Goal: Information Seeking & Learning: Learn about a topic

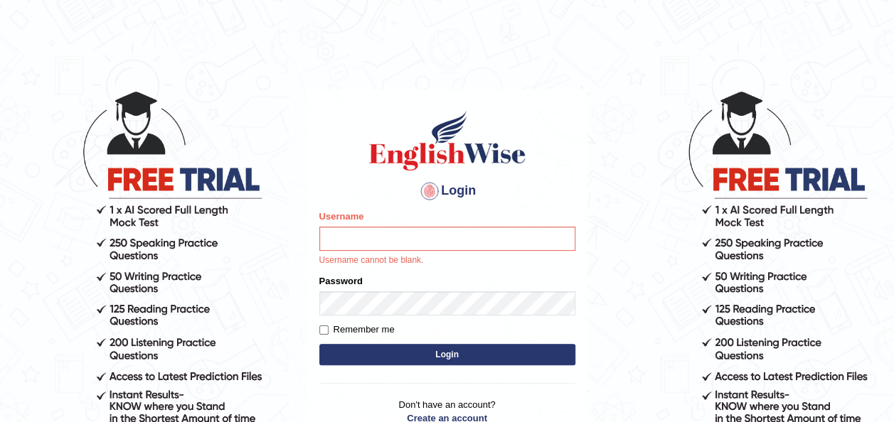
click at [578, 152] on div "Login Please fix the following errors: Username Username cannot be blank. Passw…" at bounding box center [447, 276] width 280 height 372
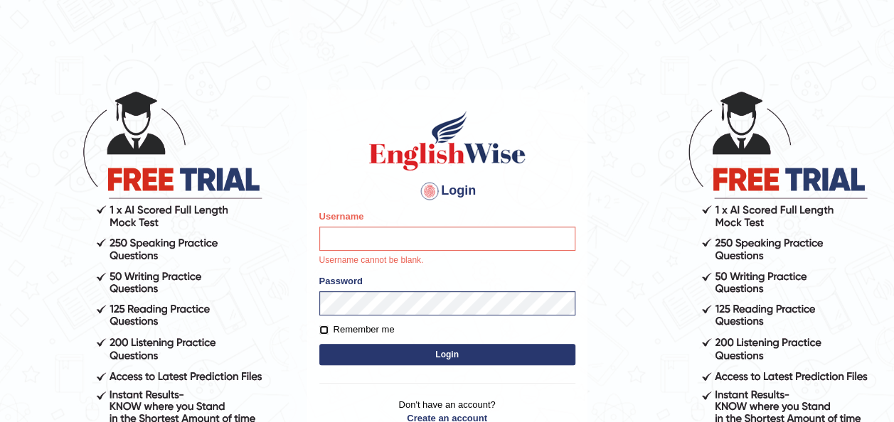
click at [323, 333] on input "Remember me" at bounding box center [323, 330] width 9 height 9
checkbox input "true"
click at [395, 242] on input "Username" at bounding box center [447, 239] width 256 height 24
type input "otgontsetseg_parramatta"
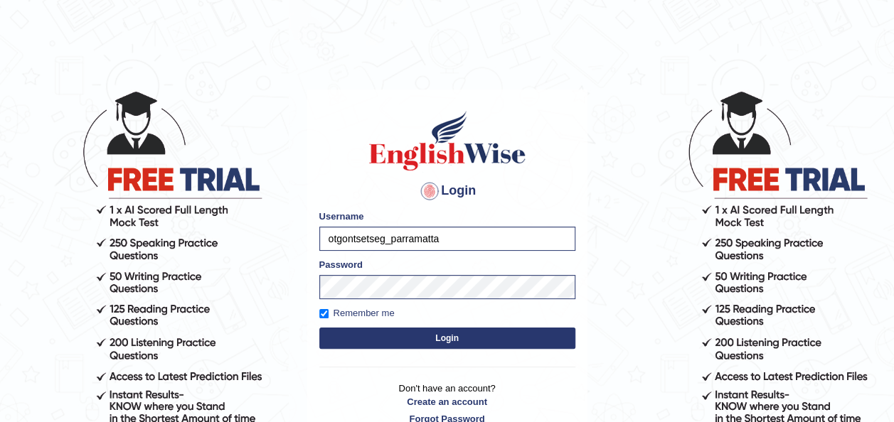
click at [404, 340] on button "Login" at bounding box center [447, 338] width 256 height 21
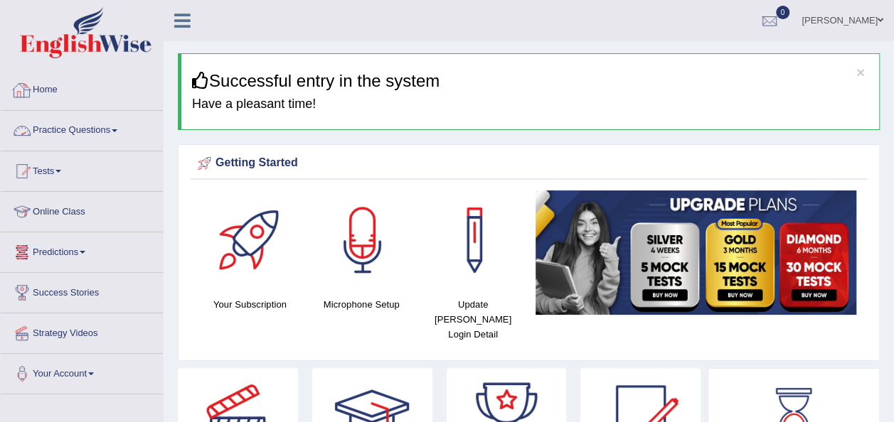
click at [104, 127] on link "Practice Questions" at bounding box center [82, 129] width 162 height 36
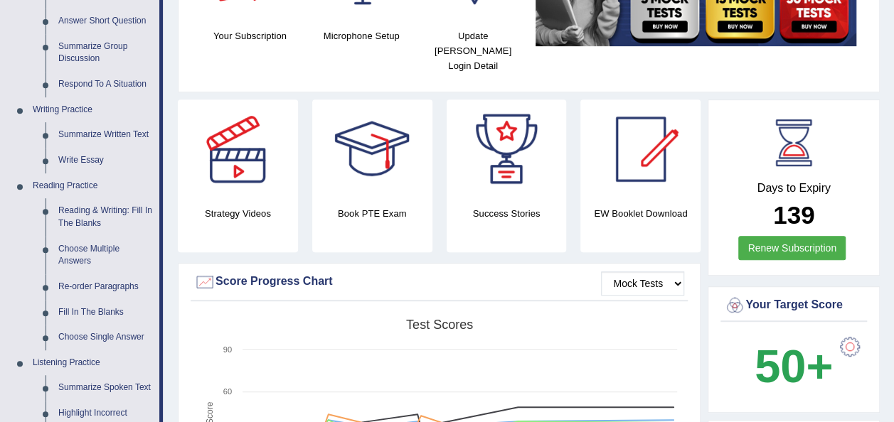
scroll to position [242, 0]
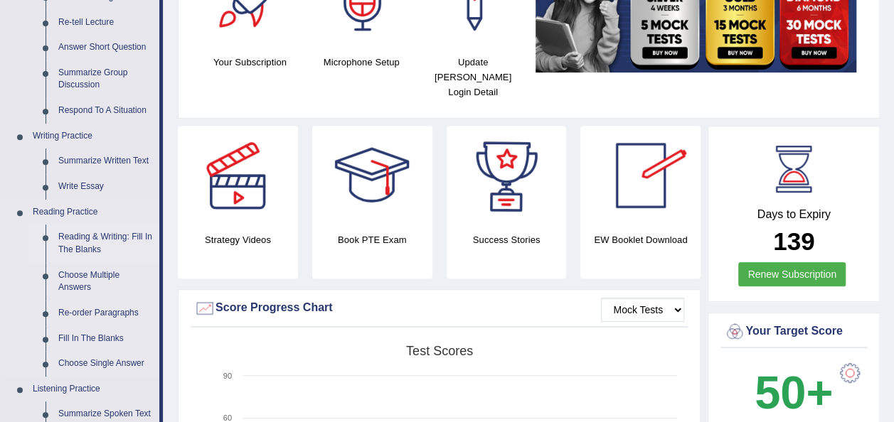
click at [98, 242] on link "Reading & Writing: Fill In The Blanks" at bounding box center [105, 244] width 107 height 38
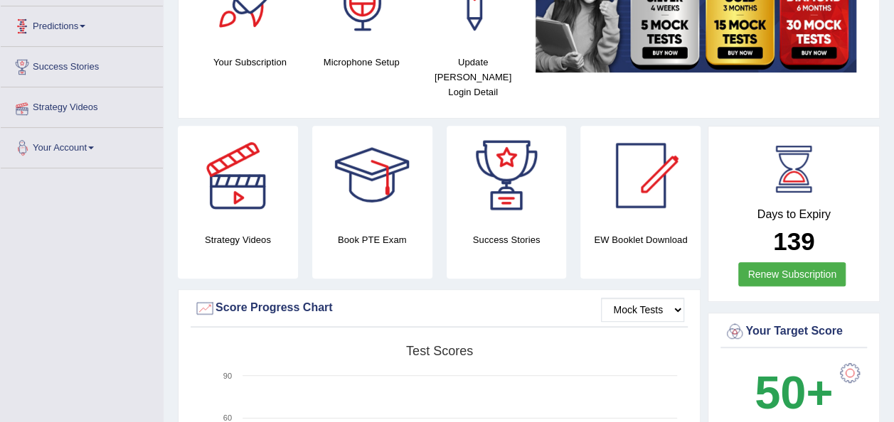
scroll to position [398, 0]
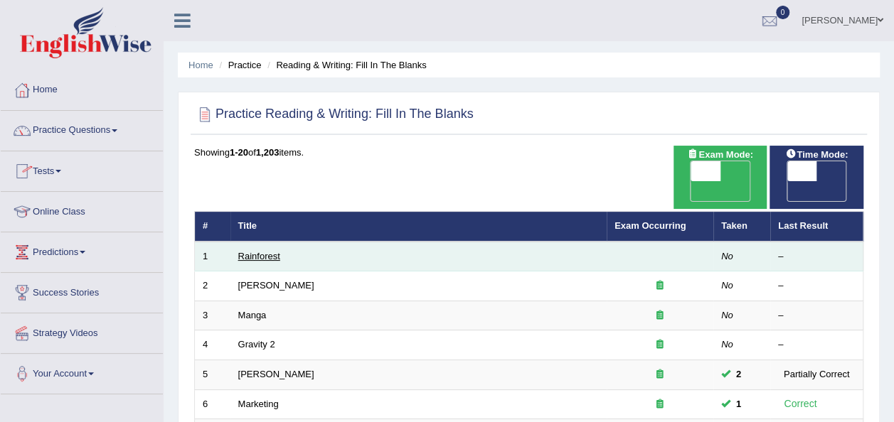
click at [270, 251] on link "Rainforest" at bounding box center [259, 256] width 42 height 11
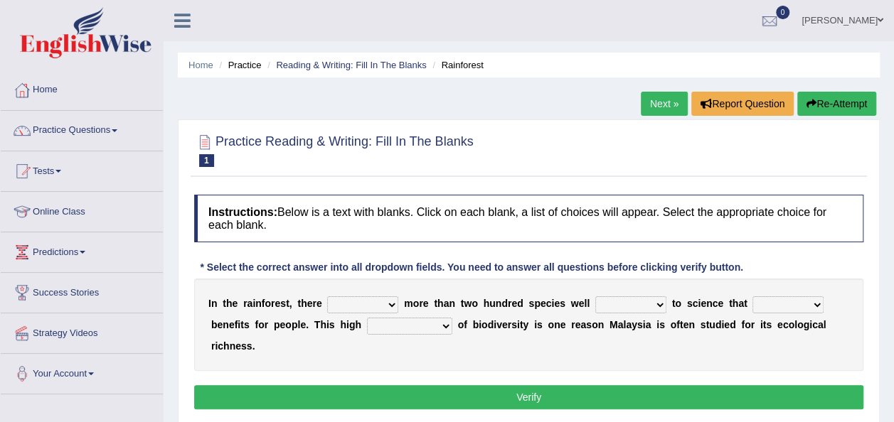
click at [384, 306] on select "have can be has is" at bounding box center [362, 304] width 71 height 17
select select "is"
click at [327, 296] on select "have can be has is" at bounding box center [362, 304] width 71 height 17
click at [636, 309] on select "knowing known knew know" at bounding box center [630, 304] width 71 height 17
select select "knowing"
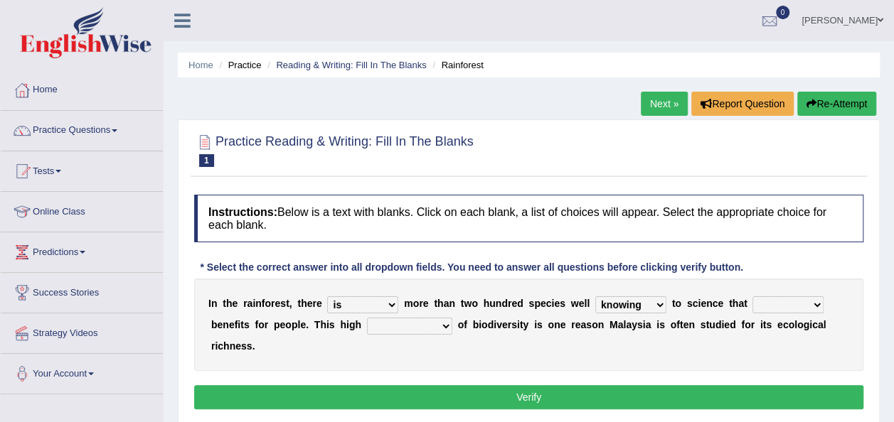
click at [595, 296] on select "knowing known knew know" at bounding box center [630, 304] width 71 height 17
click at [789, 303] on select "contain contained containing contains" at bounding box center [787, 304] width 71 height 17
select select "contained"
click at [752, 296] on select "contain contained containing contains" at bounding box center [787, 304] width 71 height 17
click at [385, 326] on select "condensation conjunction continuity complexity" at bounding box center [409, 326] width 85 height 17
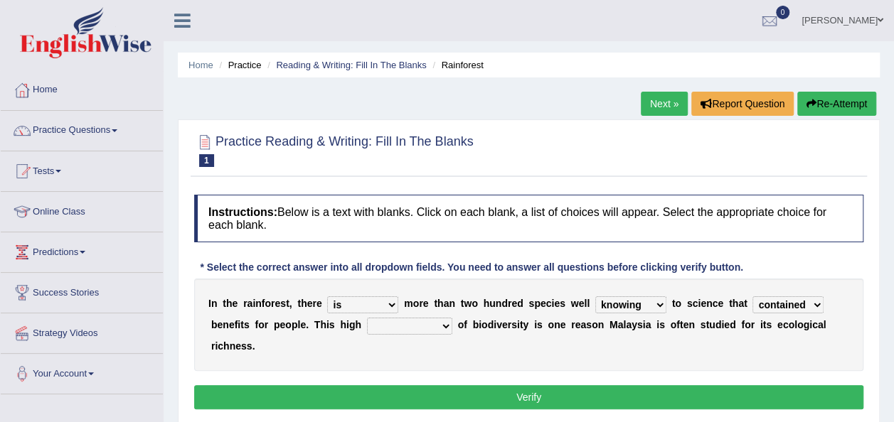
select select "conjunction"
click at [367, 318] on select "condensation conjunction continuity complexity" at bounding box center [409, 326] width 85 height 17
click at [435, 385] on button "Verify" at bounding box center [528, 397] width 669 height 24
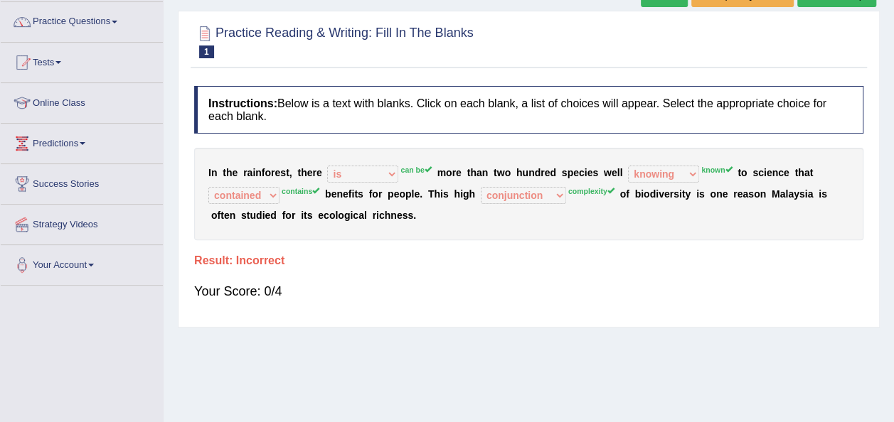
scroll to position [103, 0]
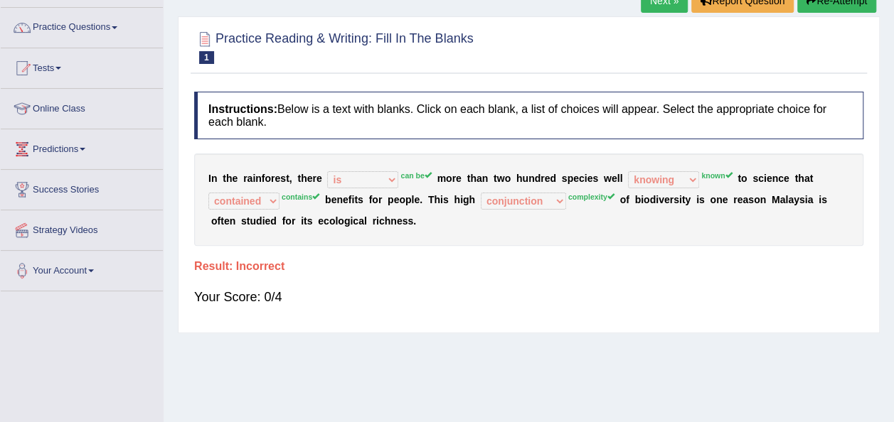
click at [479, 307] on div "Your Score: 0/4" at bounding box center [528, 297] width 669 height 34
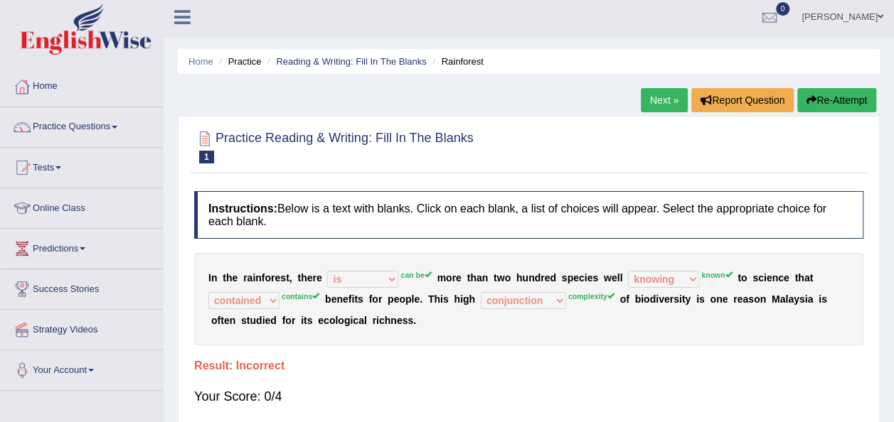
scroll to position [0, 0]
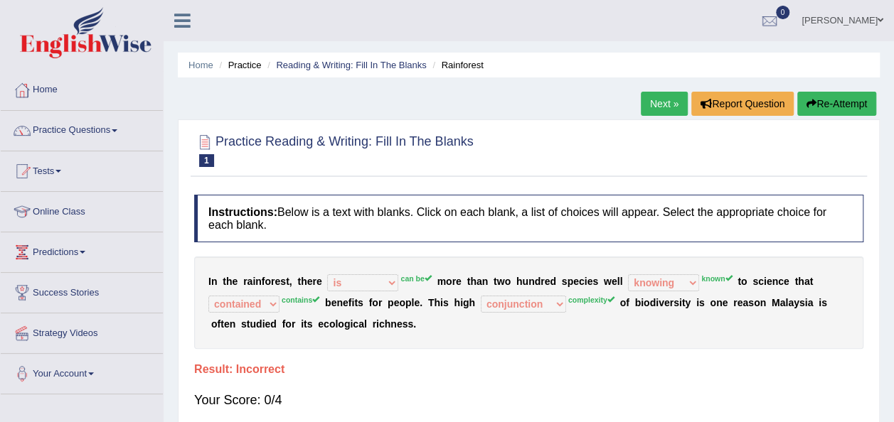
click at [822, 102] on button "Re-Attempt" at bounding box center [836, 104] width 79 height 24
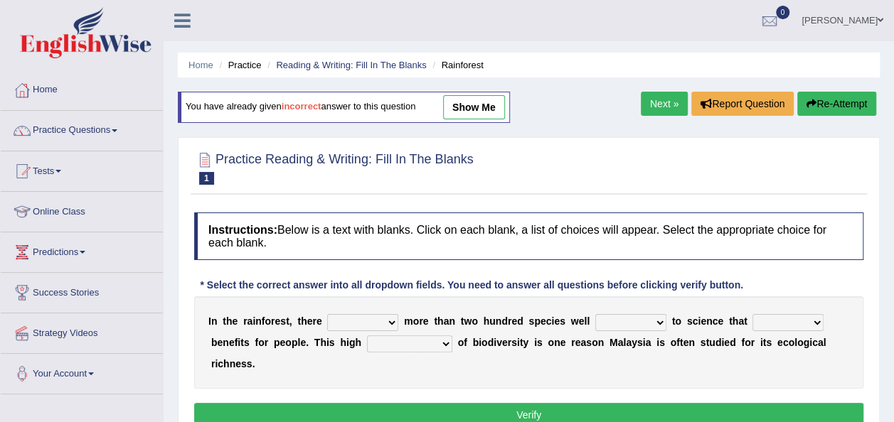
click at [367, 331] on div "I n t h e r a i n f o r e s t , t h e r e have can be has is m o r e t h a n t …" at bounding box center [528, 342] width 669 height 92
click at [379, 327] on select "have can be has is" at bounding box center [362, 322] width 71 height 17
select select "can be"
click at [327, 314] on select "have can be has is" at bounding box center [362, 322] width 71 height 17
click at [626, 319] on select "knowing known knew know" at bounding box center [630, 322] width 71 height 17
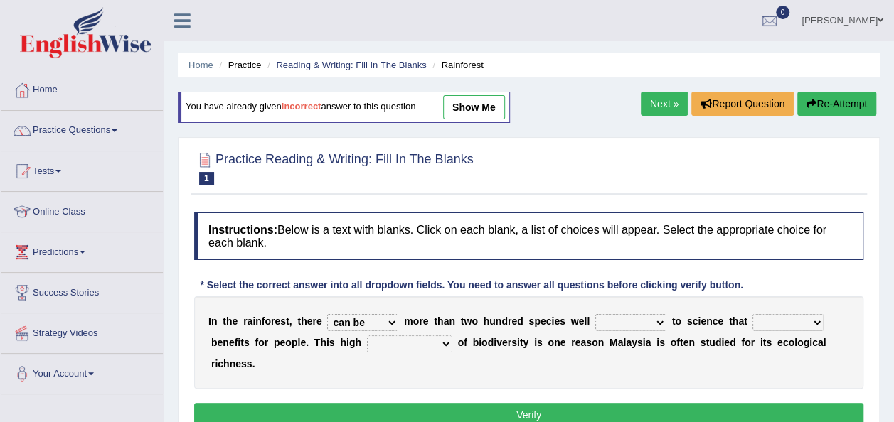
select select "known"
click at [595, 314] on select "knowing known knew know" at bounding box center [630, 322] width 71 height 17
click at [779, 318] on select "contain contained containing contains" at bounding box center [787, 322] width 71 height 17
select select "contains"
click at [752, 314] on select "contain contained containing contains" at bounding box center [787, 322] width 71 height 17
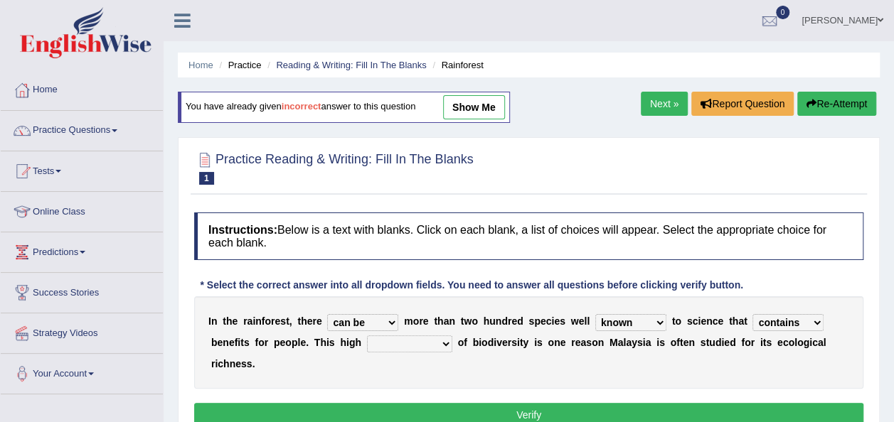
click at [367, 343] on select "condensation conjunction continuity complexity" at bounding box center [409, 344] width 85 height 17
select select "complexity"
click at [367, 336] on select "condensation conjunction continuity complexity" at bounding box center [409, 344] width 85 height 17
click at [417, 403] on button "Verify" at bounding box center [528, 415] width 669 height 24
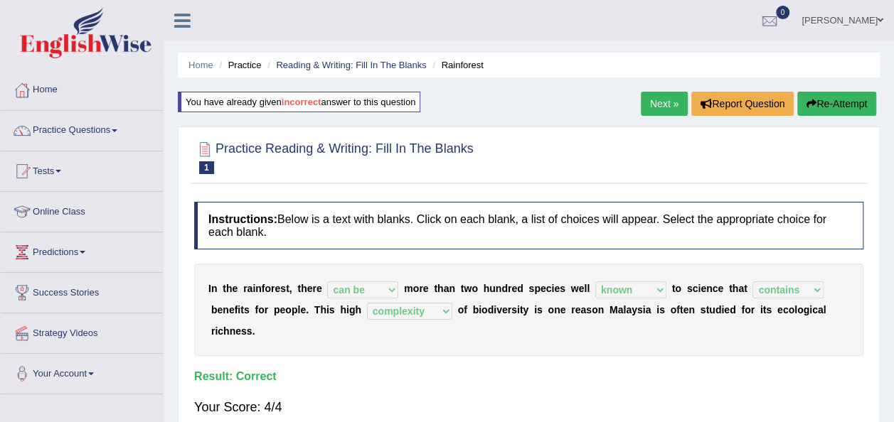
click at [668, 104] on link "Next »" at bounding box center [664, 104] width 47 height 24
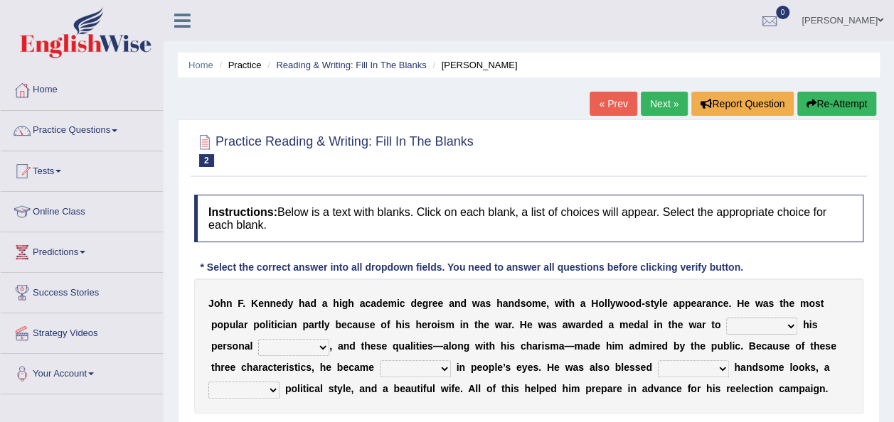
click at [727, 171] on div "Practice Reading & Writing: Fill In The Blanks 2 Kennedy" at bounding box center [529, 152] width 676 height 50
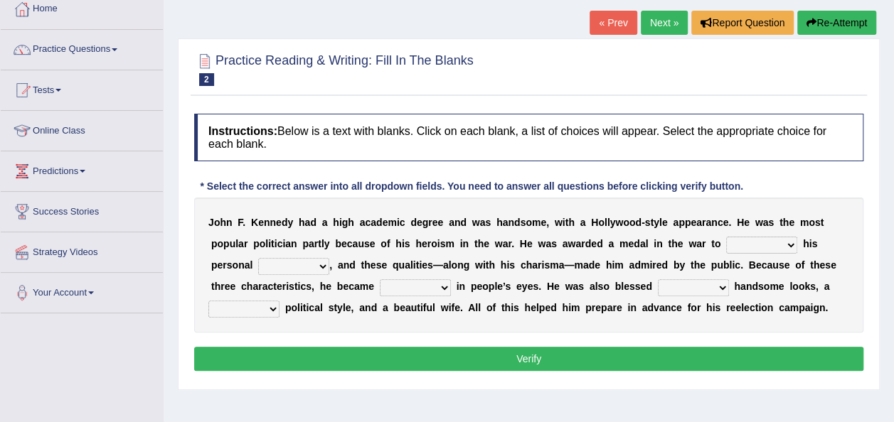
scroll to position [85, 0]
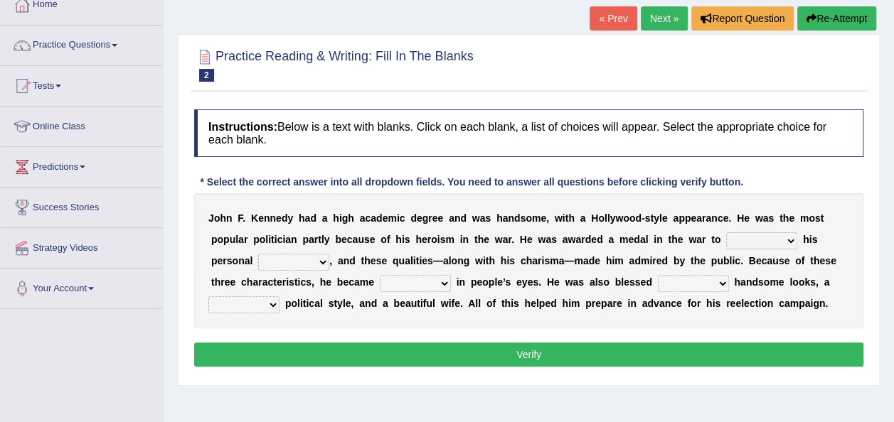
click at [726, 233] on select "prove show evidence upthrow" at bounding box center [761, 240] width 71 height 17
select select "upthrow"
click at [726, 232] on select "prove show evidence upthrow" at bounding box center [761, 240] width 71 height 17
click at [264, 267] on select "passion courage charm liking" at bounding box center [293, 262] width 71 height 17
select select "charm"
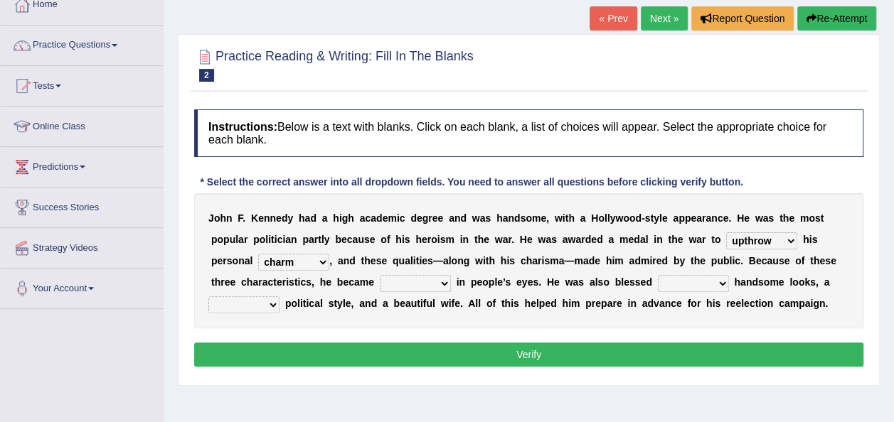
click at [258, 254] on select "passion courage charm liking" at bounding box center [293, 262] width 71 height 17
click at [407, 282] on select "iconic ironic identical impotent" at bounding box center [415, 283] width 71 height 17
select select "ironic"
click at [380, 275] on select "iconic ironic identical impotent" at bounding box center [415, 283] width 71 height 17
click at [663, 280] on select "with in upon to" at bounding box center [693, 283] width 71 height 17
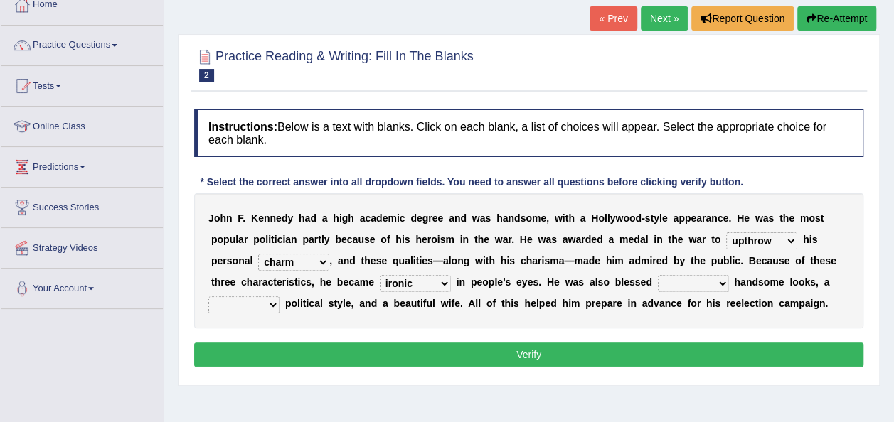
select select "upon"
click at [658, 275] on select "with in upon to" at bounding box center [693, 283] width 71 height 17
click at [279, 296] on select "mending mends mended mend" at bounding box center [243, 304] width 71 height 17
select select "mends"
click at [279, 296] on select "mending mends mended mend" at bounding box center [243, 304] width 71 height 17
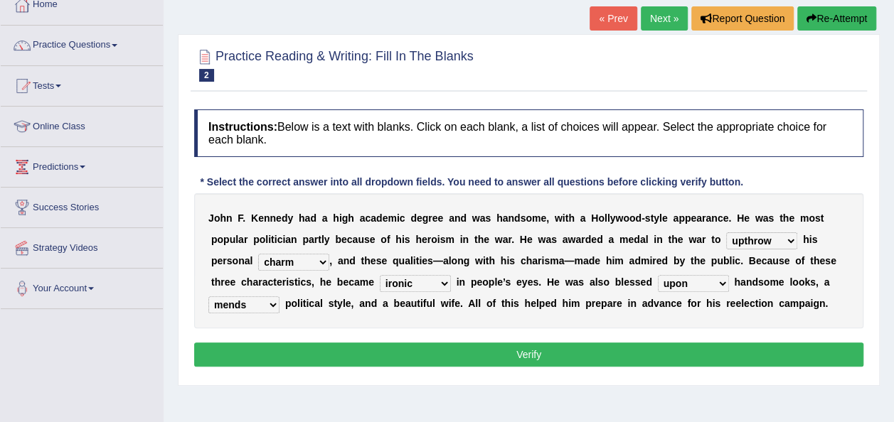
click at [672, 359] on button "Verify" at bounding box center [528, 355] width 669 height 24
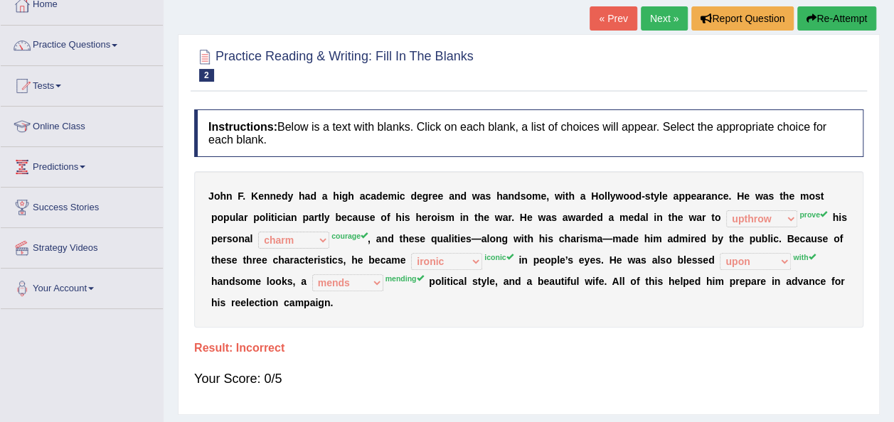
click at [817, 23] on button "Re-Attempt" at bounding box center [836, 18] width 79 height 24
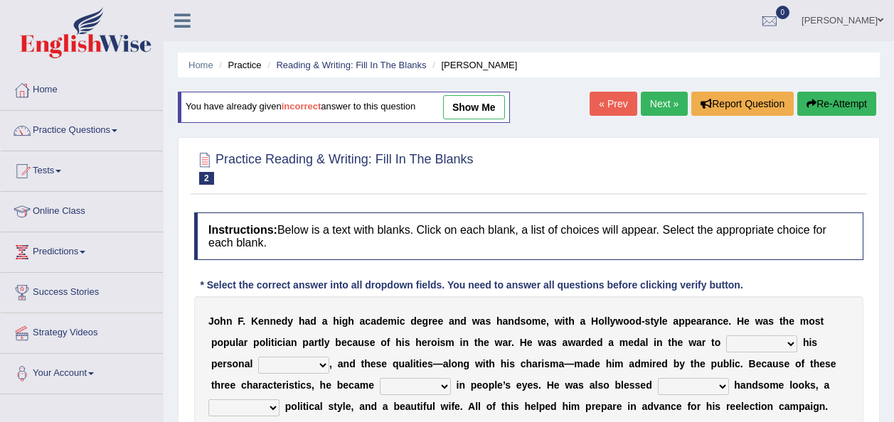
scroll to position [88, 0]
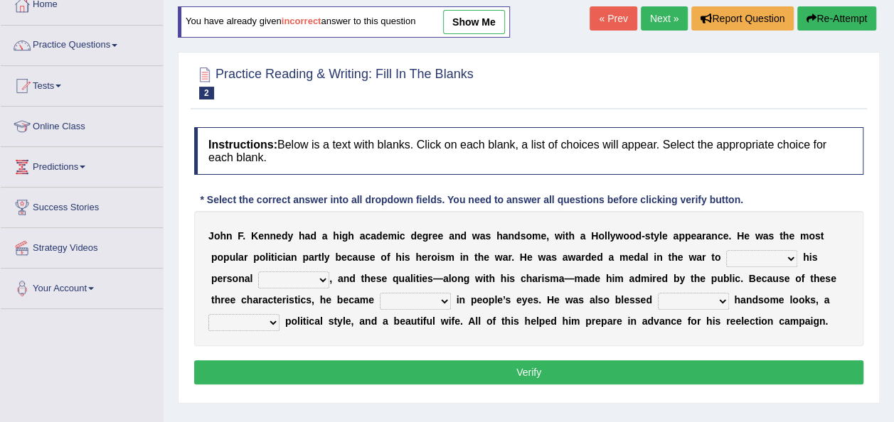
click at [726, 253] on select "prove show evidence upthrow" at bounding box center [761, 258] width 71 height 17
select select "prove"
click at [726, 250] on select "prove show evidence upthrow" at bounding box center [761, 258] width 71 height 17
click at [262, 280] on select "passion courage charm liking" at bounding box center [293, 280] width 71 height 17
select select "courage"
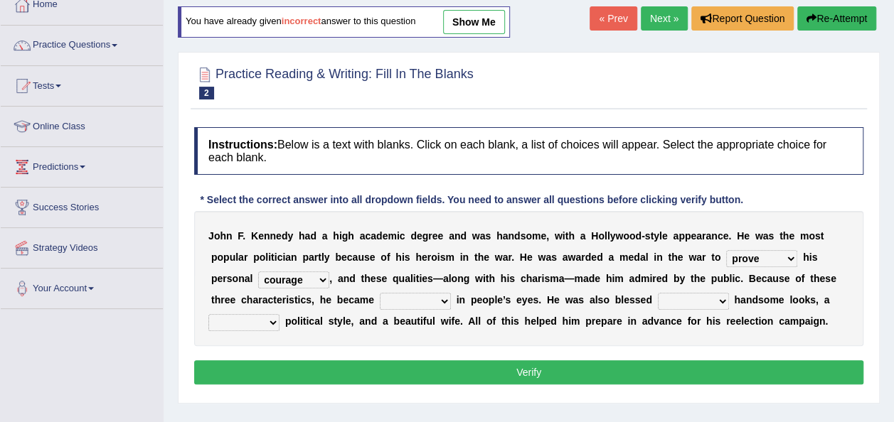
click at [258, 272] on select "passion courage charm liking" at bounding box center [293, 280] width 71 height 17
click at [395, 304] on select "iconic ironic identical impotent" at bounding box center [415, 301] width 71 height 17
select select "iconic"
click at [380, 293] on select "iconic ironic identical impotent" at bounding box center [415, 301] width 71 height 17
click at [658, 299] on select "with in upon to" at bounding box center [693, 301] width 71 height 17
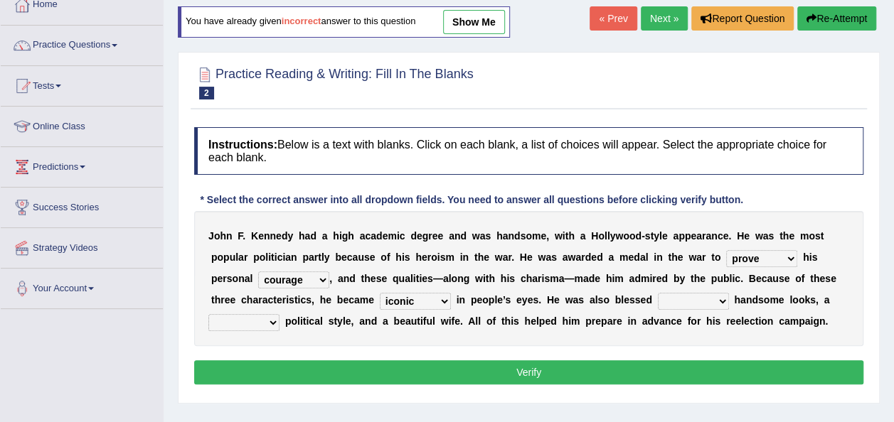
select select "with"
click at [658, 293] on select "with in upon to" at bounding box center [693, 301] width 71 height 17
click at [279, 314] on select "mending mends mended mend" at bounding box center [243, 322] width 71 height 17
select select "mending"
click at [279, 314] on select "mending mends mended mend" at bounding box center [243, 322] width 71 height 17
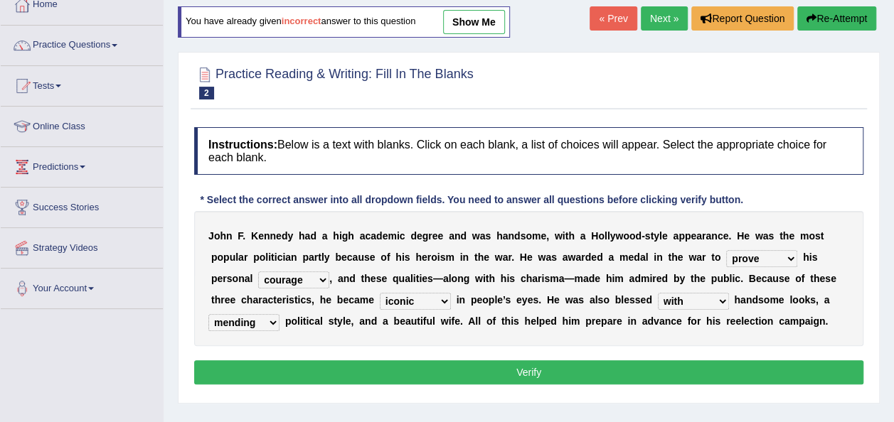
click at [819, 367] on button "Verify" at bounding box center [528, 372] width 669 height 24
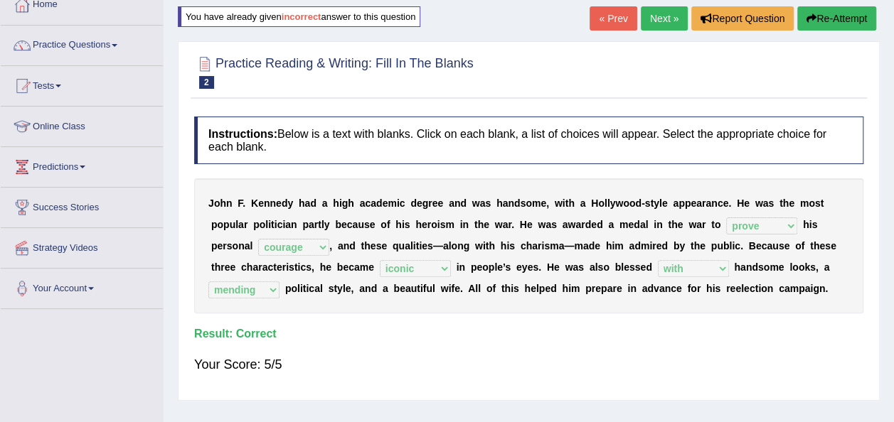
click at [673, 18] on link "Next »" at bounding box center [664, 18] width 47 height 24
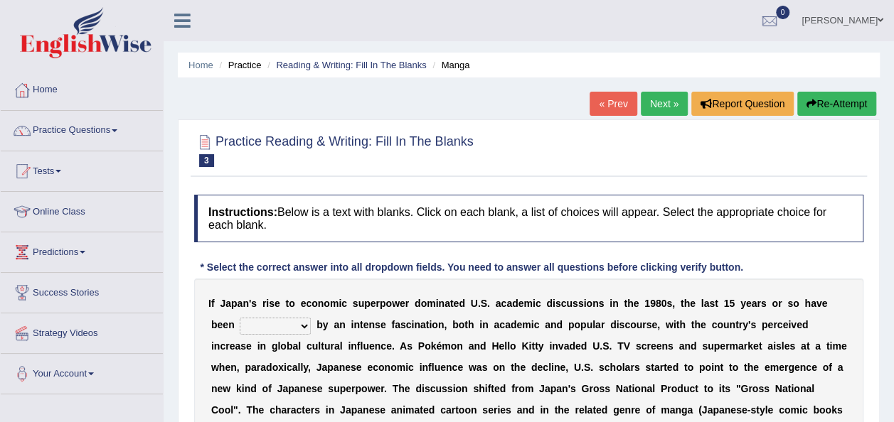
click at [599, 154] on div at bounding box center [528, 149] width 669 height 43
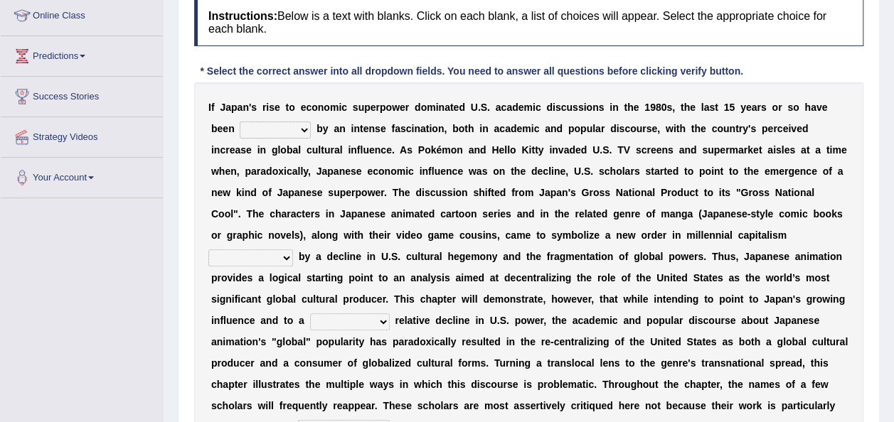
scroll to position [199, 0]
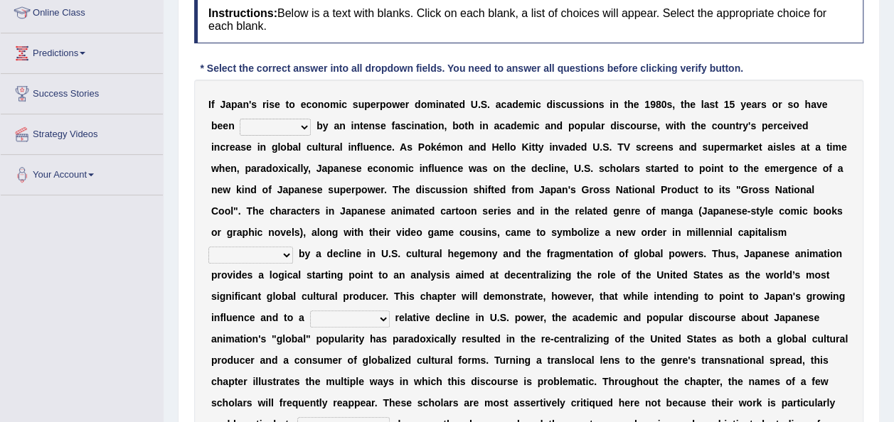
click at [259, 126] on select "marked dedicated made inspired" at bounding box center [275, 127] width 71 height 17
select select "marked"
click at [240, 119] on select "marked dedicated made inspired" at bounding box center [275, 127] width 71 height 17
click at [293, 247] on select "pocessed characterized opposed tangled" at bounding box center [250, 255] width 85 height 17
select select "pocessed"
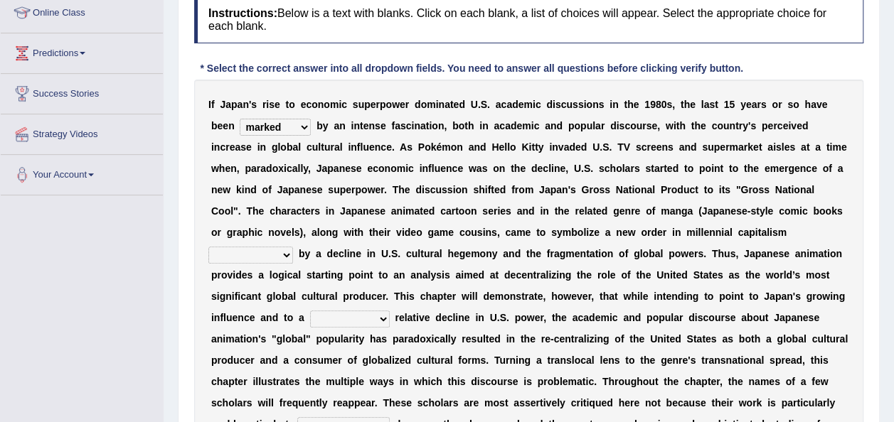
click at [293, 247] on select "pocessed characterized opposed tangled" at bounding box center [250, 255] width 85 height 17
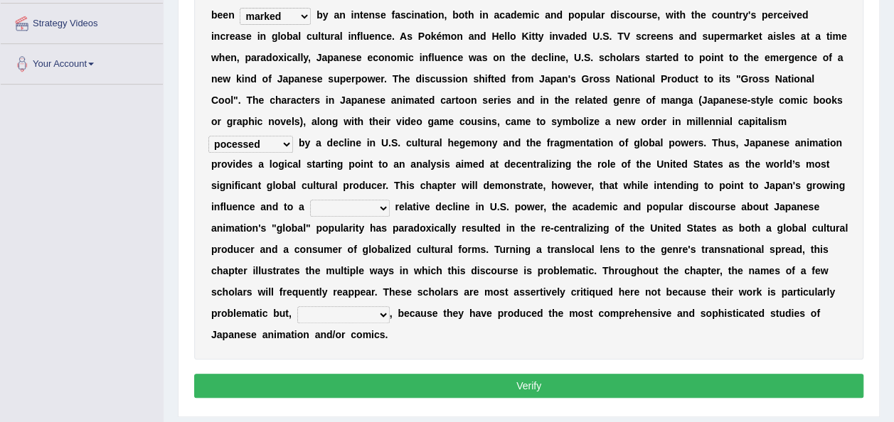
scroll to position [328, 0]
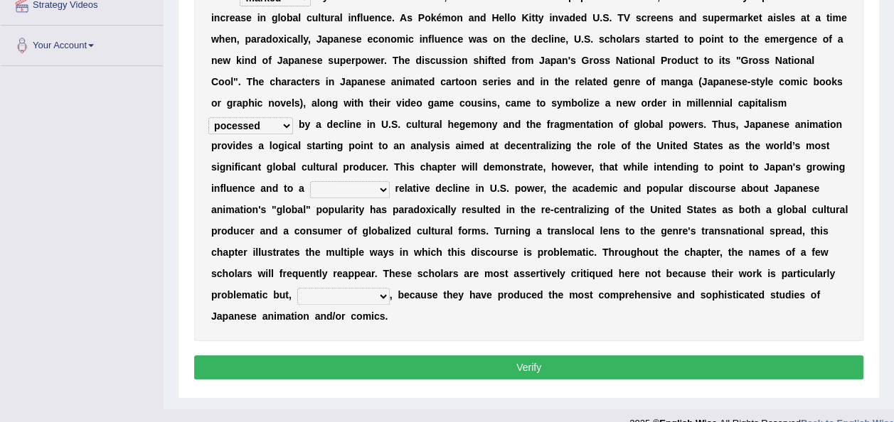
click at [390, 181] on select "concomitant discrete proportional legitimate" at bounding box center [350, 189] width 80 height 17
select select "legitimate"
click at [390, 181] on select "concomitant discrete proportional legitimate" at bounding box center [350, 189] width 80 height 17
click at [390, 288] on select "however on the contrary in addition on the whole" at bounding box center [343, 296] width 92 height 17
select select "in addition"
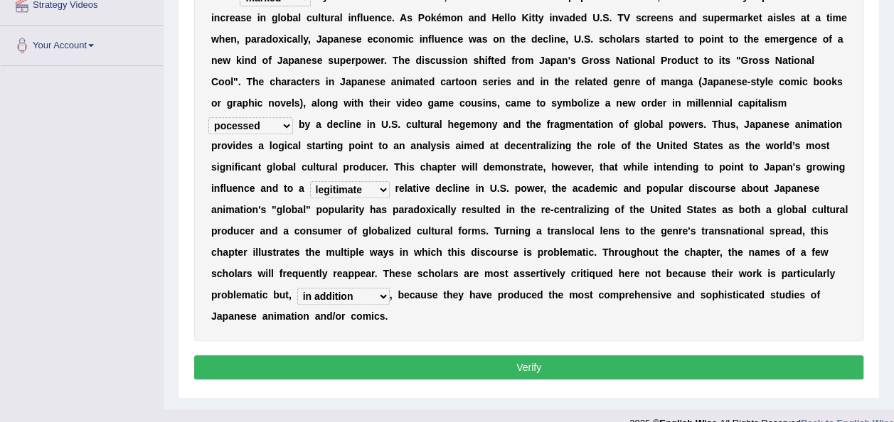
click at [386, 288] on select "however on the contrary in addition on the whole" at bounding box center [343, 296] width 92 height 17
click at [455, 355] on button "Verify" at bounding box center [528, 367] width 669 height 24
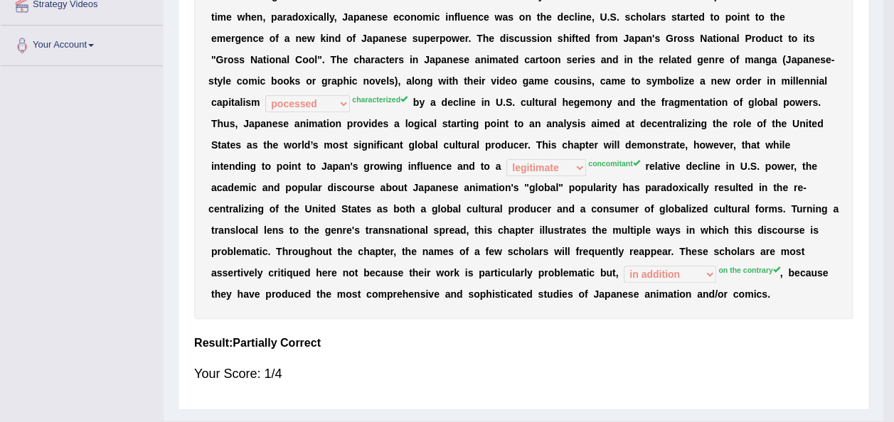
scroll to position [324, 0]
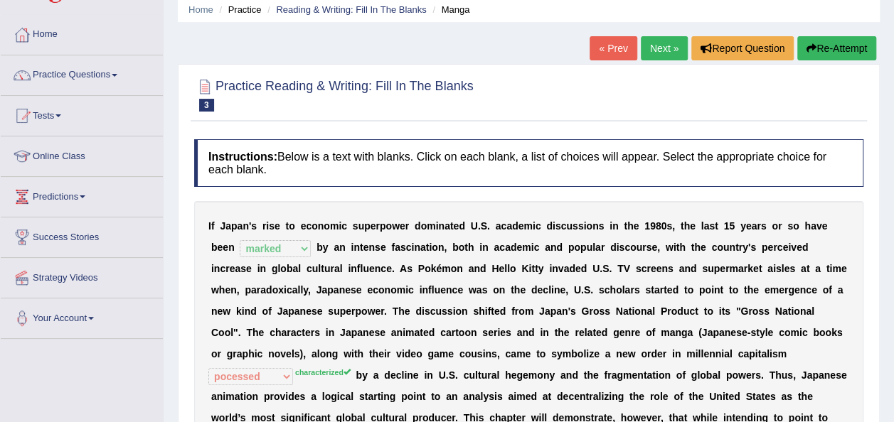
scroll to position [40, 0]
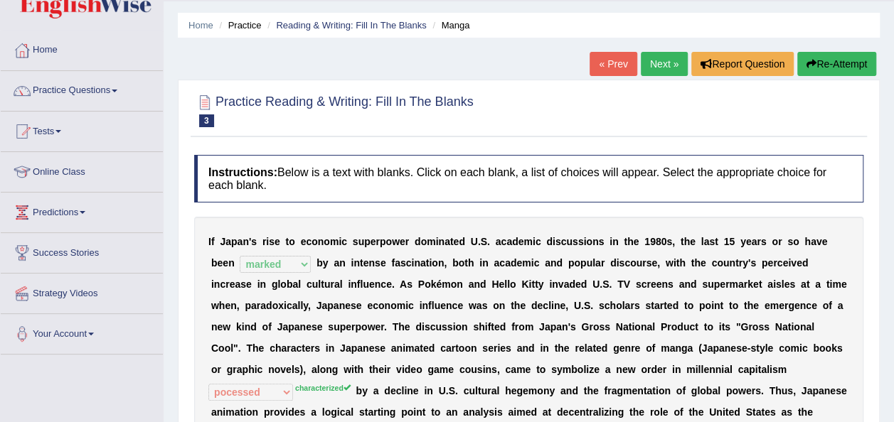
click at [815, 68] on button "Re-Attempt" at bounding box center [836, 64] width 79 height 24
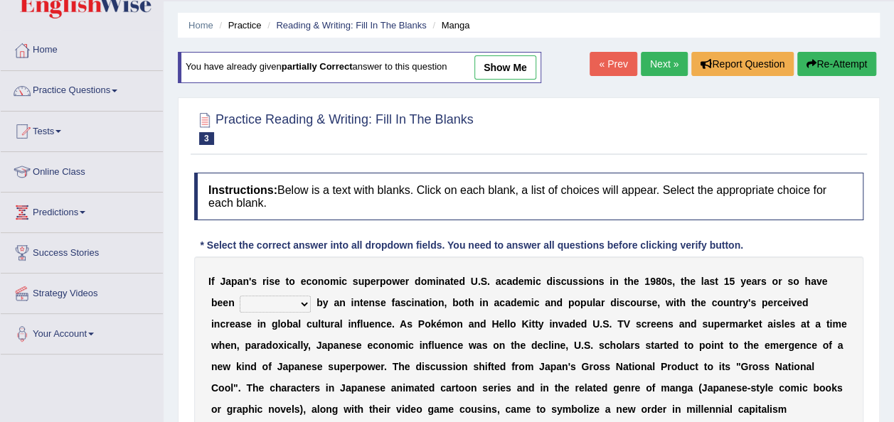
click at [275, 306] on select "marked dedicated made inspired" at bounding box center [275, 304] width 71 height 17
click at [240, 296] on select "marked dedicated made inspired" at bounding box center [275, 304] width 71 height 17
select select "dedicated"
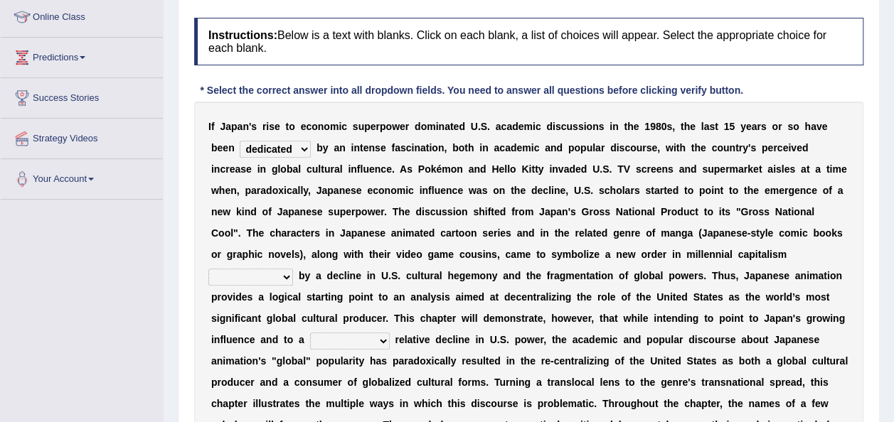
scroll to position [198, 0]
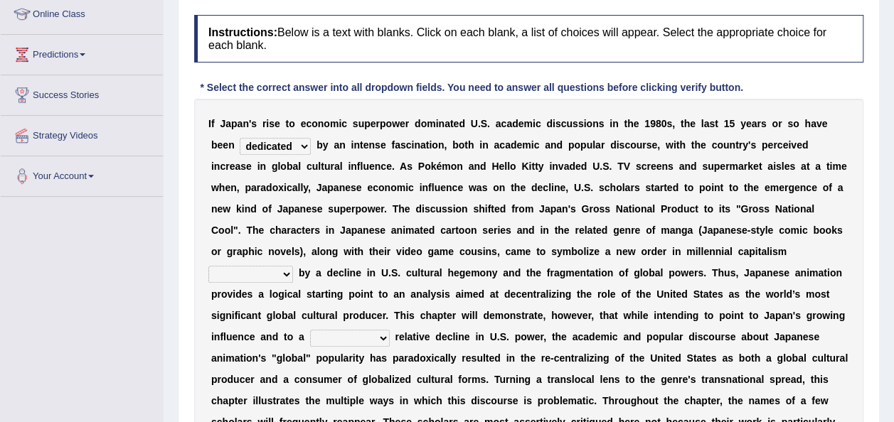
click at [293, 266] on select "pocessed characterized opposed tangled" at bounding box center [250, 274] width 85 height 17
select select "characterized"
click at [293, 266] on select "pocessed characterized opposed tangled" at bounding box center [250, 274] width 85 height 17
click at [390, 330] on select "concomitant discrete proportional legitimate" at bounding box center [350, 338] width 80 height 17
select select "concomitant"
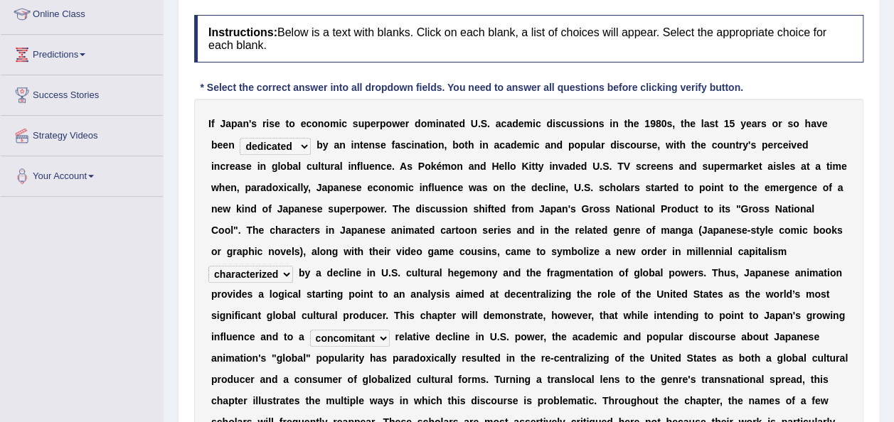
click at [390, 330] on select "concomitant discrete proportional legitimate" at bounding box center [350, 338] width 80 height 17
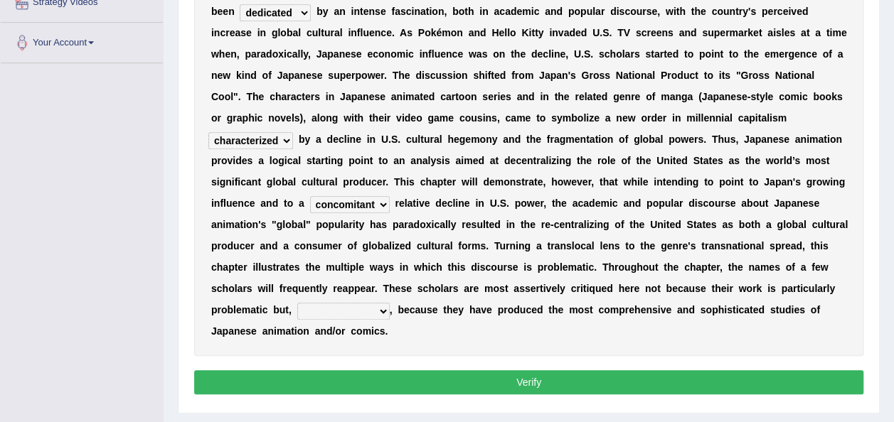
scroll to position [345, 0]
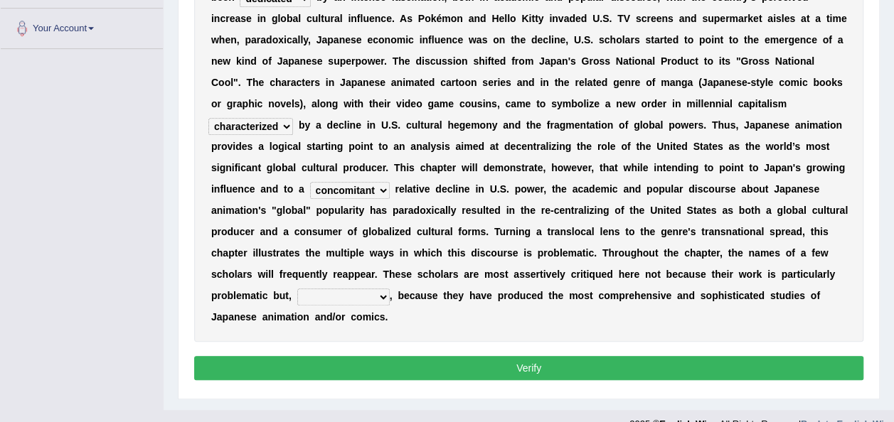
click at [390, 289] on select "however on the contrary in addition on the whole" at bounding box center [343, 297] width 92 height 17
click at [386, 289] on select "however on the contrary in addition on the whole" at bounding box center [343, 297] width 92 height 17
click at [390, 289] on select "however on the contrary in addition on the whole" at bounding box center [343, 297] width 92 height 17
select select "on the contrary"
click at [386, 289] on select "however on the contrary in addition on the whole" at bounding box center [343, 297] width 92 height 17
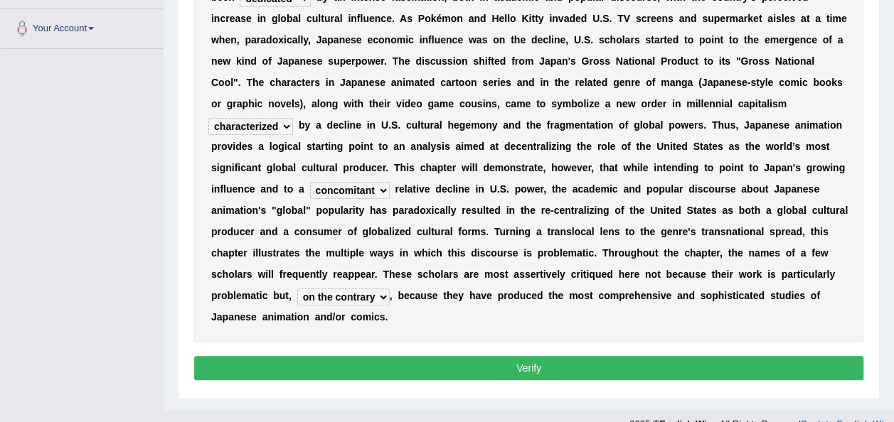
click at [481, 356] on button "Verify" at bounding box center [528, 368] width 669 height 24
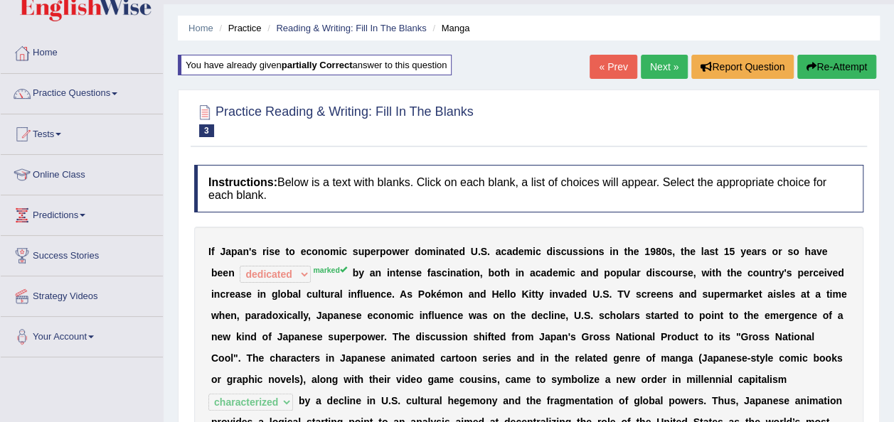
scroll to position [41, 0]
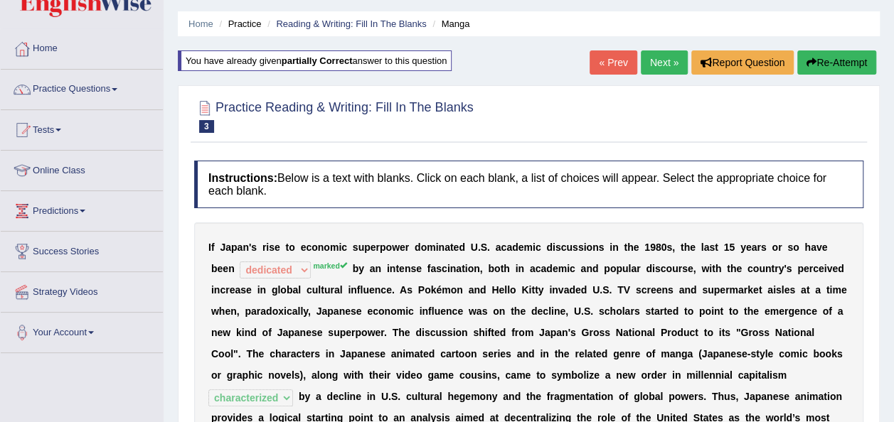
click at [836, 60] on button "Re-Attempt" at bounding box center [836, 62] width 79 height 24
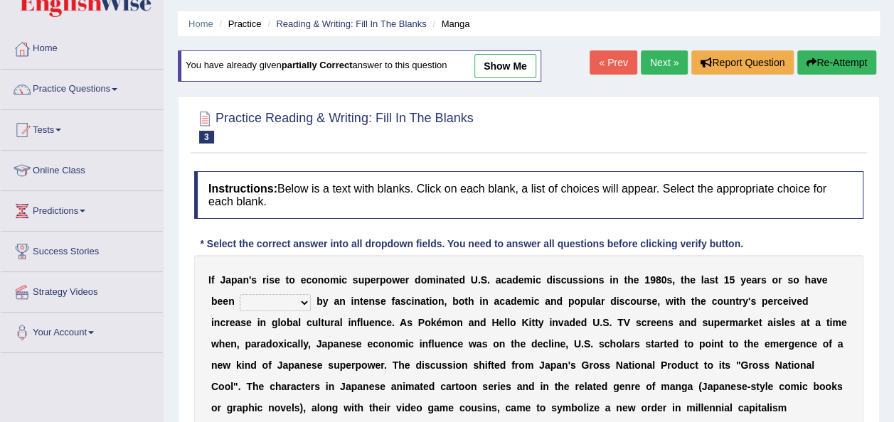
click at [257, 304] on select "marked dedicated made inspired" at bounding box center [275, 302] width 71 height 17
select select "marked"
click at [240, 294] on select "marked dedicated made inspired" at bounding box center [275, 302] width 71 height 17
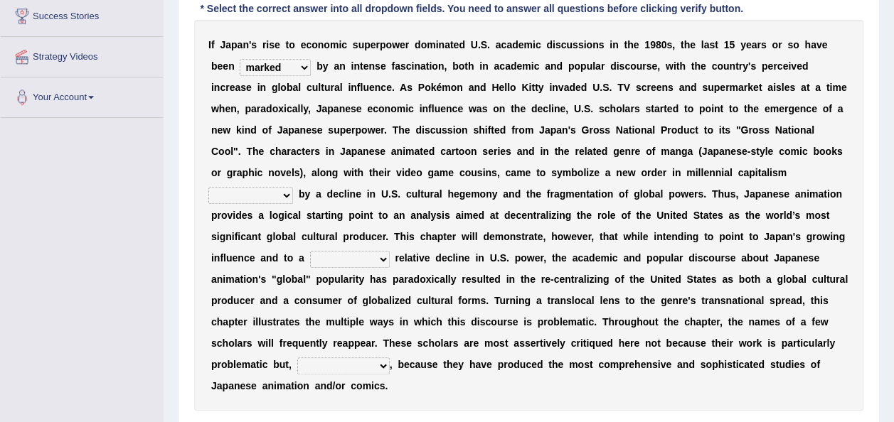
scroll to position [300, 0]
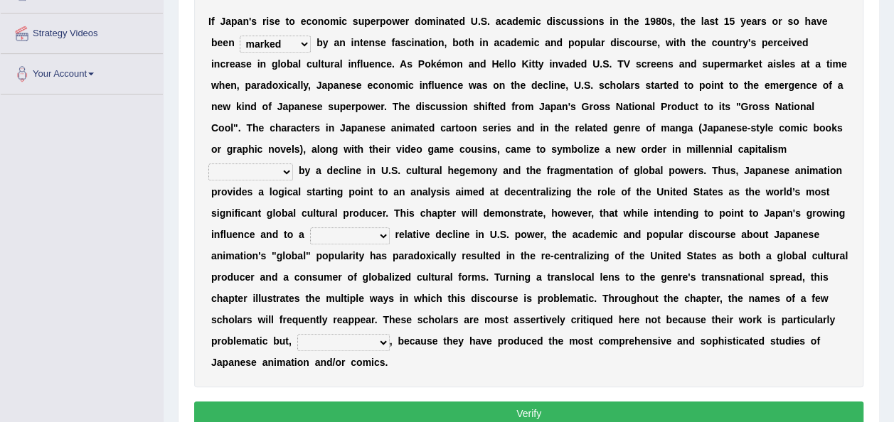
click at [293, 164] on select "pocessed characterized opposed tangled" at bounding box center [250, 172] width 85 height 17
select select "characterized"
click at [293, 164] on select "pocessed characterized opposed tangled" at bounding box center [250, 172] width 85 height 17
click at [390, 227] on select "concomitant discrete proportional legitimate" at bounding box center [350, 235] width 80 height 17
select select "concomitant"
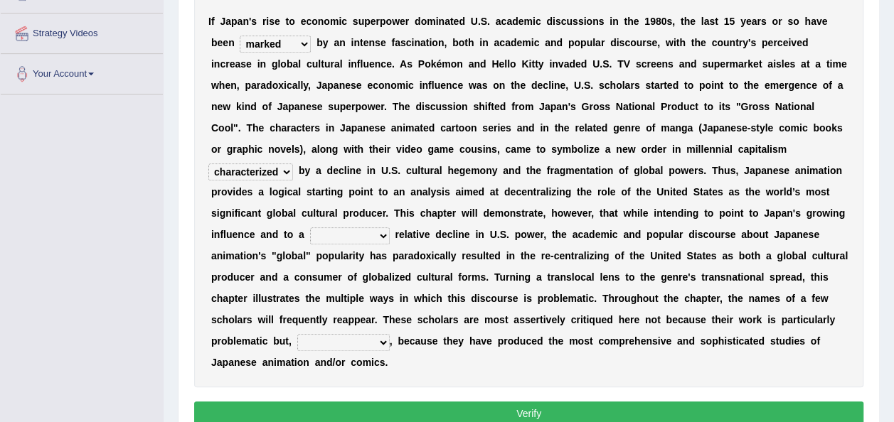
click at [390, 227] on select "concomitant discrete proportional legitimate" at bounding box center [350, 235] width 80 height 17
click at [390, 334] on select "however on the contrary in addition on the whole" at bounding box center [343, 342] width 92 height 17
select select "on the contrary"
click at [386, 334] on select "however on the contrary in addition on the whole" at bounding box center [343, 342] width 92 height 17
click at [464, 402] on button "Verify" at bounding box center [528, 414] width 669 height 24
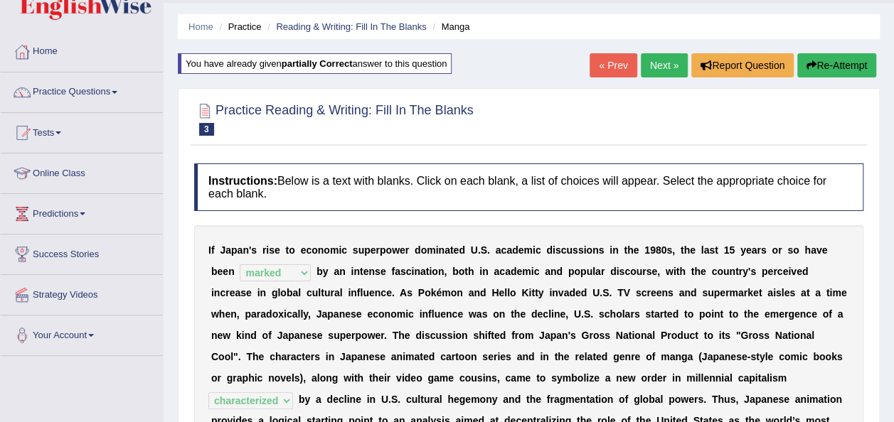
scroll to position [41, 0]
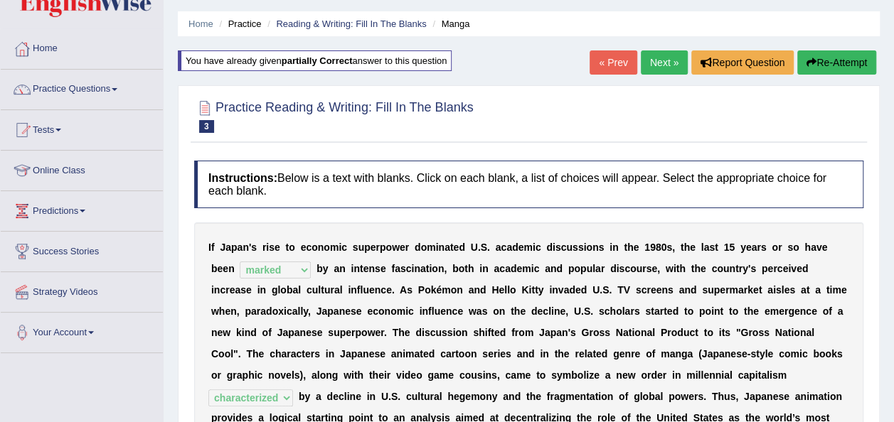
click at [663, 51] on link "Next »" at bounding box center [664, 62] width 47 height 24
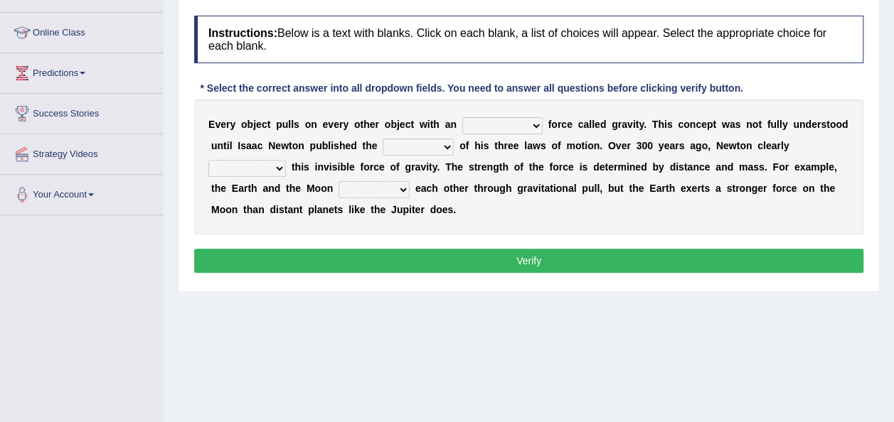
scroll to position [199, 0]
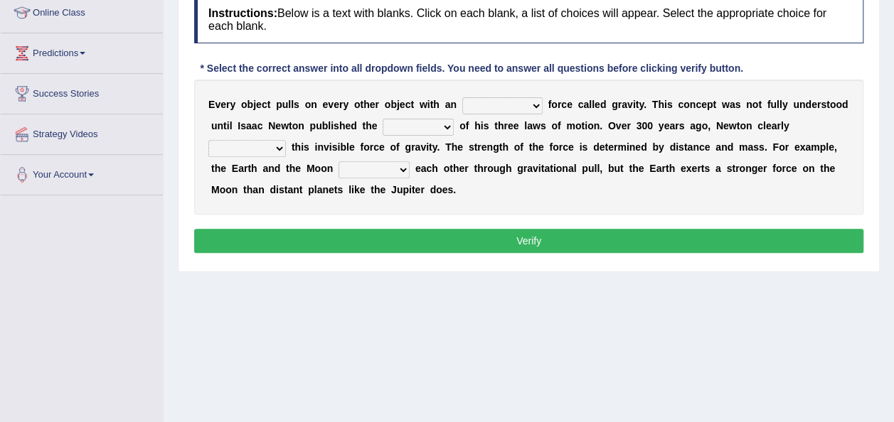
click at [502, 106] on select "invisible unknown unbelievable inconsistent" at bounding box center [502, 105] width 80 height 17
select select "invisible"
click at [462, 97] on select "invisible unknown unbelievable inconsistent" at bounding box center [502, 105] width 80 height 17
click at [382, 128] on select "concept theory method argument" at bounding box center [417, 127] width 71 height 17
select select "method"
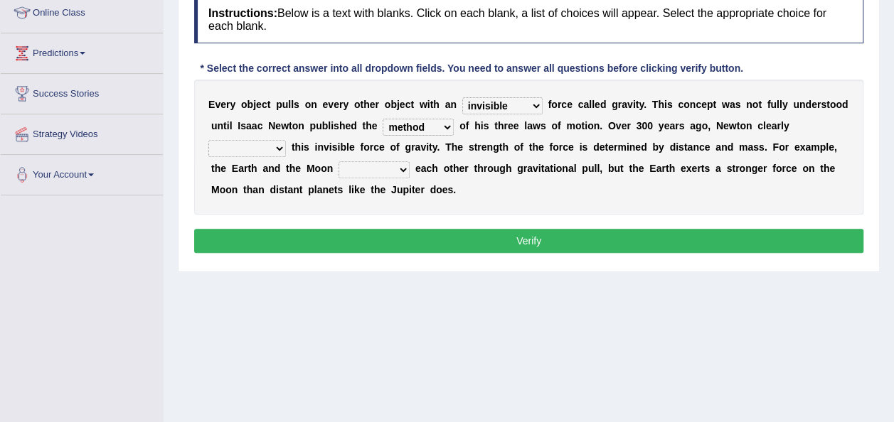
click at [382, 119] on select "concept theory method argument" at bounding box center [417, 127] width 71 height 17
click at [286, 140] on select "explained undermined overturned realized" at bounding box center [246, 148] width 77 height 17
select select "explained"
click at [286, 140] on select "explained undermined overturned realized" at bounding box center [246, 148] width 77 height 17
click at [338, 164] on select "affect spin evade span" at bounding box center [373, 169] width 71 height 17
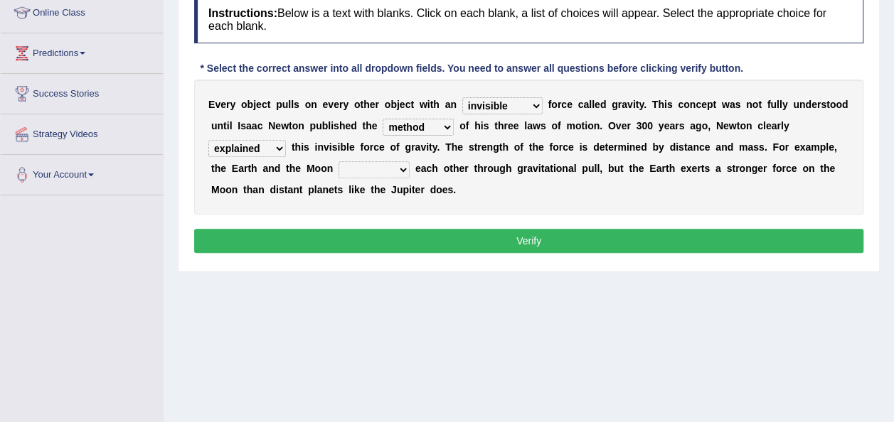
select select "affect"
click at [338, 161] on select "affect spin evade span" at bounding box center [373, 169] width 71 height 17
click at [289, 243] on button "Verify" at bounding box center [528, 241] width 669 height 24
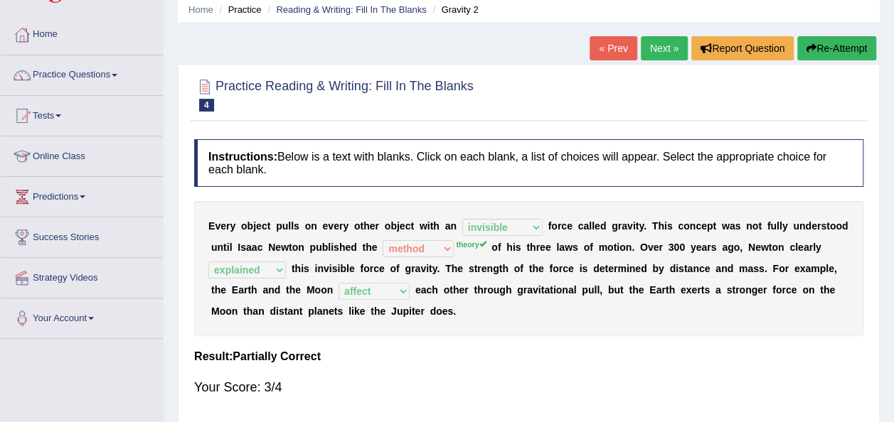
scroll to position [0, 0]
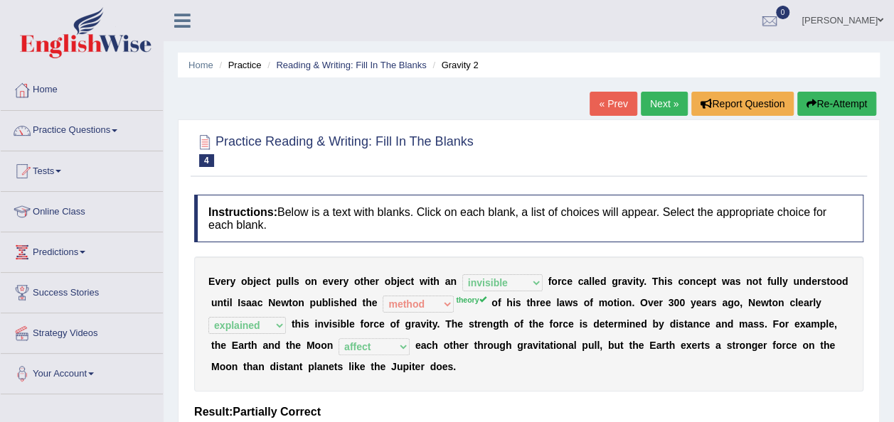
click at [665, 102] on link "Next »" at bounding box center [664, 104] width 47 height 24
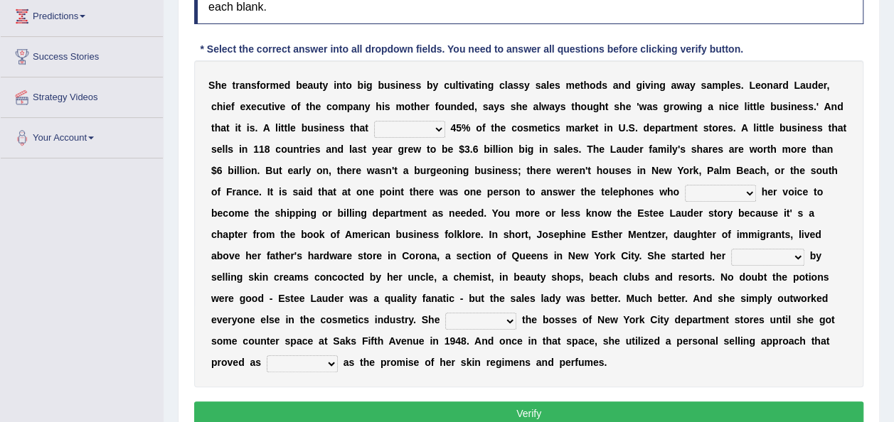
scroll to position [235, 0]
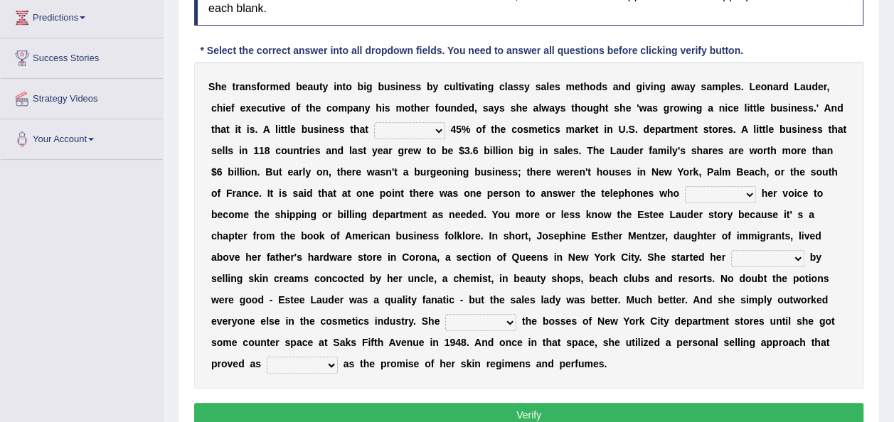
click at [374, 133] on select "has controls makes maintains" at bounding box center [409, 130] width 71 height 17
select select "controls"
click at [374, 122] on select "has controls makes maintains" at bounding box center [409, 130] width 71 height 17
click at [685, 189] on select "switched changed raised used" at bounding box center [720, 194] width 71 height 17
select select "raised"
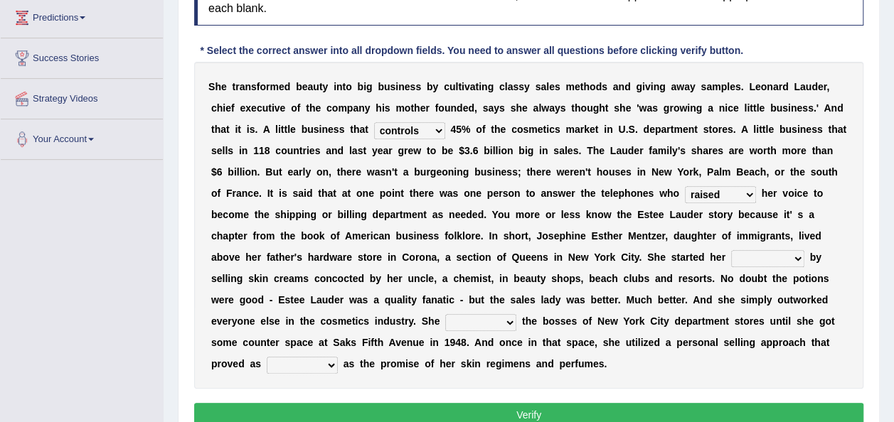
click at [685, 186] on select "switched changed raised used" at bounding box center [720, 194] width 71 height 17
click at [731, 253] on select "job institute companion enterprise" at bounding box center [767, 258] width 73 height 17
select select "job"
click at [731, 250] on select "job institute companion enterprise" at bounding box center [767, 258] width 73 height 17
click at [516, 314] on select "stated bridged stalked heaved" at bounding box center [480, 322] width 71 height 17
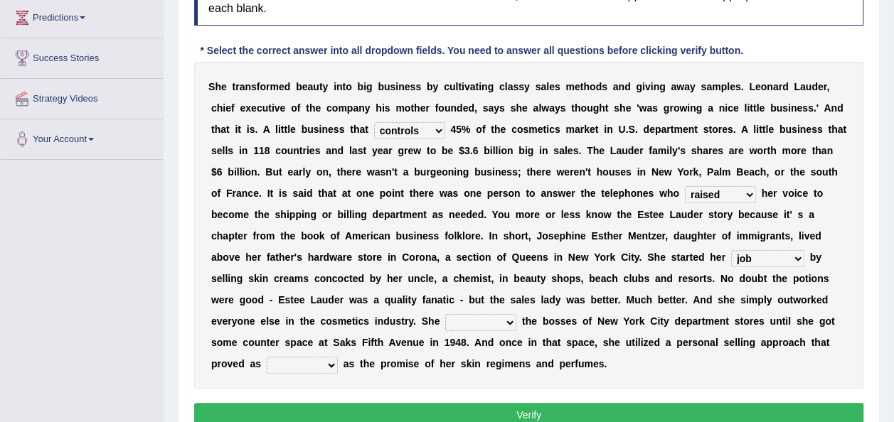
select select "stalked"
click at [516, 314] on select "stated bridged stalked heaved" at bounding box center [480, 322] width 71 height 17
click at [338, 357] on select "potent ruthless potential expensive" at bounding box center [302, 365] width 71 height 17
select select "expensive"
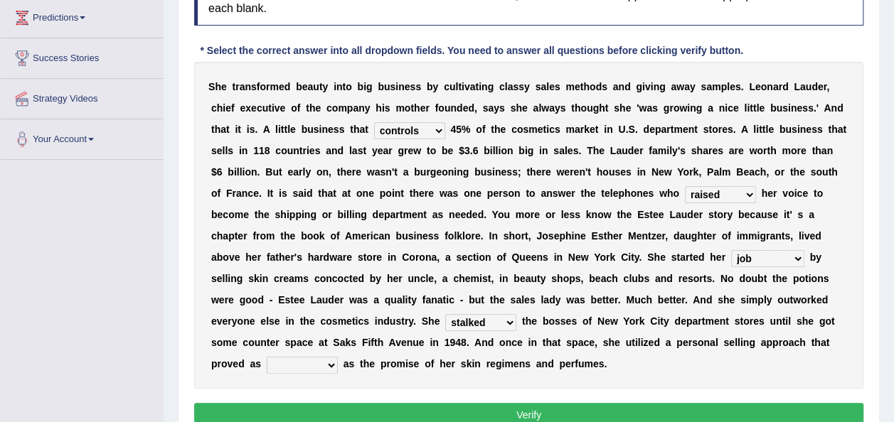
click at [338, 357] on select "potent ruthless potential expensive" at bounding box center [302, 365] width 71 height 17
click at [466, 403] on button "Verify" at bounding box center [528, 415] width 669 height 24
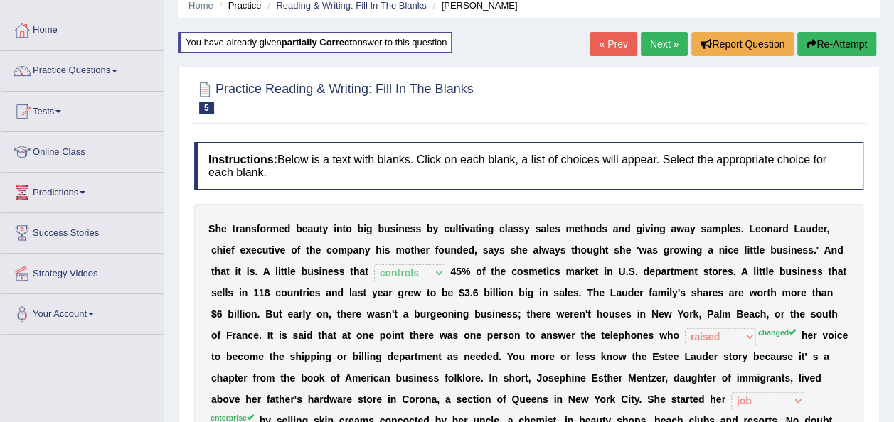
scroll to position [63, 0]
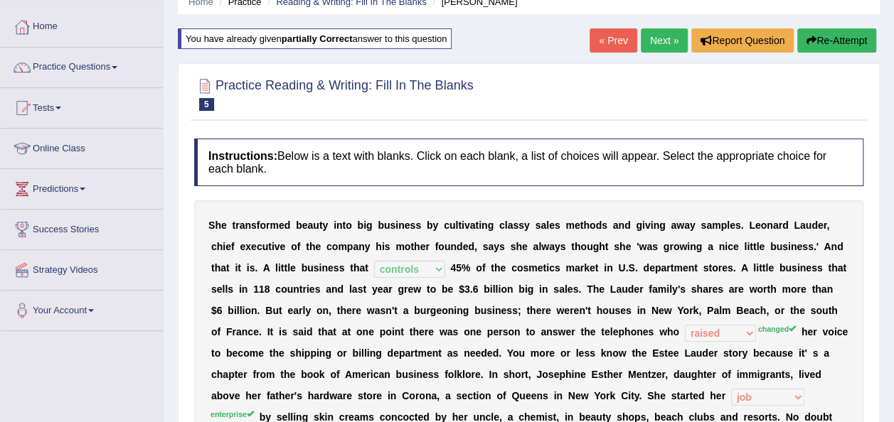
click at [847, 33] on button "Re-Attempt" at bounding box center [836, 40] width 79 height 24
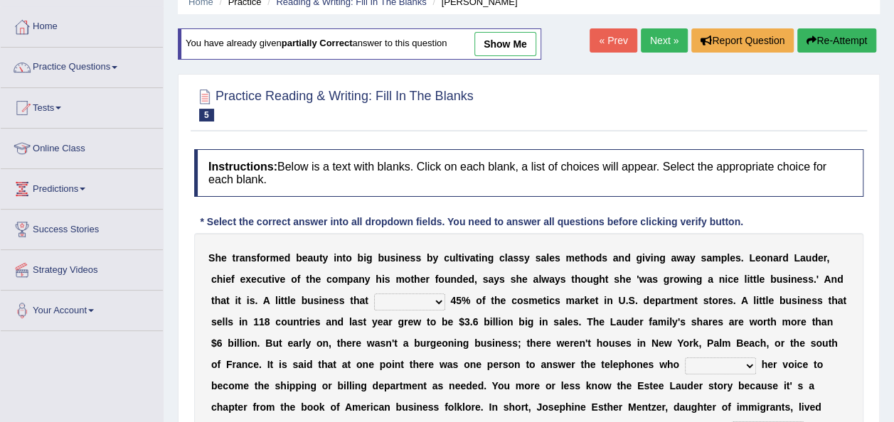
scroll to position [63, 0]
click at [374, 296] on select "has controls makes maintains" at bounding box center [409, 302] width 71 height 17
select select "controls"
click at [374, 294] on select "has controls makes maintains" at bounding box center [409, 302] width 71 height 17
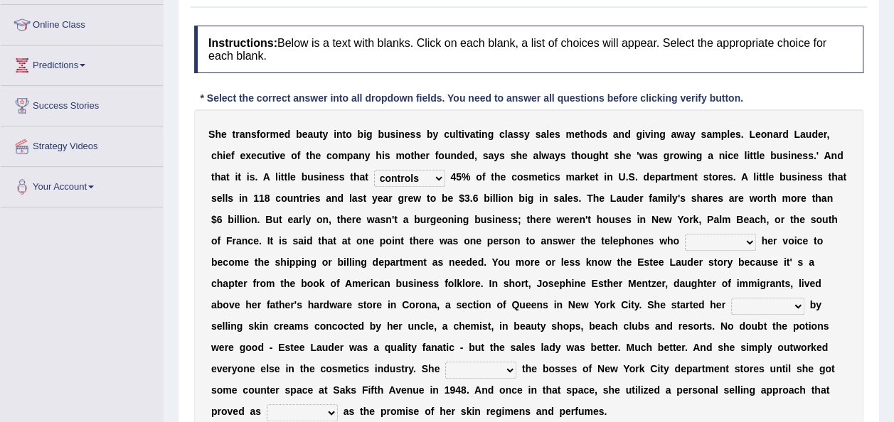
scroll to position [211, 0]
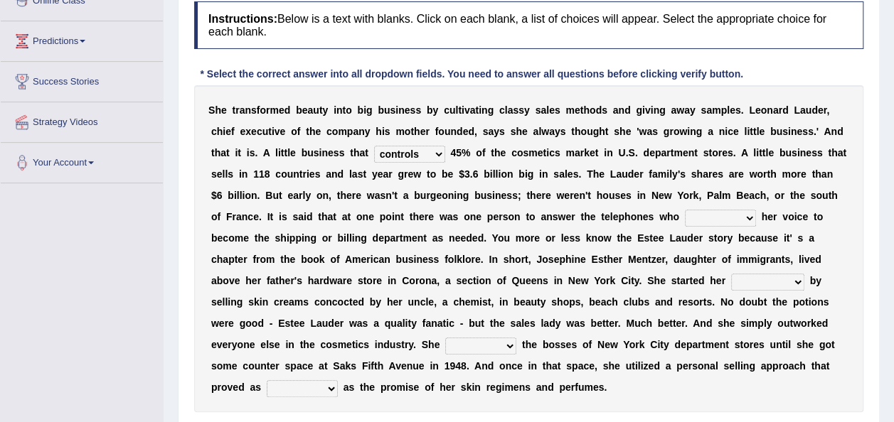
click at [685, 214] on select "switched changed raised used" at bounding box center [720, 218] width 71 height 17
select select "changed"
click at [685, 210] on select "switched changed raised used" at bounding box center [720, 218] width 71 height 17
click at [731, 279] on select "job institute companion enterprise" at bounding box center [767, 282] width 73 height 17
select select "enterprise"
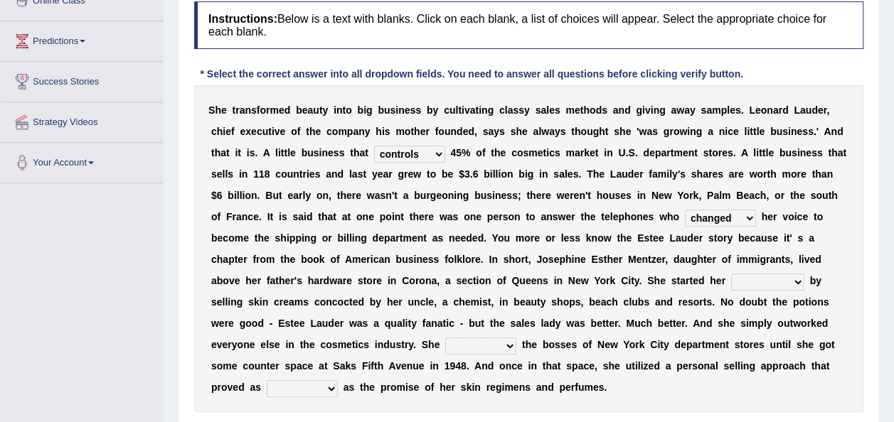
click at [731, 274] on select "job institute companion enterprise" at bounding box center [767, 282] width 73 height 17
click at [516, 338] on select "stated bridged stalked heaved" at bounding box center [480, 346] width 71 height 17
select select "stalked"
click at [516, 338] on select "stated bridged stalked heaved" at bounding box center [480, 346] width 71 height 17
click at [338, 380] on select "potent ruthless potential expensive" at bounding box center [302, 388] width 71 height 17
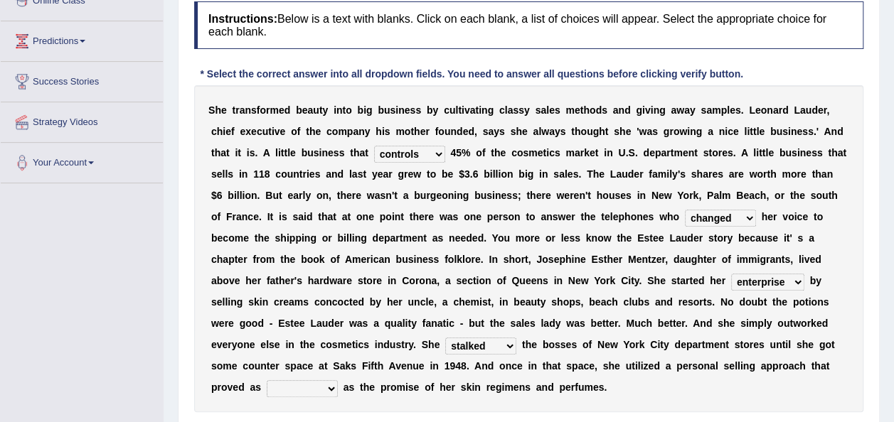
select select "potent"
click at [338, 380] on select "potent ruthless potential expensive" at bounding box center [302, 388] width 71 height 17
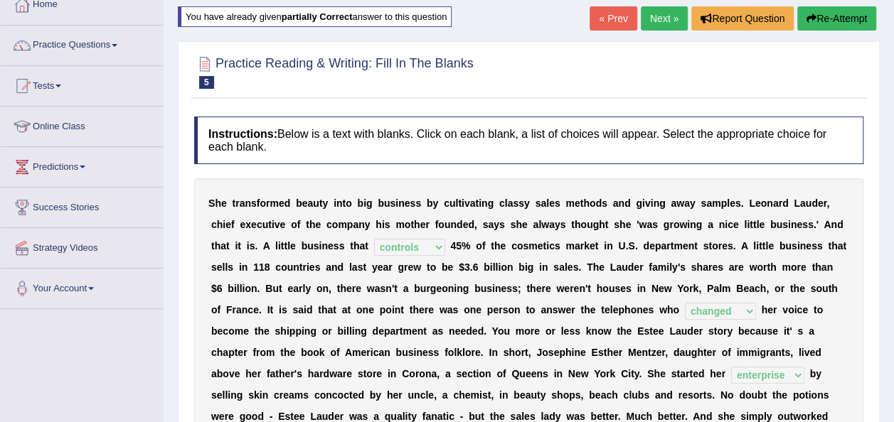
scroll to position [0, 0]
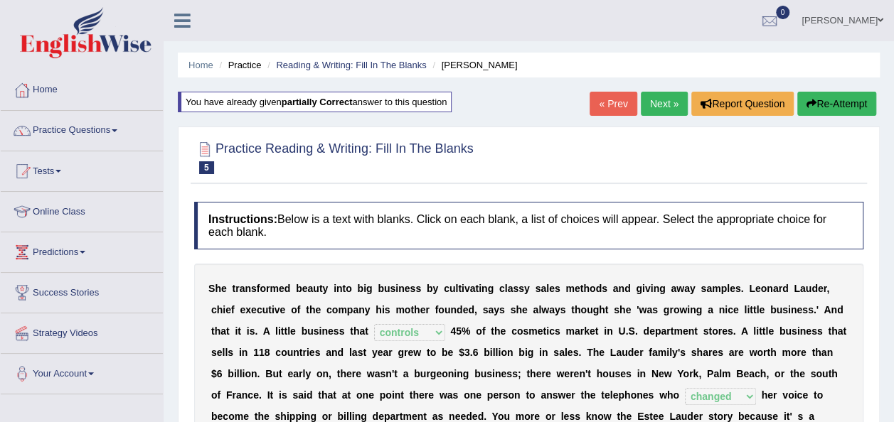
click at [655, 105] on link "Next »" at bounding box center [664, 104] width 47 height 24
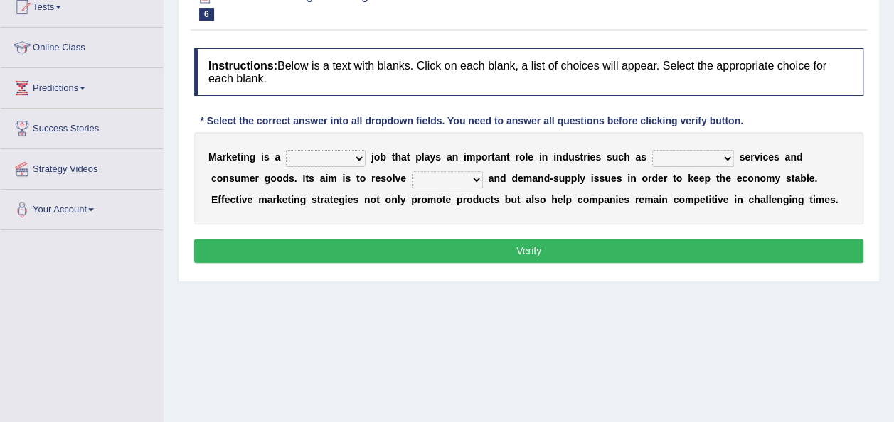
scroll to position [162, 0]
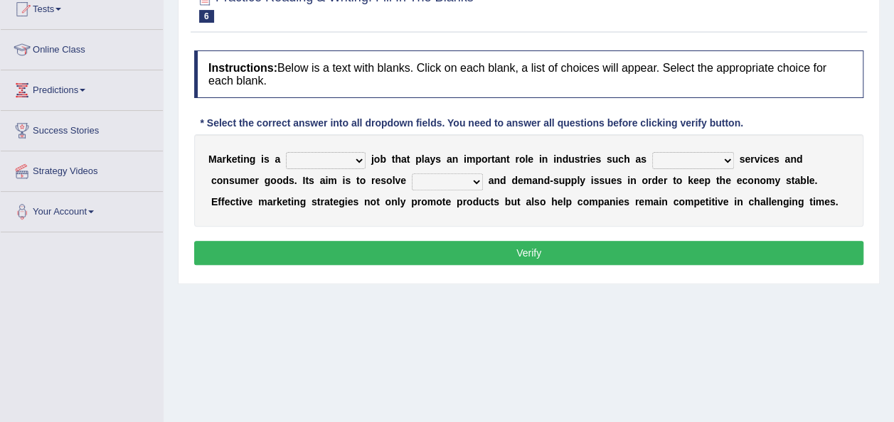
click at [345, 159] on select "professional flexible parochial descriptive" at bounding box center [326, 160] width 80 height 17
select select "professional"
click at [286, 152] on select "professional flexible parochial descriptive" at bounding box center [326, 160] width 80 height 17
click at [680, 165] on select "civil financial conventional foremost" at bounding box center [693, 160] width 82 height 17
select select "financial"
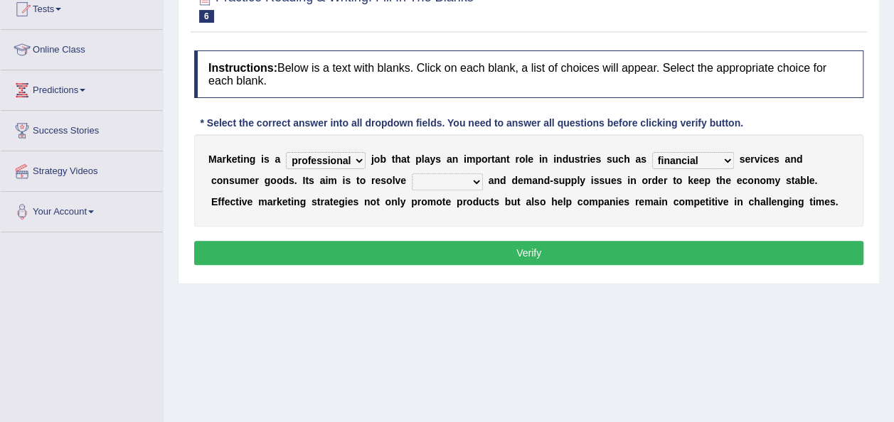
click at [652, 152] on select "civil financial conventional foremost" at bounding box center [693, 160] width 82 height 17
click at [412, 181] on select "imbalance excess symmetry budget" at bounding box center [447, 181] width 71 height 17
select select "imbalance"
click at [412, 173] on select "imbalance excess symmetry budget" at bounding box center [447, 181] width 71 height 17
click at [617, 246] on button "Verify" at bounding box center [528, 253] width 669 height 24
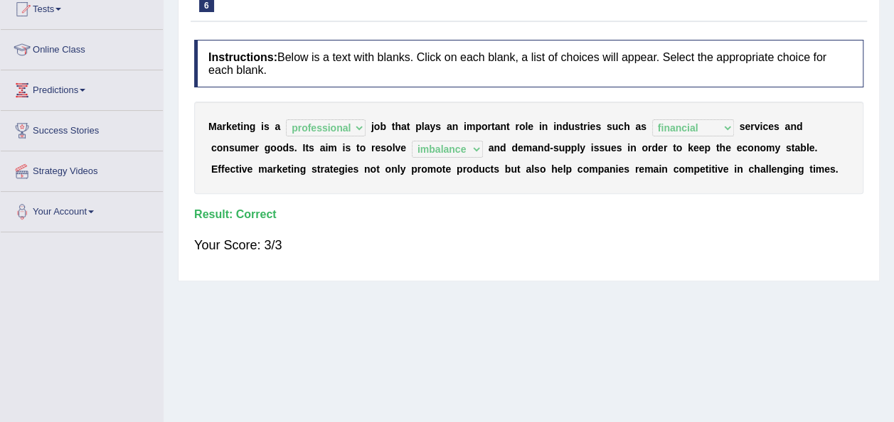
scroll to position [0, 0]
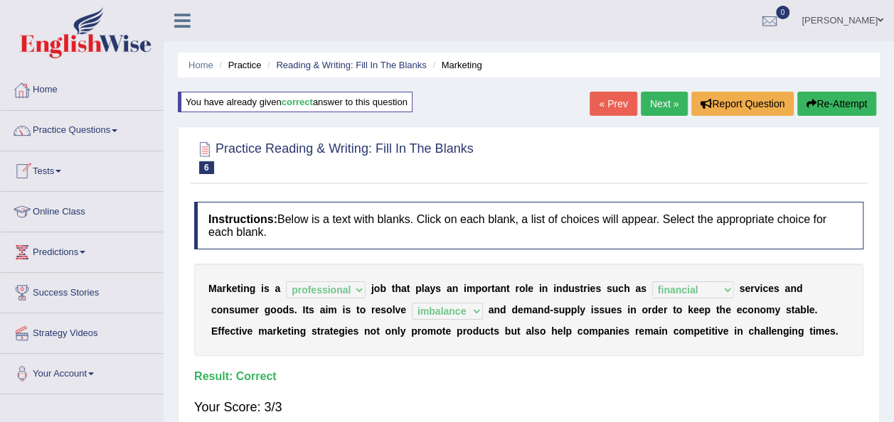
click at [89, 129] on link "Practice Questions" at bounding box center [82, 129] width 162 height 36
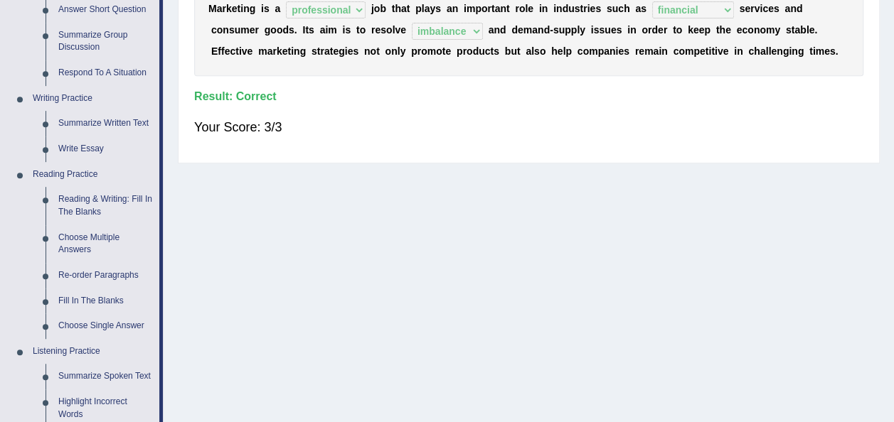
scroll to position [345, 0]
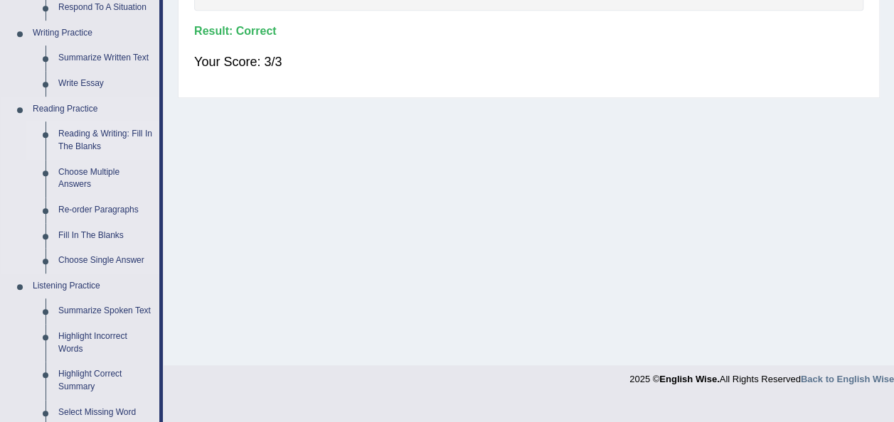
click at [79, 146] on link "Reading & Writing: Fill In The Blanks" at bounding box center [105, 141] width 107 height 38
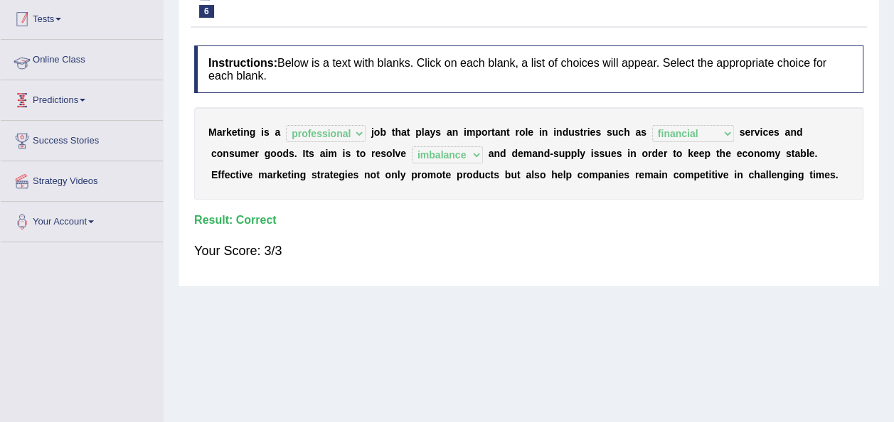
scroll to position [230, 0]
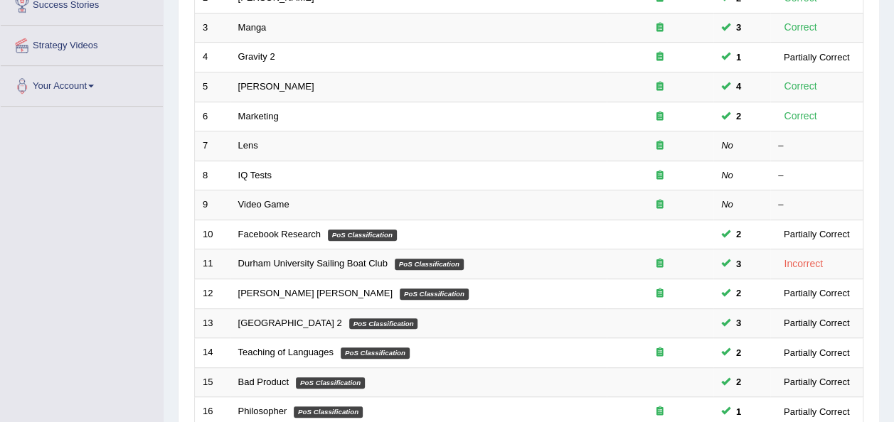
scroll to position [286, 0]
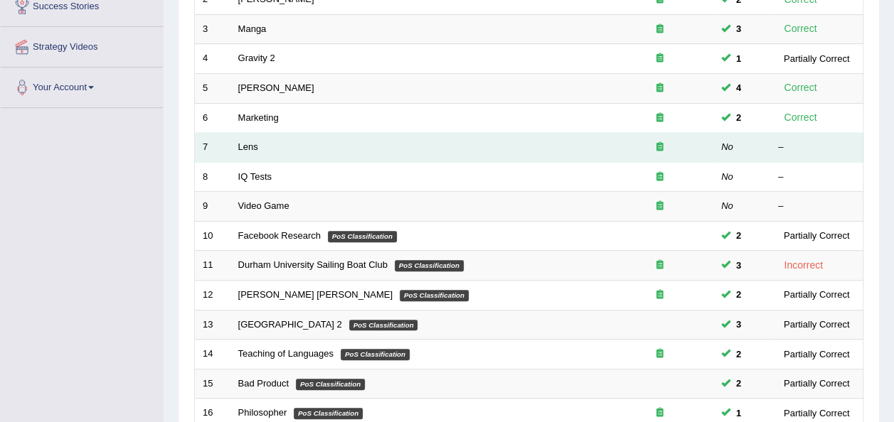
click at [286, 133] on td "Lens" at bounding box center [418, 148] width 376 height 30
click at [256, 141] on link "Lens" at bounding box center [248, 146] width 20 height 11
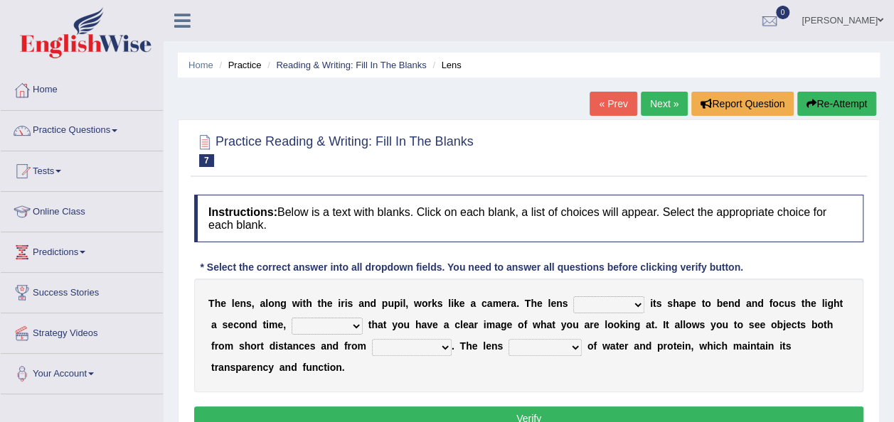
click at [601, 306] on select "adjusts shows selects presents" at bounding box center [608, 304] width 71 height 17
select select "shows"
click at [573, 296] on select "adjusts shows selects presents" at bounding box center [608, 304] width 71 height 17
click at [336, 328] on select "ensures to ensure ensure ensured" at bounding box center [326, 326] width 71 height 17
select select "to ensure"
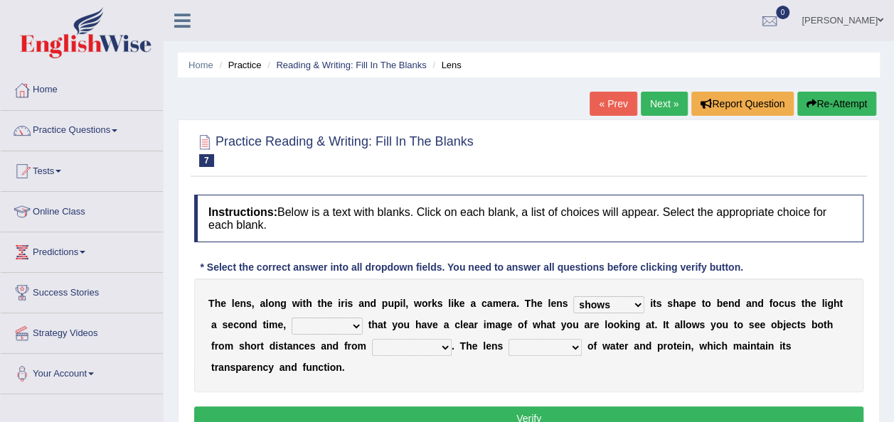
click at [291, 318] on select "ensures to ensure ensure ensured" at bounding box center [326, 326] width 71 height 17
click at [372, 345] on select "far away in between further apart all along" at bounding box center [412, 347] width 80 height 17
select select "far away"
click at [372, 339] on select "far away in between further apart all along" at bounding box center [412, 347] width 80 height 17
click at [508, 347] on select "constitutes comprises composes consists" at bounding box center [544, 347] width 73 height 17
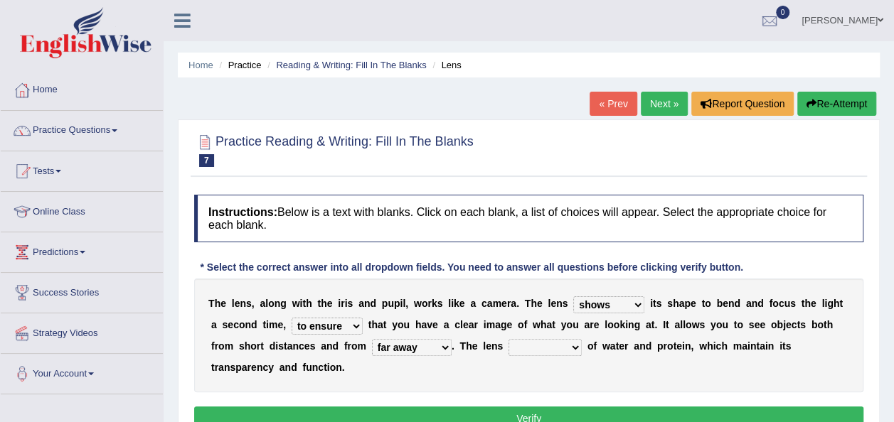
select select "comprises"
click at [508, 339] on select "constitutes comprises composes consists" at bounding box center [544, 347] width 73 height 17
click at [507, 407] on button "Verify" at bounding box center [528, 419] width 669 height 24
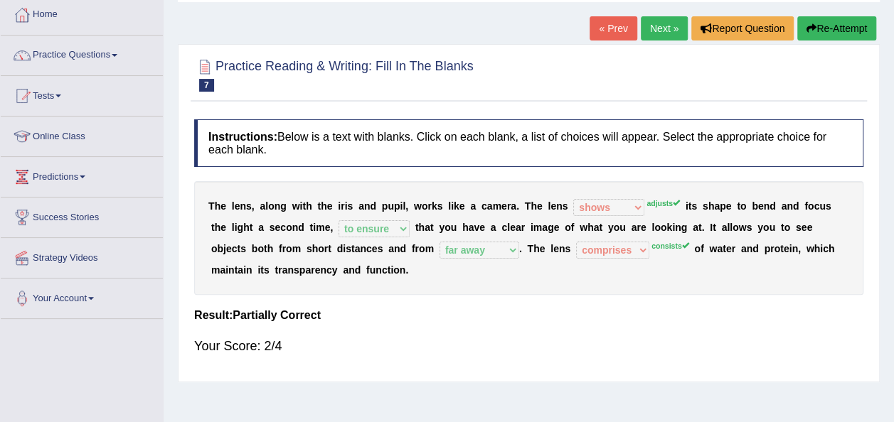
scroll to position [77, 0]
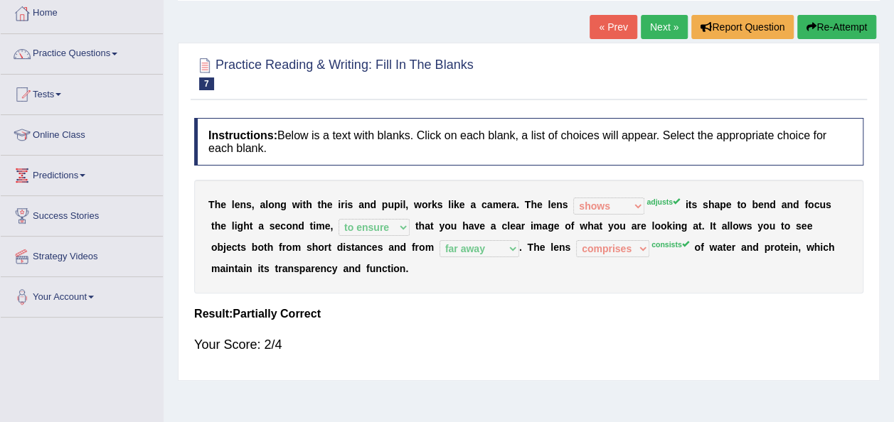
click at [849, 23] on button "Re-Attempt" at bounding box center [836, 27] width 79 height 24
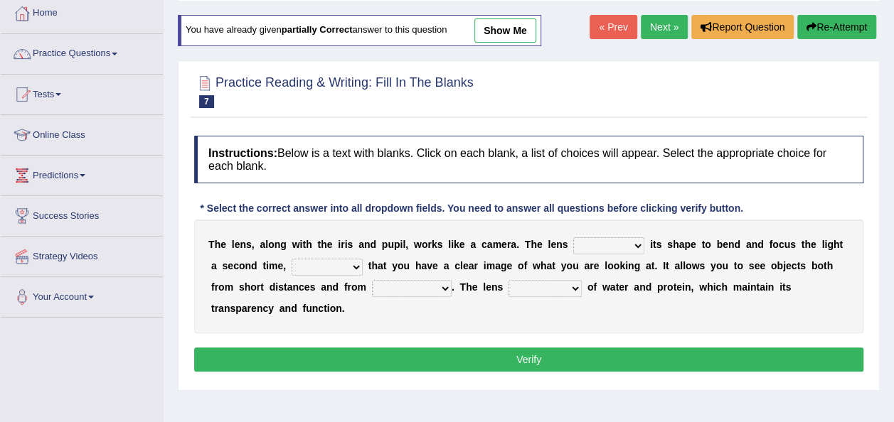
click at [606, 246] on select "adjusts shows selects presents" at bounding box center [608, 245] width 71 height 17
select select "adjusts"
click at [573, 237] on select "adjusts shows selects presents" at bounding box center [608, 245] width 71 height 17
click at [327, 259] on select "ensures to ensure ensure ensured" at bounding box center [326, 267] width 71 height 17
select select "to ensure"
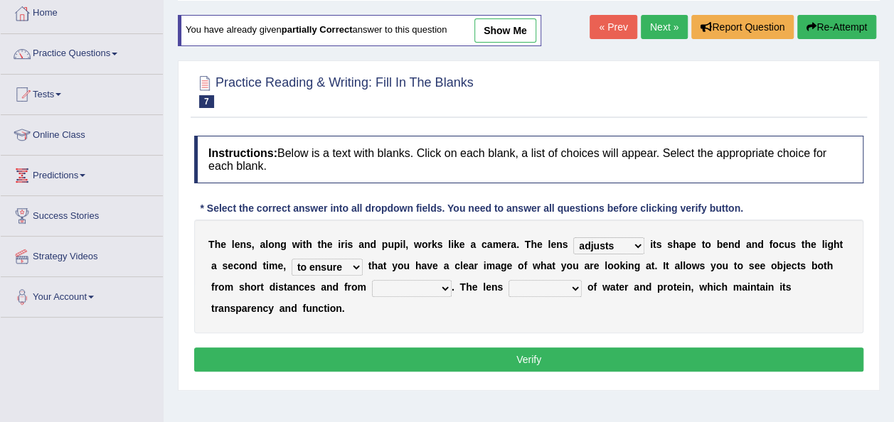
click at [291, 259] on select "ensures to ensure ensure ensured" at bounding box center [326, 267] width 71 height 17
click at [372, 286] on select "far away in between further apart all along" at bounding box center [412, 288] width 80 height 17
select select "far away"
click at [372, 280] on select "far away in between further apart all along" at bounding box center [412, 288] width 80 height 17
click at [508, 280] on select "constitutes comprises composes consists" at bounding box center [544, 288] width 73 height 17
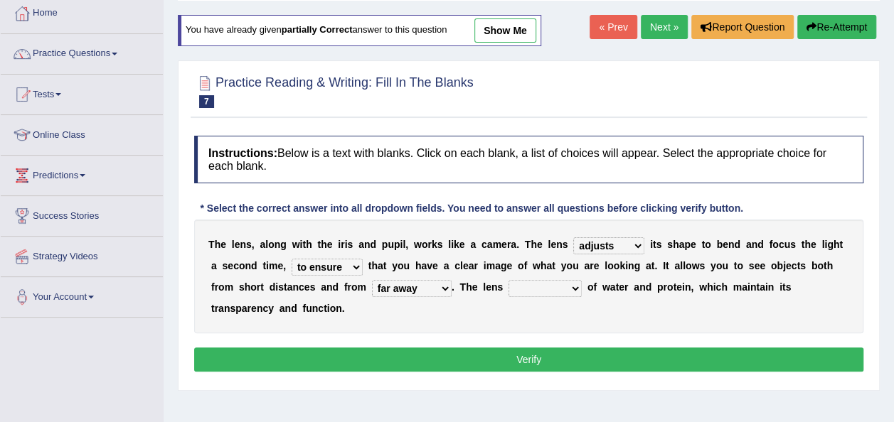
select select "consists"
click at [508, 280] on select "constitutes comprises composes consists" at bounding box center [544, 288] width 73 height 17
click at [514, 348] on button "Verify" at bounding box center [528, 360] width 669 height 24
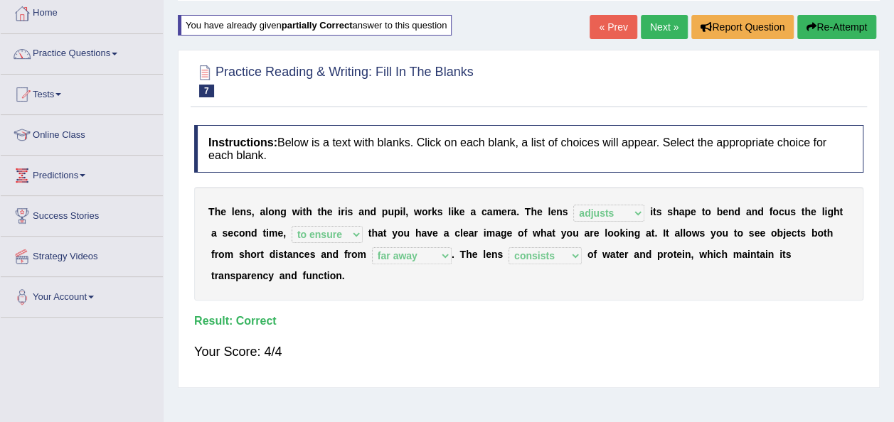
click at [660, 19] on link "Next »" at bounding box center [664, 27] width 47 height 24
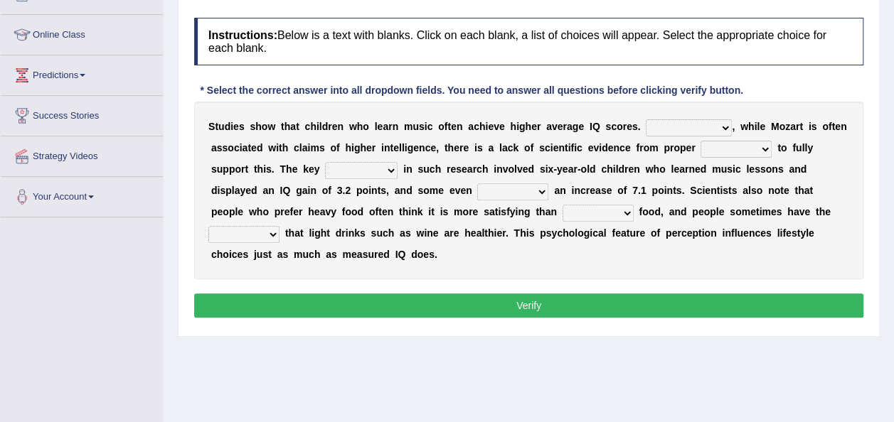
scroll to position [188, 0]
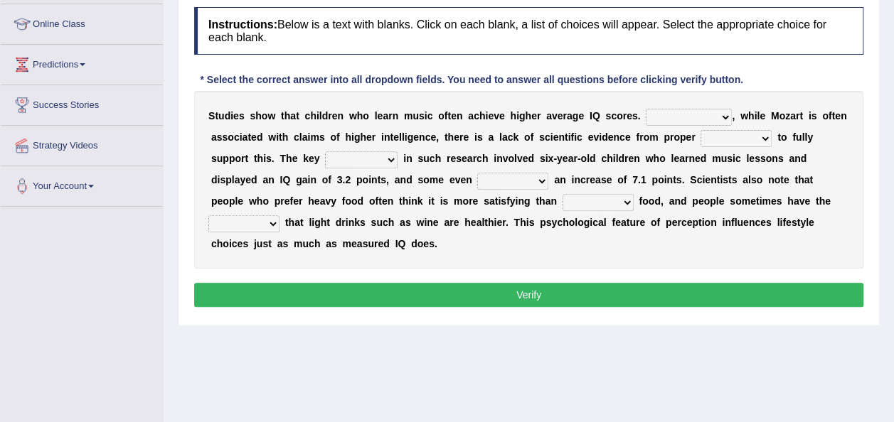
click at [680, 112] on select "However Therefore Consequently While" at bounding box center [688, 117] width 86 height 17
select select "However"
click at [645, 109] on select "However Therefore Consequently While" at bounding box center [688, 117] width 86 height 17
click at [721, 141] on select "test tests testing tested" at bounding box center [735, 138] width 71 height 17
select select "tested"
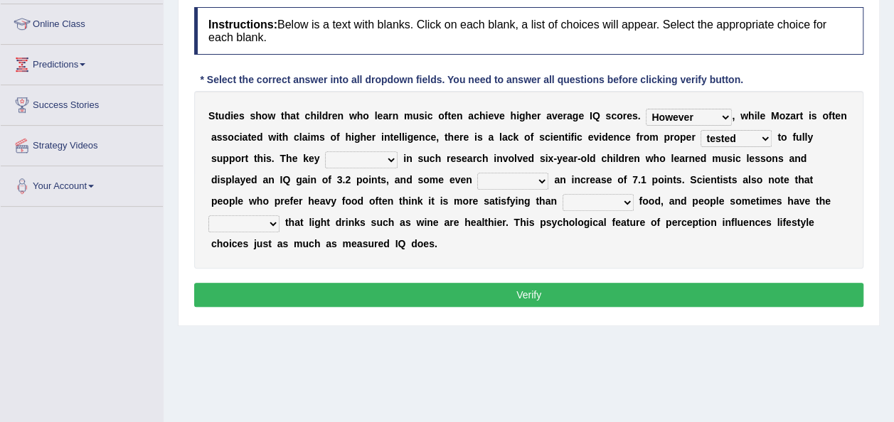
click at [700, 130] on select "test tests testing tested" at bounding box center [735, 138] width 71 height 17
click at [325, 153] on select "process goal implication odd" at bounding box center [361, 159] width 73 height 17
click at [325, 151] on select "process goal implication odd" at bounding box center [361, 159] width 73 height 17
click at [325, 158] on select "process goal implication odd" at bounding box center [361, 159] width 73 height 17
select select "process"
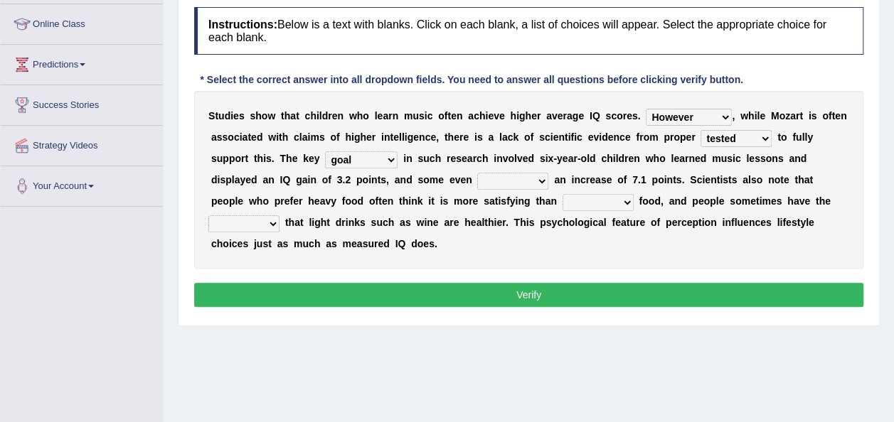
click at [325, 151] on select "process goal implication odd" at bounding box center [361, 159] width 73 height 17
click at [477, 178] on select "exhibited taught learned threatened" at bounding box center [512, 181] width 71 height 17
select select "learned"
click at [477, 173] on select "exhibited taught learned threatened" at bounding box center [512, 181] width 71 height 17
click at [562, 195] on select "choosy lighter cushiony spooky" at bounding box center [597, 202] width 71 height 17
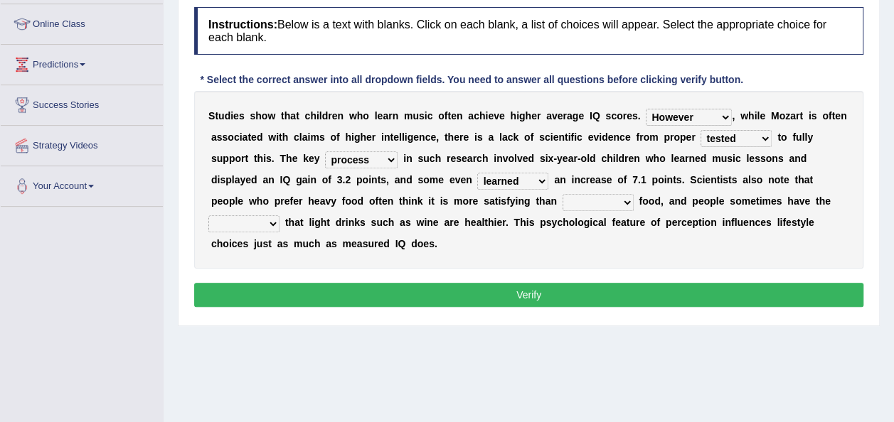
select select "spooky"
click at [562, 194] on select "choosy lighter cushiony spooky" at bounding box center [597, 202] width 71 height 17
click at [279, 215] on select "illusion sight anecdote intention" at bounding box center [243, 223] width 71 height 17
select select "intention"
click at [279, 215] on select "illusion sight anecdote intention" at bounding box center [243, 223] width 71 height 17
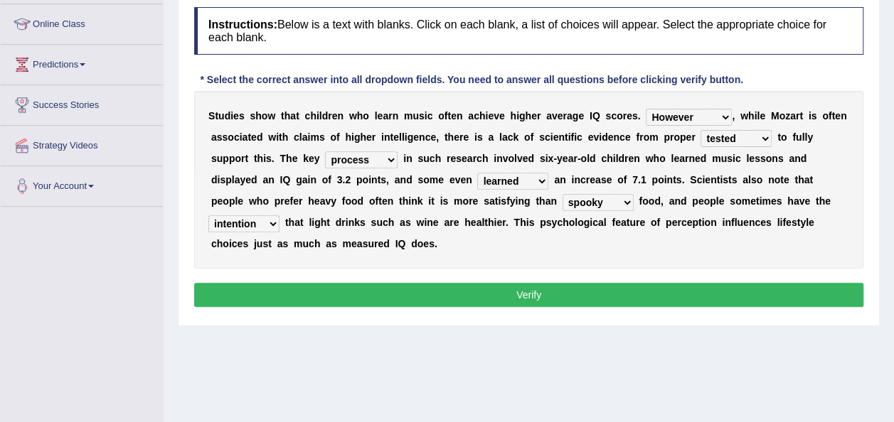
click at [655, 283] on button "Verify" at bounding box center [528, 295] width 669 height 24
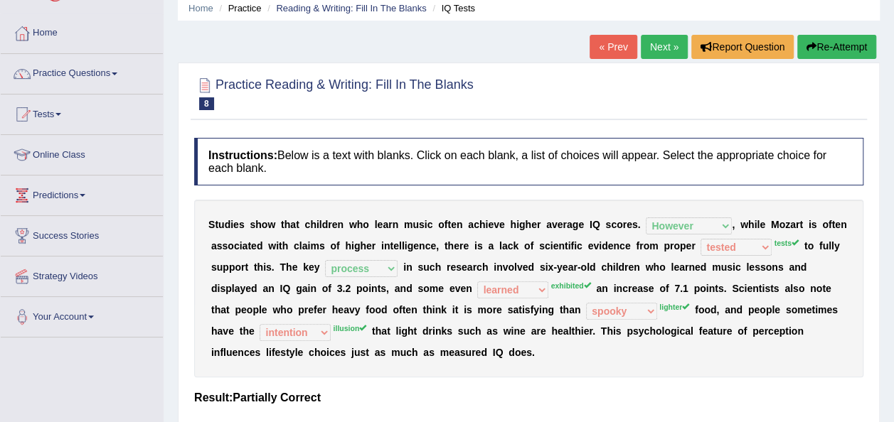
scroll to position [60, 0]
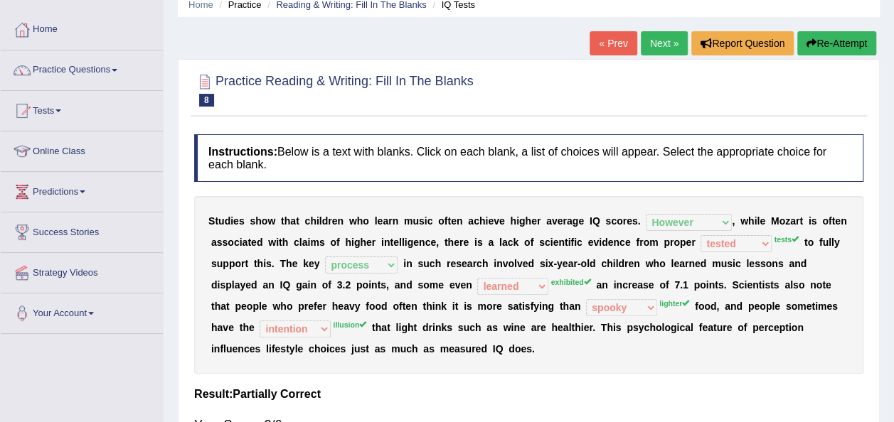
click at [826, 44] on button "Re-Attempt" at bounding box center [836, 43] width 79 height 24
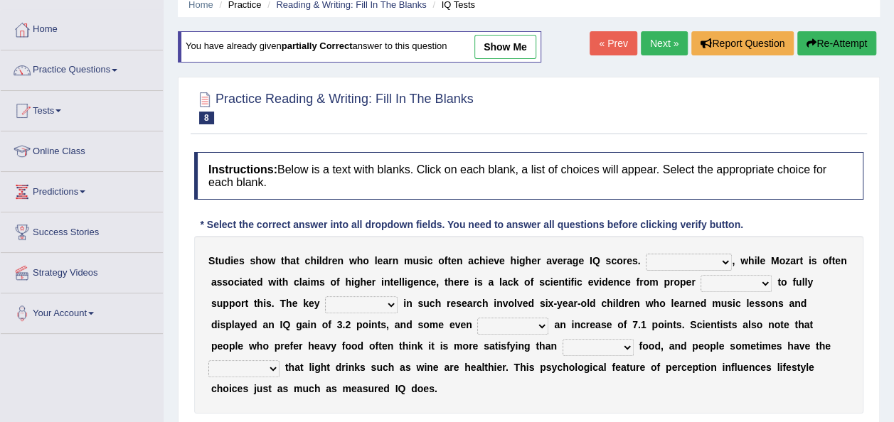
scroll to position [60, 0]
click at [668, 257] on select "However Therefore Consequently While" at bounding box center [688, 262] width 86 height 17
select select "However"
click at [645, 254] on select "However Therefore Consequently While" at bounding box center [688, 262] width 86 height 17
click at [325, 296] on select "process goal implication odd" at bounding box center [361, 304] width 73 height 17
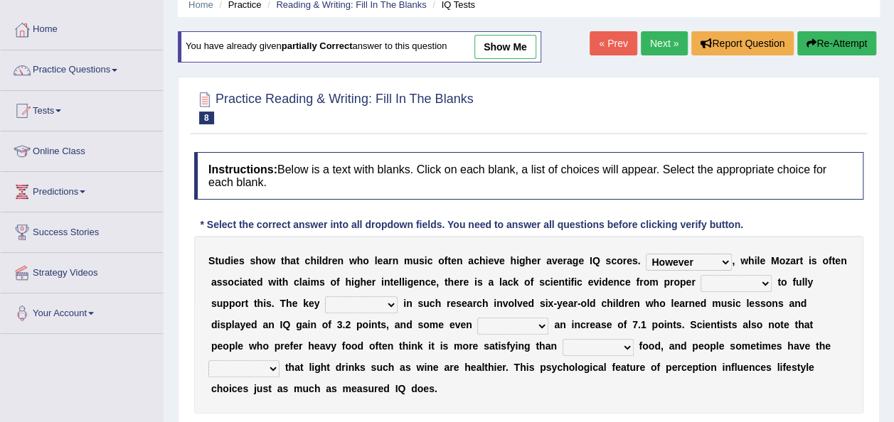
select select "process"
click at [325, 296] on select "process goal implication odd" at bounding box center [361, 304] width 73 height 17
click at [714, 286] on select "test tests testing tested" at bounding box center [735, 283] width 71 height 17
select select "tests"
click at [700, 275] on select "test tests testing tested" at bounding box center [735, 283] width 71 height 17
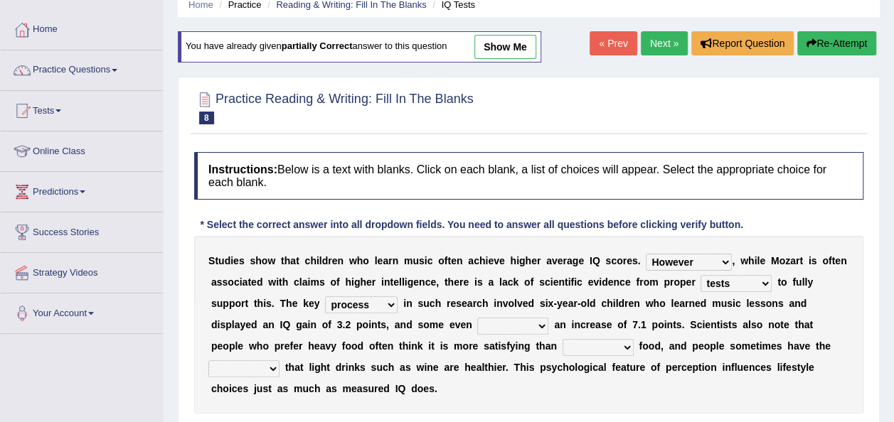
click at [477, 323] on select "exhibited taught learned threatened" at bounding box center [512, 326] width 71 height 17
select select "exhibited"
click at [477, 318] on select "exhibited taught learned threatened" at bounding box center [512, 326] width 71 height 17
click at [279, 360] on select "illusion sight anecdote intention" at bounding box center [243, 368] width 71 height 17
select select "illusion"
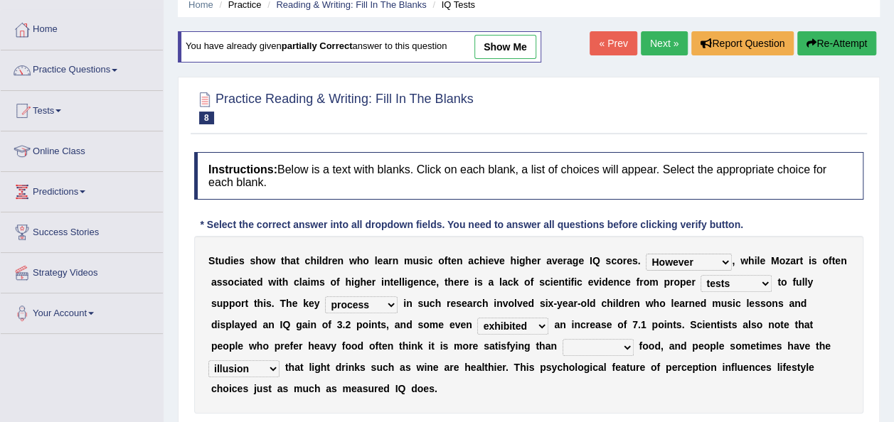
click at [279, 360] on select "illusion sight anecdote intention" at bounding box center [243, 368] width 71 height 17
click at [562, 344] on select "choosy lighter cushiony spooky" at bounding box center [597, 347] width 71 height 17
select select "lighter"
click at [562, 339] on select "choosy lighter cushiony spooky" at bounding box center [597, 347] width 71 height 17
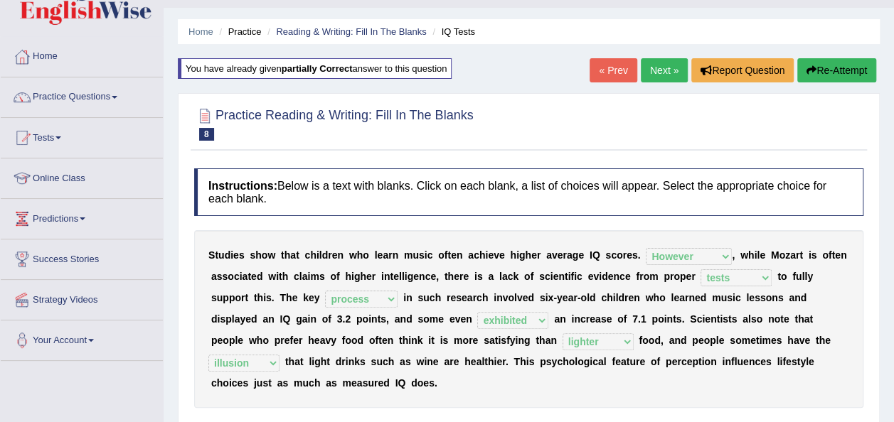
scroll to position [36, 0]
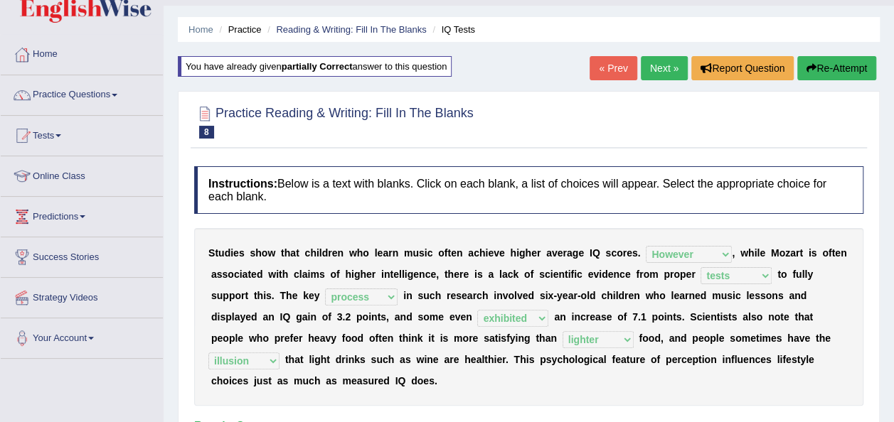
click at [649, 69] on link "Next »" at bounding box center [664, 68] width 47 height 24
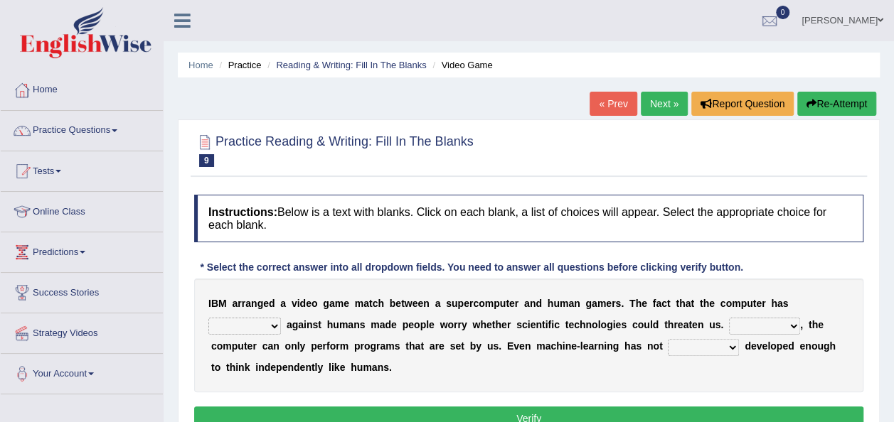
click at [281, 318] on select "competed fought acted challenged" at bounding box center [244, 326] width 73 height 17
select select "challenged"
click at [281, 318] on select "competed fought acted challenged" at bounding box center [244, 326] width 73 height 17
click at [729, 322] on select "Moreover However Thus So" at bounding box center [764, 326] width 71 height 17
select select "Moreover"
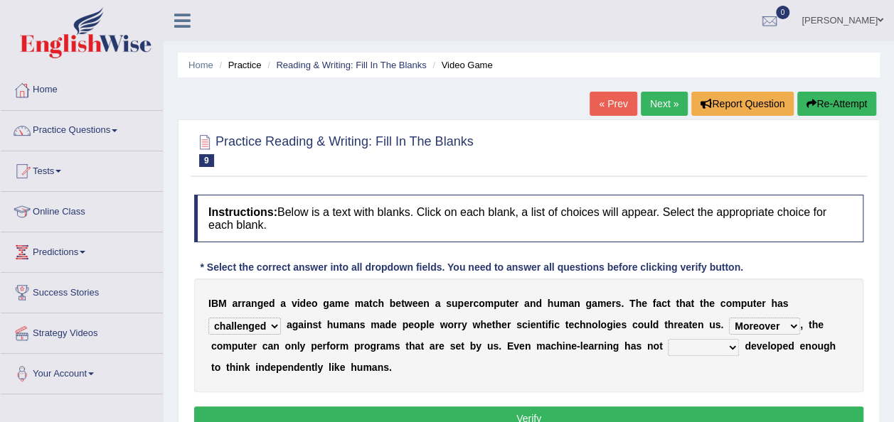
click at [729, 318] on select "Moreover However Thus So" at bounding box center [764, 326] width 71 height 17
click at [668, 347] on select "yet still only just" at bounding box center [703, 347] width 71 height 17
select select "yet"
click at [668, 339] on select "yet still only just" at bounding box center [703, 347] width 71 height 17
click at [576, 414] on button "Verify" at bounding box center [528, 419] width 669 height 24
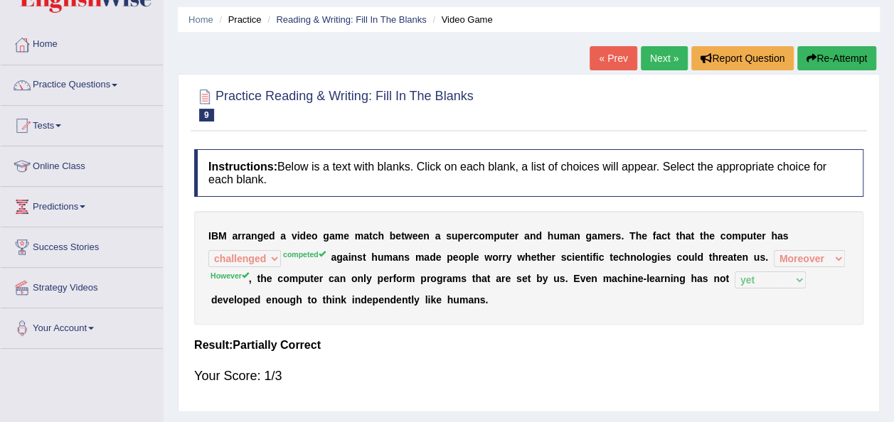
scroll to position [48, 0]
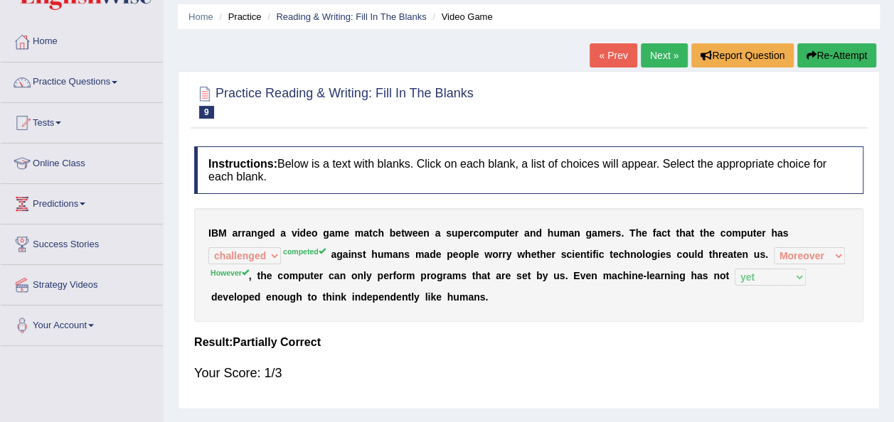
click at [844, 65] on button "Re-Attempt" at bounding box center [836, 55] width 79 height 24
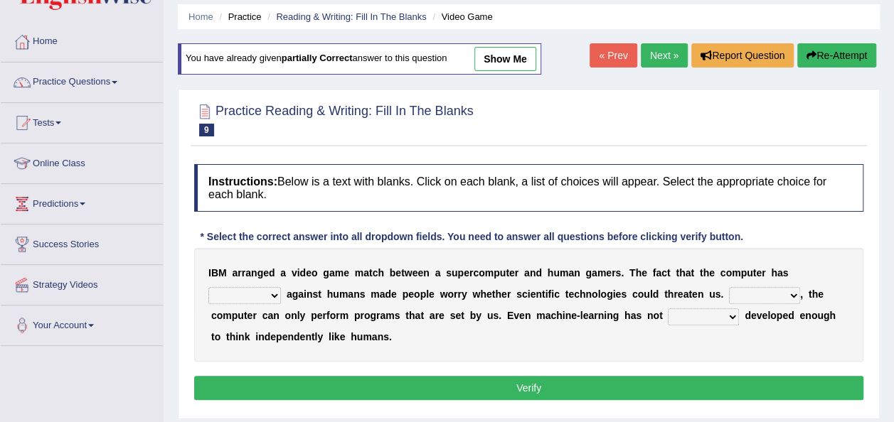
click at [281, 287] on select "competed fought acted challenged" at bounding box center [244, 295] width 73 height 17
select select "competed"
click at [281, 287] on select "competed fought acted challenged" at bounding box center [244, 295] width 73 height 17
click at [729, 295] on select "Moreover However Thus So" at bounding box center [764, 295] width 71 height 17
select select "However"
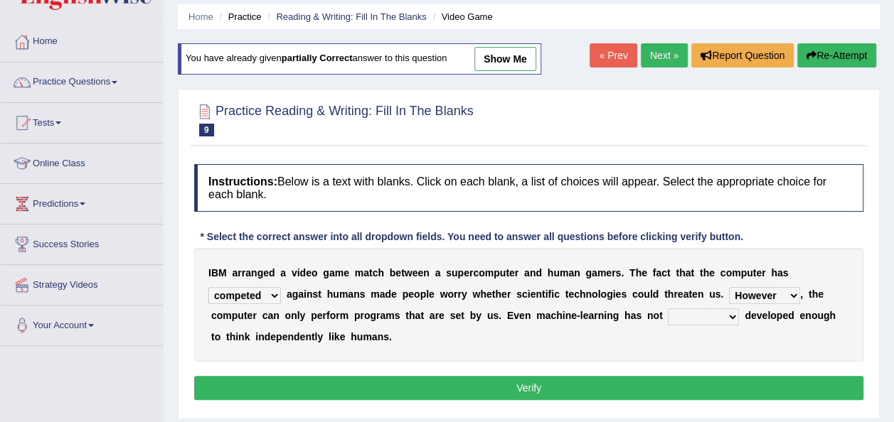
click at [729, 287] on select "Moreover However Thus So" at bounding box center [764, 295] width 71 height 17
click at [668, 314] on select "yet still only just" at bounding box center [703, 317] width 71 height 17
select select "yet"
click at [668, 309] on select "yet still only just" at bounding box center [703, 317] width 71 height 17
click at [596, 383] on button "Verify" at bounding box center [528, 388] width 669 height 24
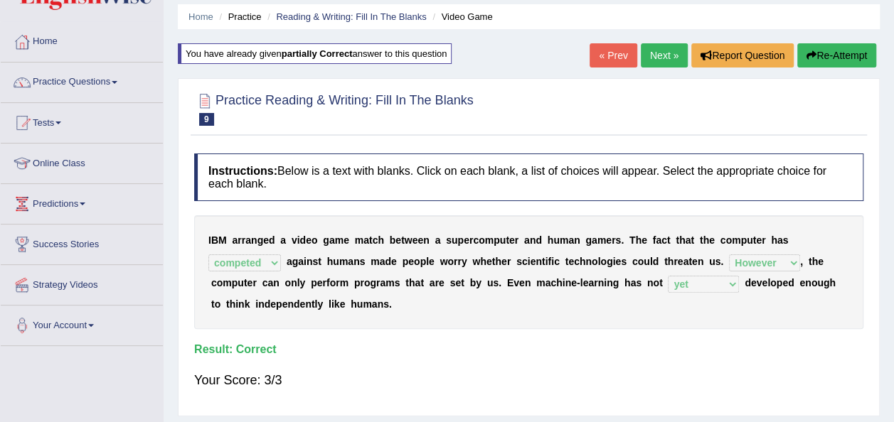
click at [660, 63] on link "Next »" at bounding box center [664, 55] width 47 height 24
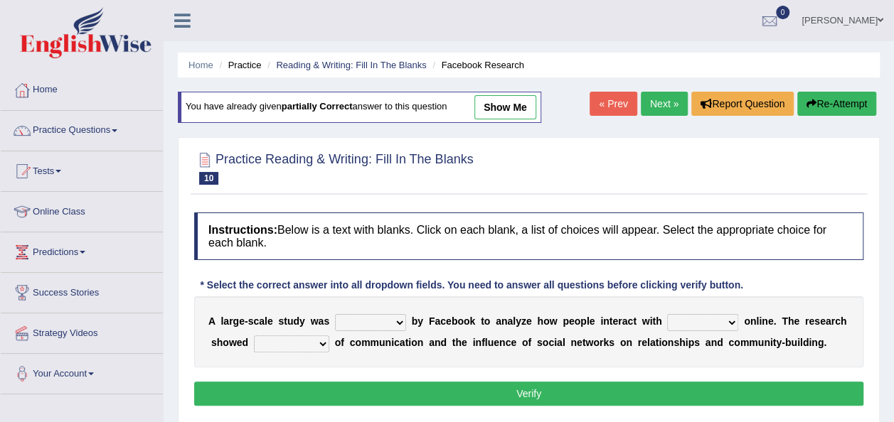
scroll to position [104, 0]
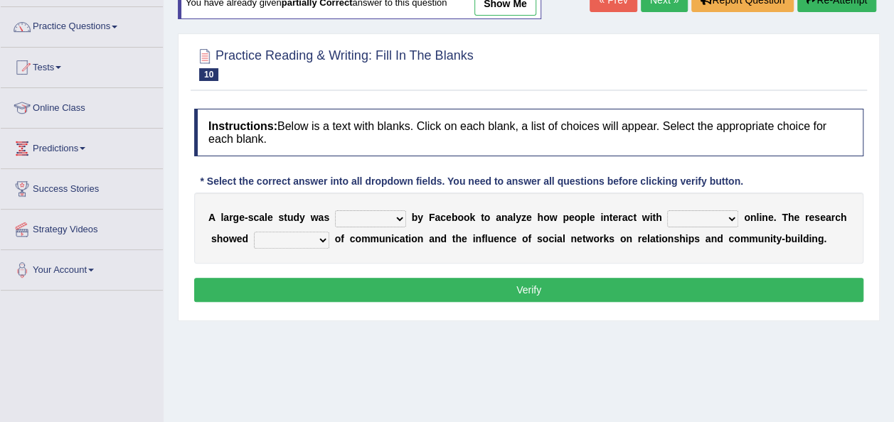
click at [387, 213] on select "surveyed had asked made" at bounding box center [370, 218] width 71 height 17
select select "asked"
click at [335, 210] on select "surveyed had asked made" at bounding box center [370, 218] width 71 height 17
click at [697, 218] on select "together all each other another" at bounding box center [702, 218] width 71 height 17
select select "another"
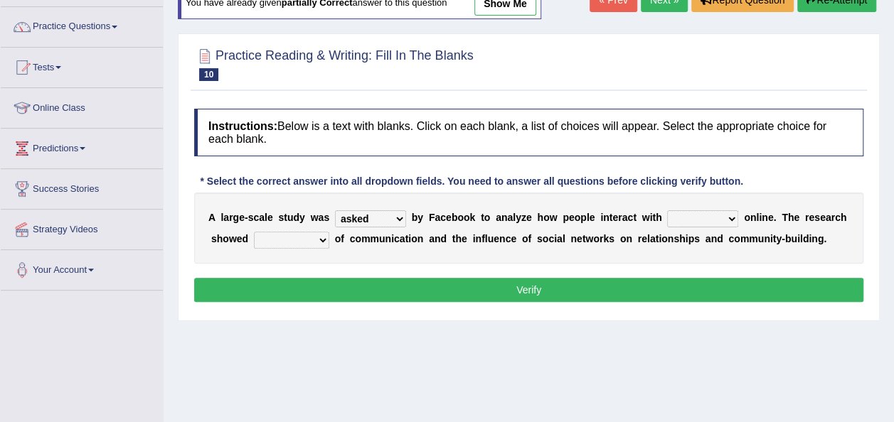
click at [667, 210] on select "together all each other another" at bounding box center [702, 218] width 71 height 17
click at [294, 237] on select "advantages standards fellowships patterns" at bounding box center [291, 240] width 75 height 17
click at [254, 232] on select "advantages standards fellowships patterns" at bounding box center [291, 240] width 75 height 17
click at [303, 236] on select "advantages standards fellowships patterns" at bounding box center [291, 240] width 75 height 17
select select "standards"
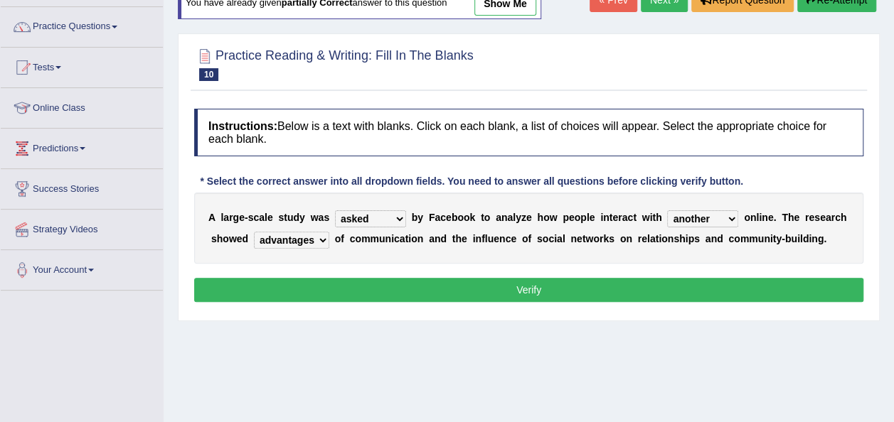
click at [254, 232] on select "advantages standards fellowships patterns" at bounding box center [291, 240] width 75 height 17
click at [333, 299] on button "Verify" at bounding box center [528, 290] width 669 height 24
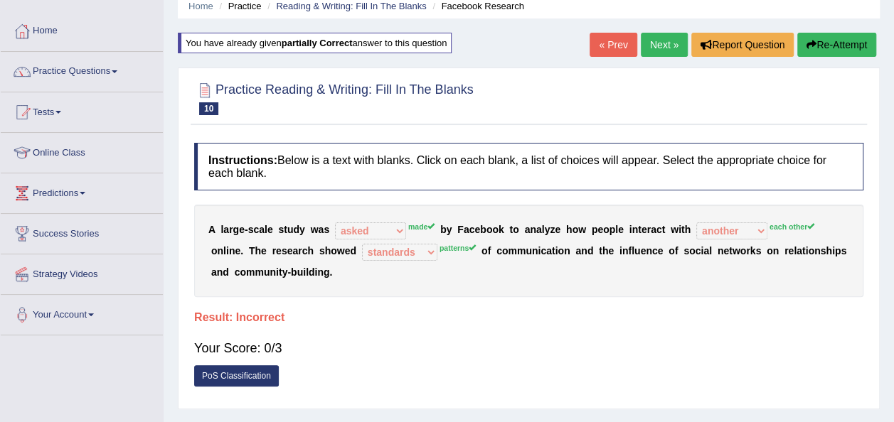
scroll to position [50, 0]
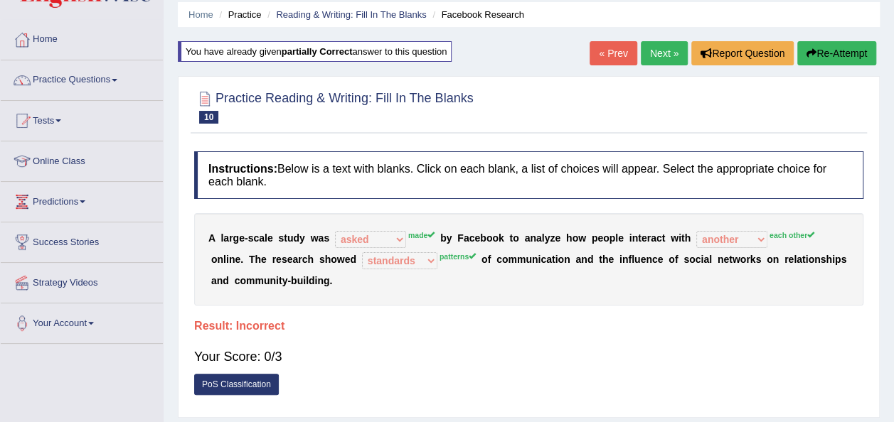
click at [856, 47] on button "Re-Attempt" at bounding box center [836, 53] width 79 height 24
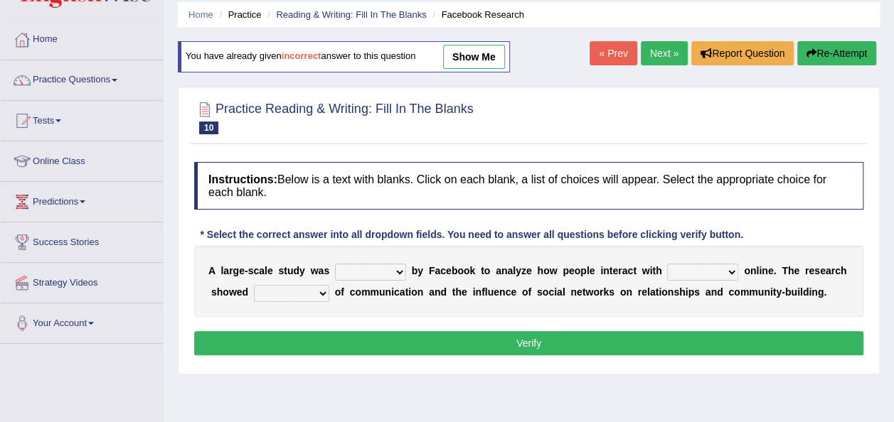
click at [384, 260] on div "A l a r g e - s c a l e s t u d y w a s surveyed had asked made b y F a c e b o…" at bounding box center [528, 281] width 669 height 71
click at [384, 272] on select "surveyed had asked made" at bounding box center [370, 272] width 71 height 17
select select "made"
click at [335, 264] on select "surveyed had asked made" at bounding box center [370, 272] width 71 height 17
click at [685, 274] on select "together all each other another" at bounding box center [702, 272] width 71 height 17
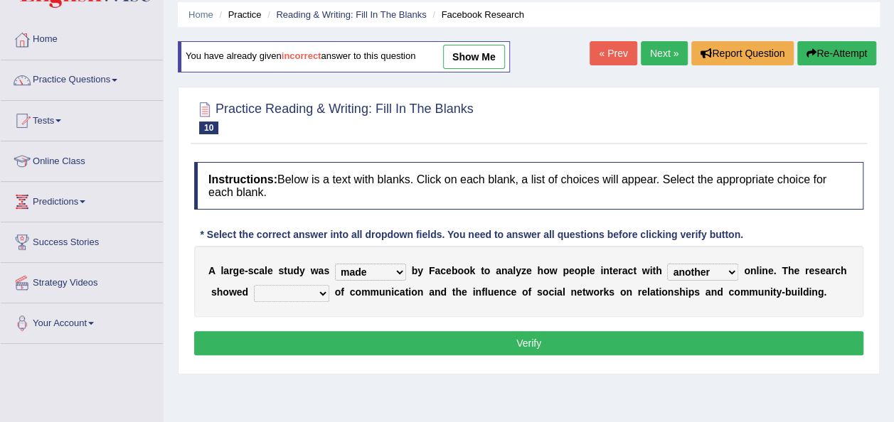
click at [667, 264] on select "together all each other another" at bounding box center [702, 272] width 71 height 17
click at [672, 264] on select "together all each other another" at bounding box center [702, 272] width 71 height 17
select select "each other"
click at [667, 264] on select "together all each other another" at bounding box center [702, 272] width 71 height 17
click at [296, 291] on select "advantages standards fellowships patterns" at bounding box center [291, 293] width 75 height 17
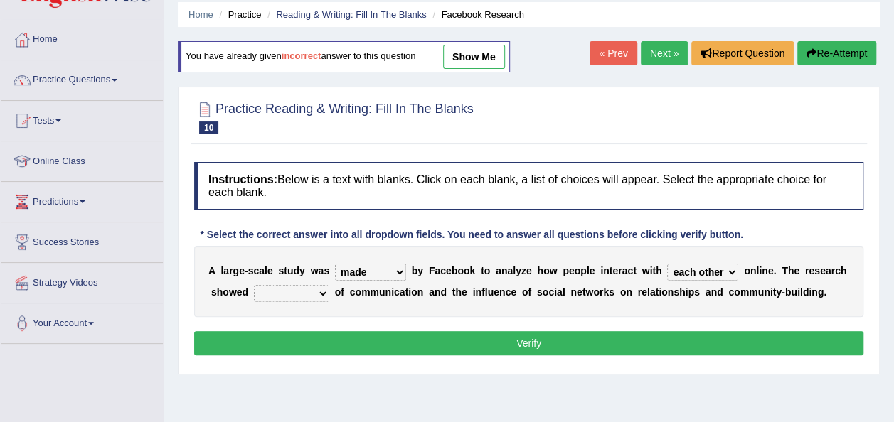
select select "patterns"
click at [254, 285] on select "advantages standards fellowships patterns" at bounding box center [291, 293] width 75 height 17
click at [360, 348] on button "Verify" at bounding box center [528, 343] width 669 height 24
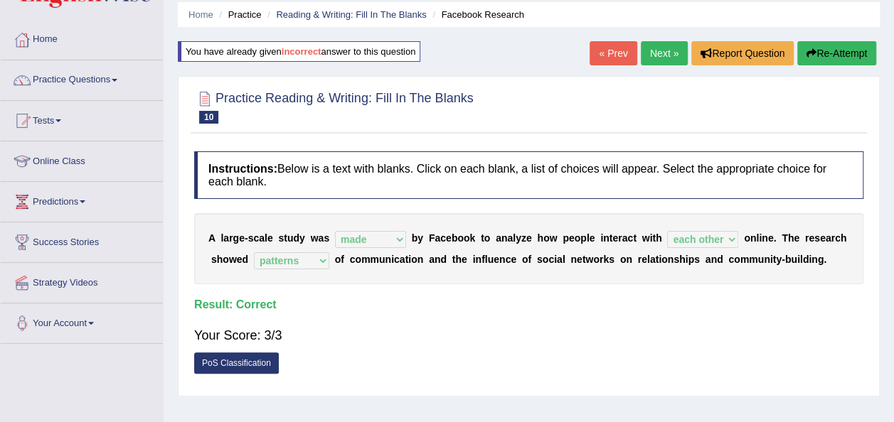
click at [669, 55] on link "Next »" at bounding box center [664, 53] width 47 height 24
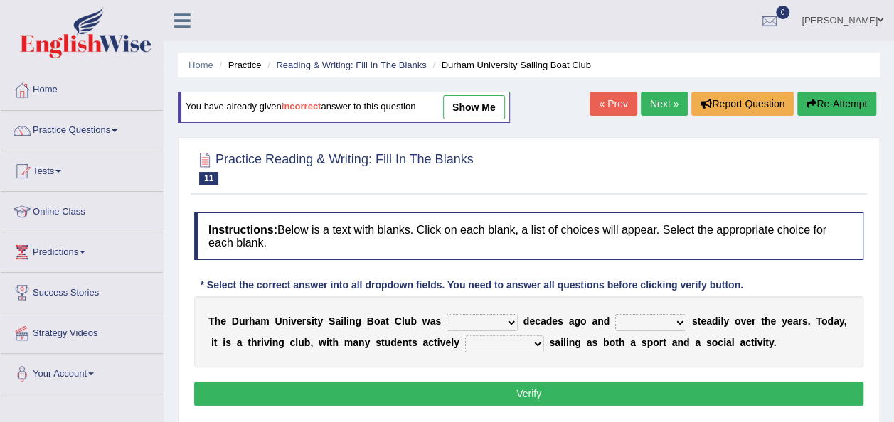
click at [463, 318] on select "found fund founded find" at bounding box center [481, 322] width 71 height 17
select select "find"
click at [446, 314] on select "found fund founded find" at bounding box center [481, 322] width 71 height 17
click at [650, 328] on select "grow growing has grown grown" at bounding box center [650, 322] width 71 height 17
select select "has grown"
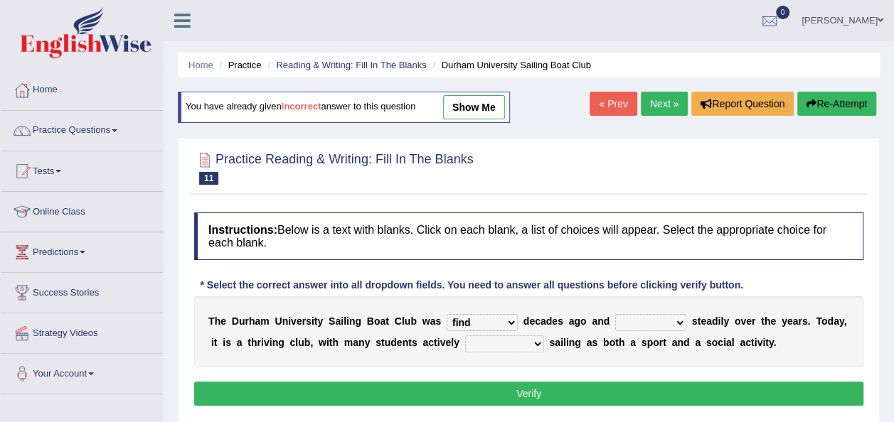
click at [615, 314] on select "grow growing has grown grown" at bounding box center [650, 322] width 71 height 17
click at [465, 336] on select "enjoy enjoyed are enjoying enjoying" at bounding box center [504, 344] width 79 height 17
select select "enjoying"
click at [465, 336] on select "enjoy enjoyed are enjoying enjoying" at bounding box center [504, 344] width 79 height 17
click at [465, 389] on button "Verify" at bounding box center [528, 394] width 669 height 24
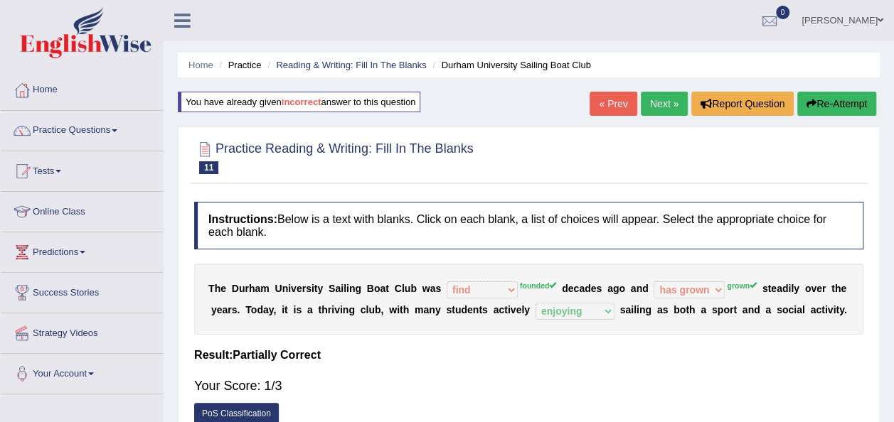
click at [845, 109] on button "Re-Attempt" at bounding box center [836, 104] width 79 height 24
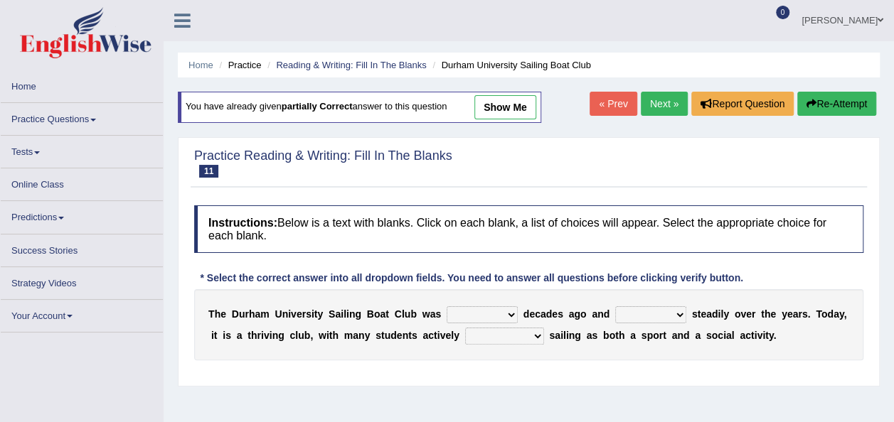
click at [840, 102] on button "Re-Attempt" at bounding box center [836, 104] width 79 height 24
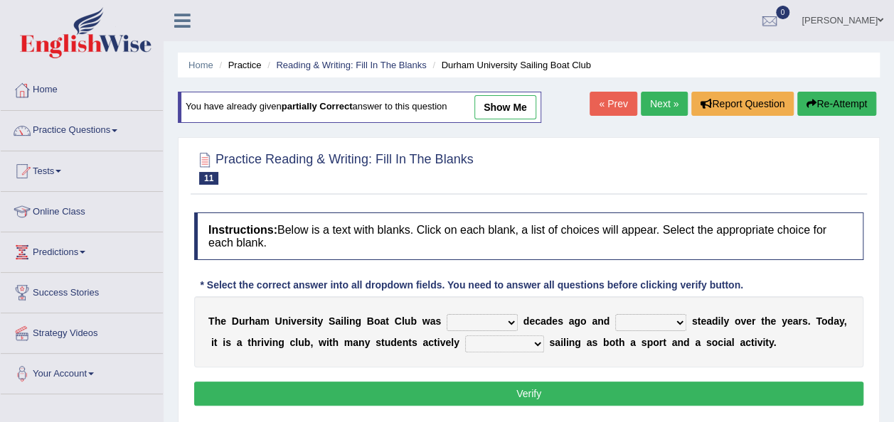
click at [471, 324] on select "found fund founded find" at bounding box center [481, 322] width 71 height 17
select select "founded"
click at [446, 314] on select "found fund founded find" at bounding box center [481, 322] width 71 height 17
click at [643, 323] on select "grow growing has grown grown" at bounding box center [650, 322] width 71 height 17
select select "grown"
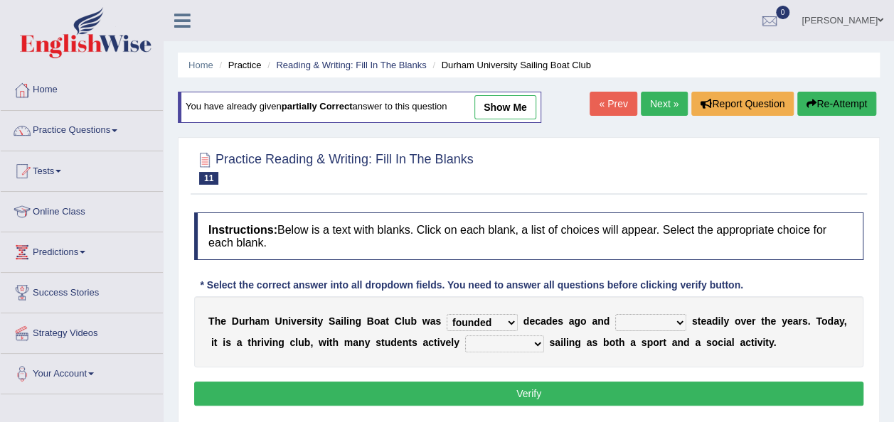
click at [615, 314] on select "grow growing has grown grown" at bounding box center [650, 322] width 71 height 17
click at [465, 345] on select "enjoy enjoyed are enjoying enjoying" at bounding box center [504, 344] width 79 height 17
select select "enjoying"
click at [465, 336] on select "enjoy enjoyed are enjoying enjoying" at bounding box center [504, 344] width 79 height 17
click at [485, 405] on div "Instructions: Below is a text with blanks. Click on each blank, a list of choic…" at bounding box center [529, 311] width 676 height 212
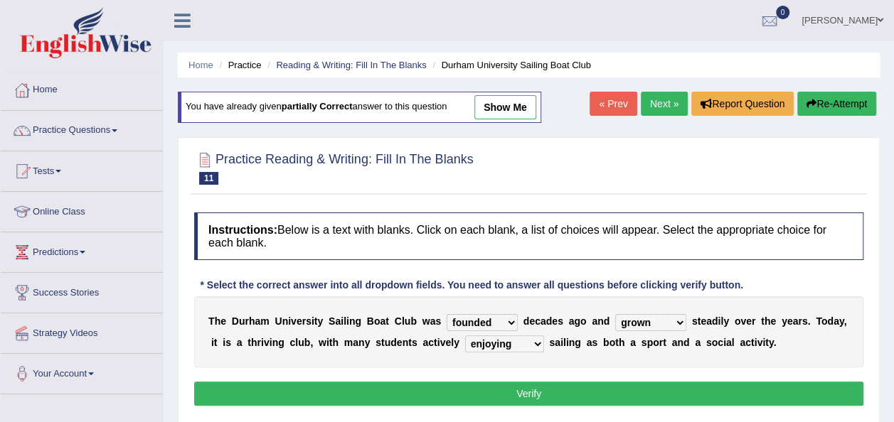
click at [496, 390] on button "Verify" at bounding box center [528, 394] width 669 height 24
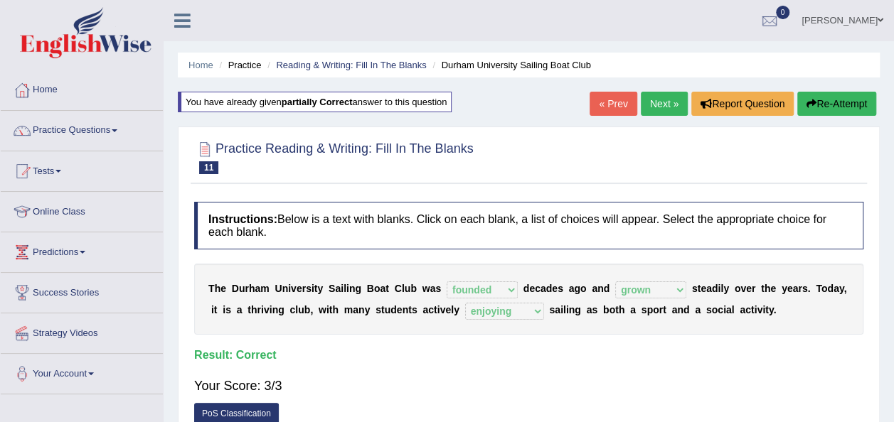
click at [665, 102] on link "Next »" at bounding box center [664, 104] width 47 height 24
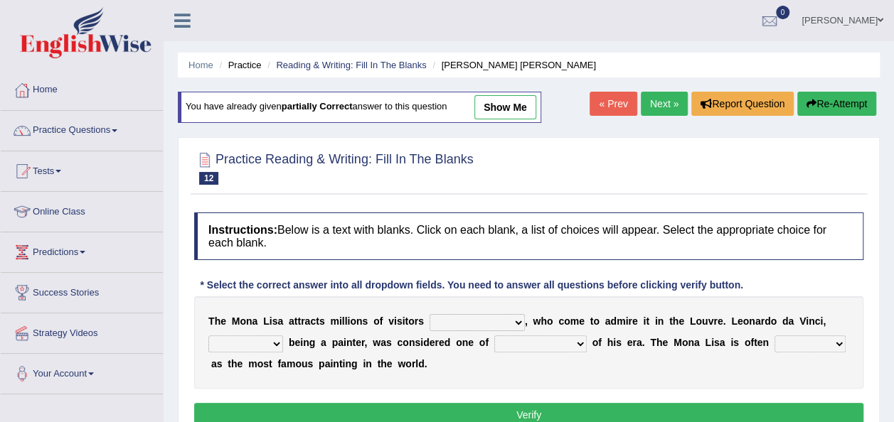
click at [463, 318] on select "around the year the all year all year round per year" at bounding box center [476, 322] width 95 height 17
select select "per year"
click at [429, 314] on select "around the year the all year all year round per year" at bounding box center [476, 322] width 95 height 17
click at [262, 337] on select "rather than as much as as well as as long as" at bounding box center [245, 344] width 75 height 17
select select "as much as"
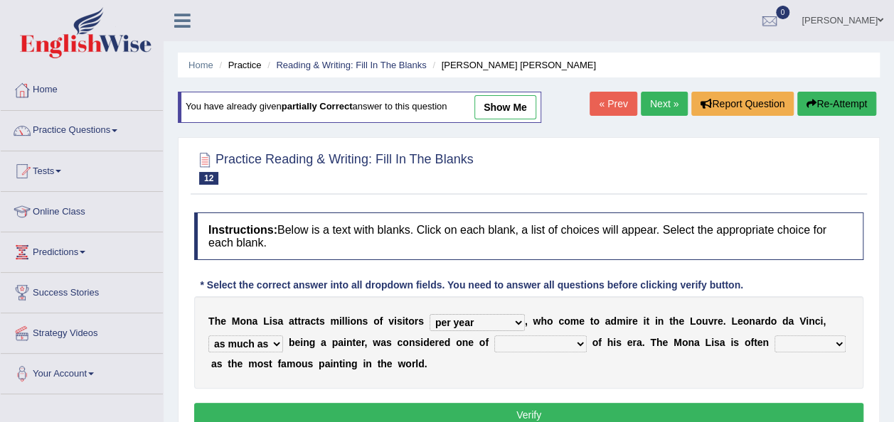
click at [208, 336] on select "rather than as much as as well as as long as" at bounding box center [245, 344] width 75 height 17
click at [518, 348] on select "better artists artist the better artist the best artists" at bounding box center [540, 344] width 92 height 17
select select "the best artists"
click at [494, 336] on select "better artists artist the better artist the best artists" at bounding box center [540, 344] width 92 height 17
click at [786, 345] on select "classified suggested predicted described" at bounding box center [809, 344] width 71 height 17
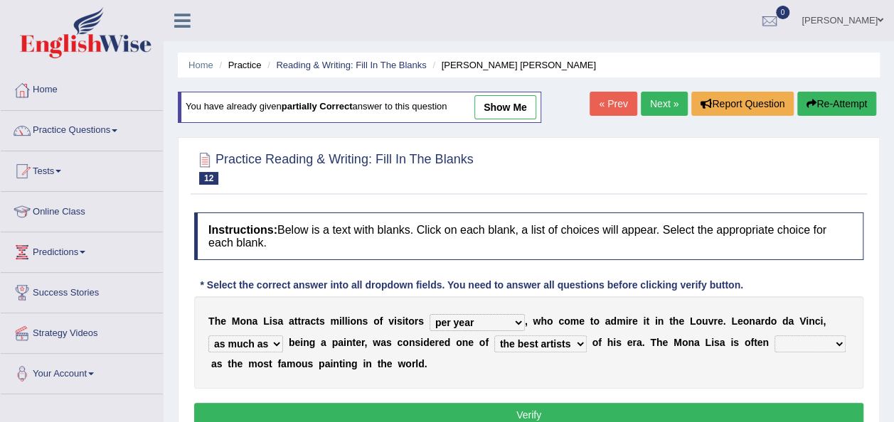
select select "described"
click at [774, 336] on select "classified suggested predicted described" at bounding box center [809, 344] width 71 height 17
click at [763, 407] on button "Verify" at bounding box center [528, 415] width 669 height 24
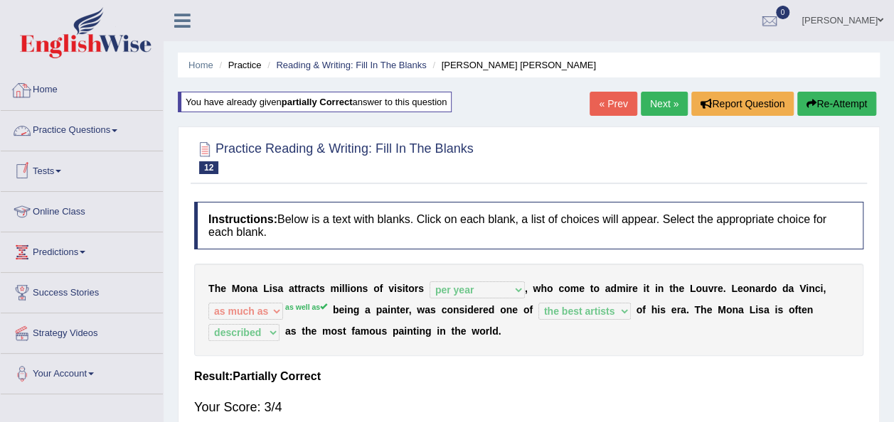
click at [85, 126] on link "Practice Questions" at bounding box center [82, 129] width 162 height 36
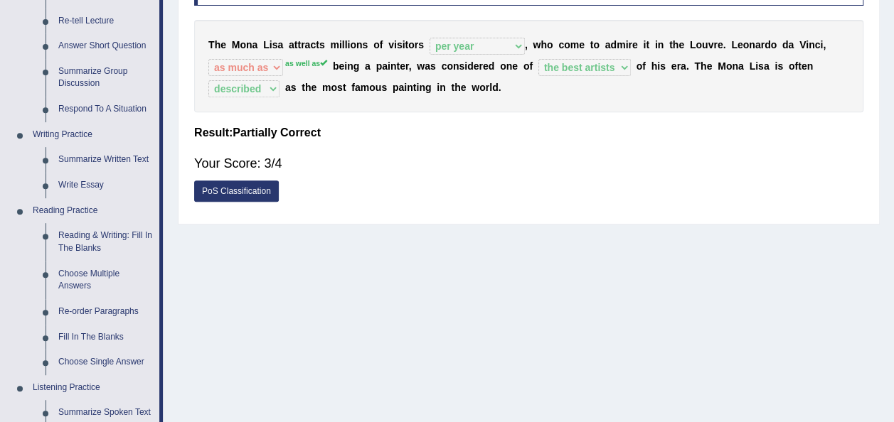
scroll to position [242, 0]
click at [76, 283] on link "Choose Multiple Answers" at bounding box center [105, 282] width 107 height 38
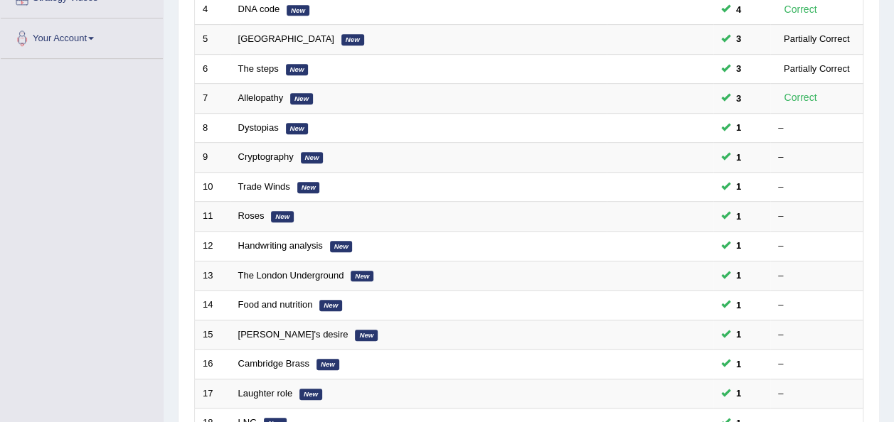
scroll to position [274, 0]
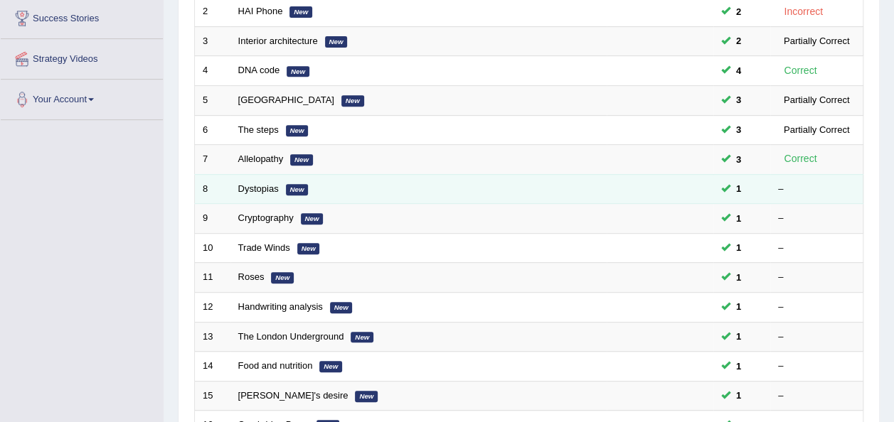
click at [283, 174] on td "Dystopias New" at bounding box center [418, 189] width 376 height 30
click at [264, 183] on link "Dystopias" at bounding box center [258, 188] width 41 height 11
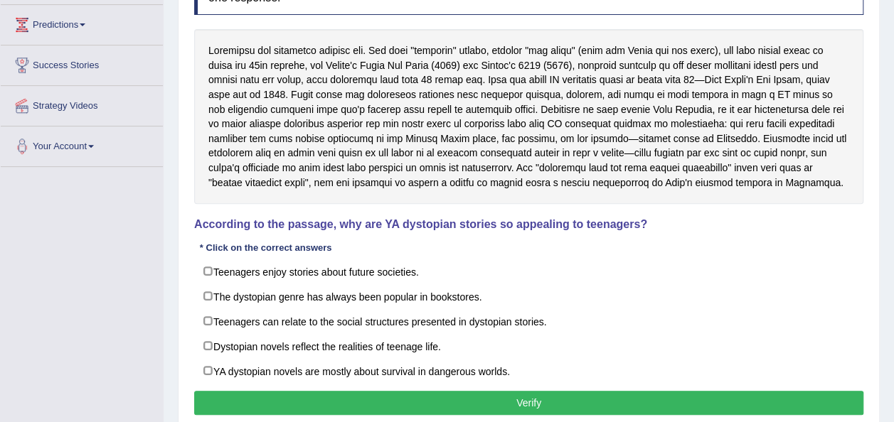
scroll to position [267, 0]
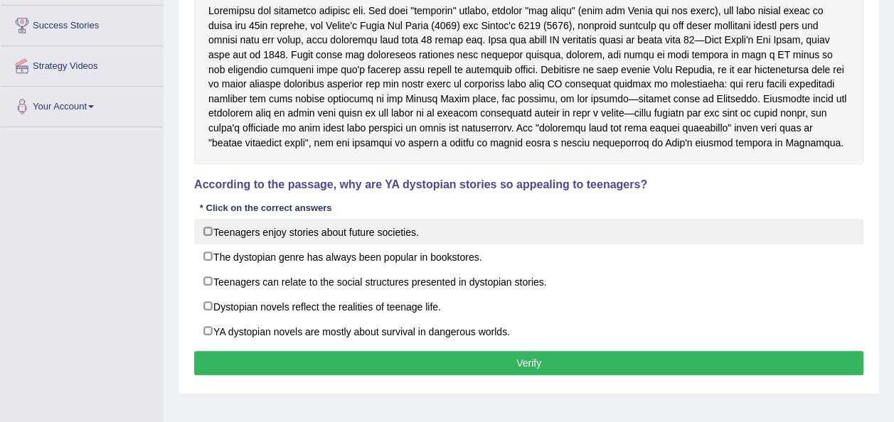
click at [206, 237] on label "Teenagers enjoy stories about future societies." at bounding box center [528, 232] width 669 height 26
checkbox input "true"
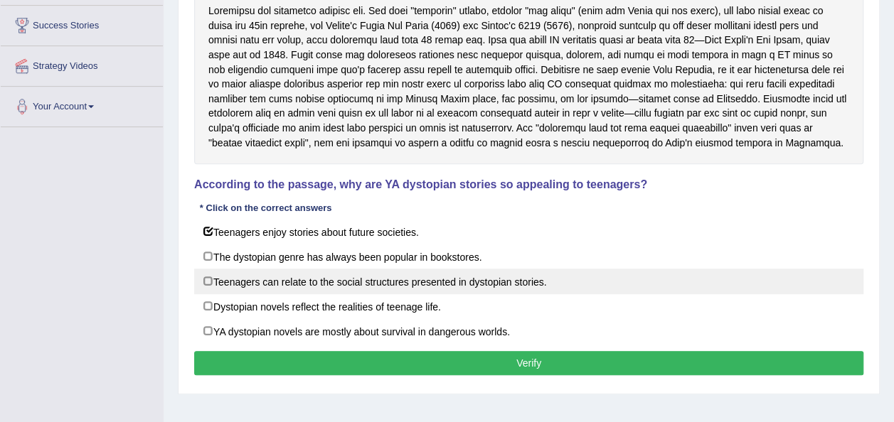
click at [210, 283] on label "Teenagers can relate to the social structures presented in dystopian stories." at bounding box center [528, 282] width 669 height 26
checkbox input "true"
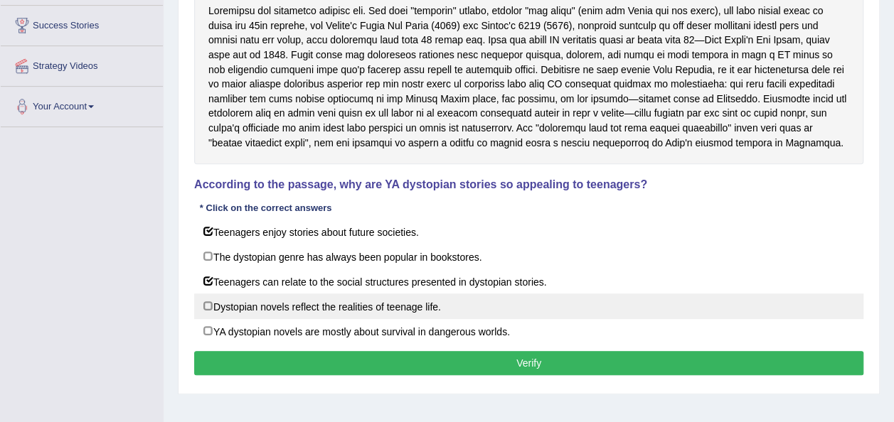
click at [203, 300] on label "Dystopian novels reflect the realities of teenage life." at bounding box center [528, 307] width 669 height 26
checkbox input "true"
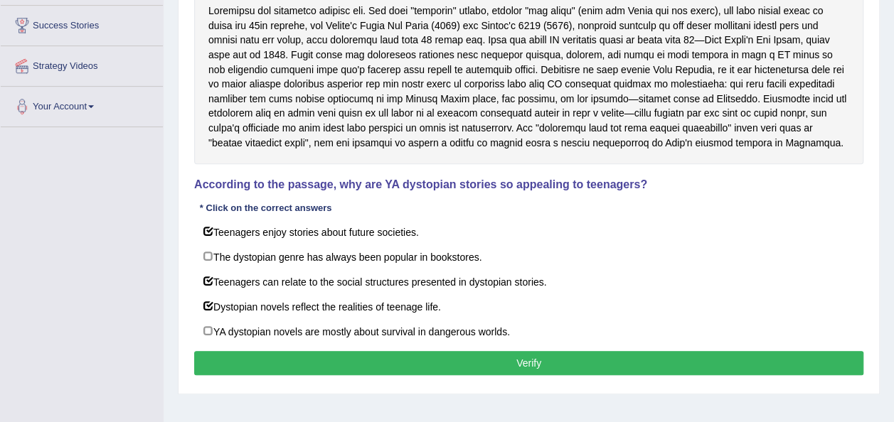
click at [299, 363] on button "Verify" at bounding box center [528, 363] width 669 height 24
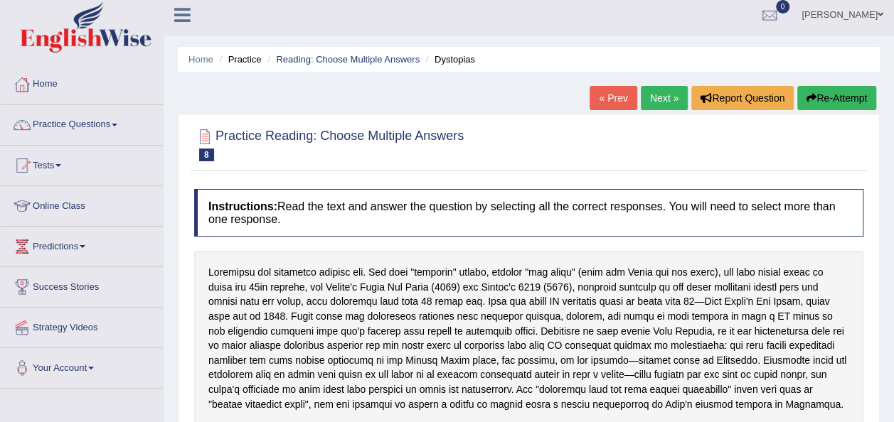
scroll to position [0, 0]
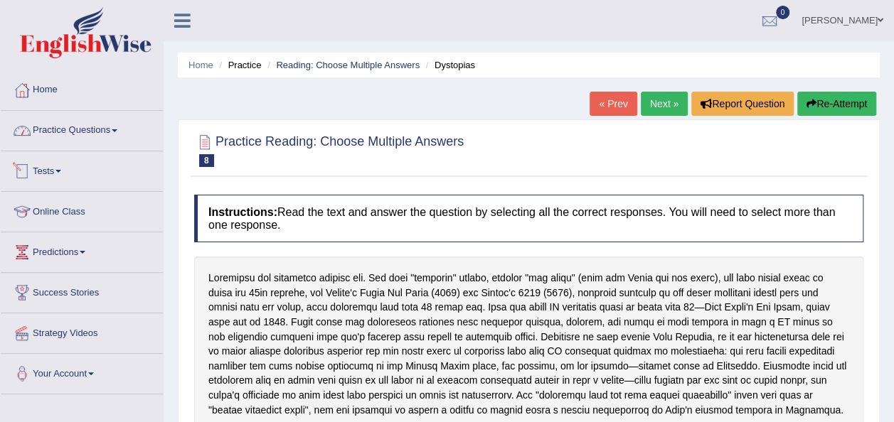
click at [76, 142] on link "Practice Questions" at bounding box center [82, 129] width 162 height 36
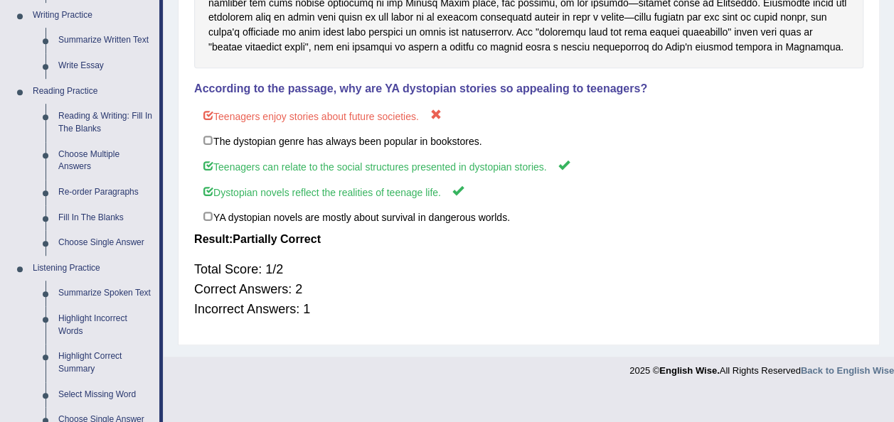
scroll to position [362, 0]
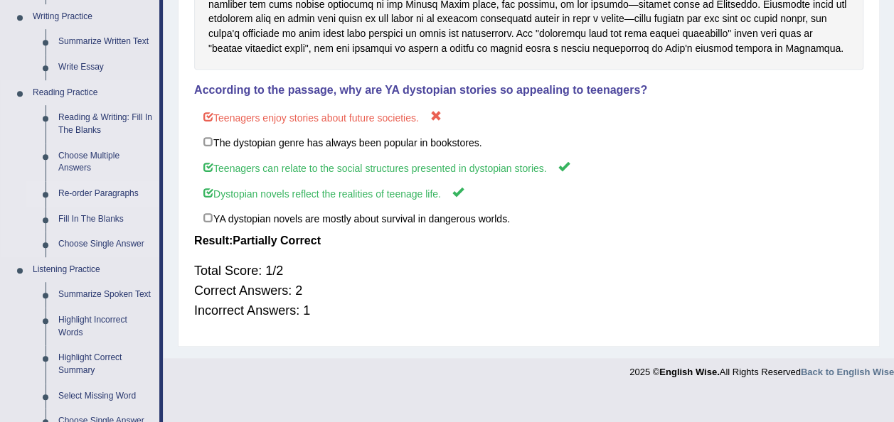
click at [112, 193] on link "Re-order Paragraphs" at bounding box center [105, 194] width 107 height 26
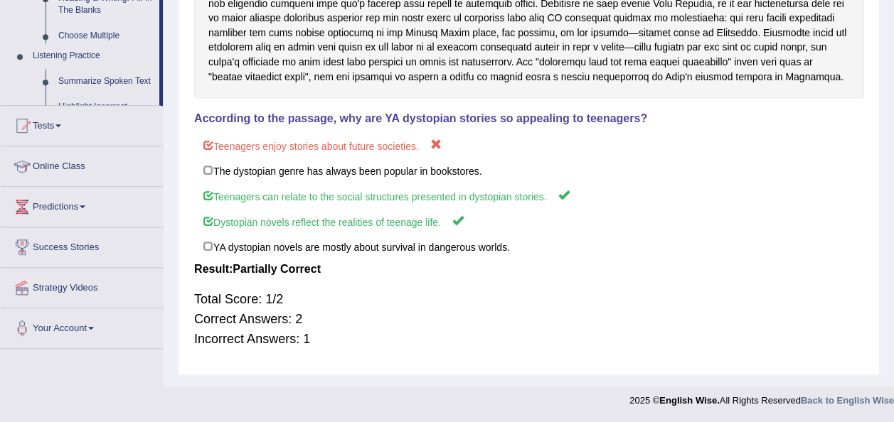
scroll to position [333, 0]
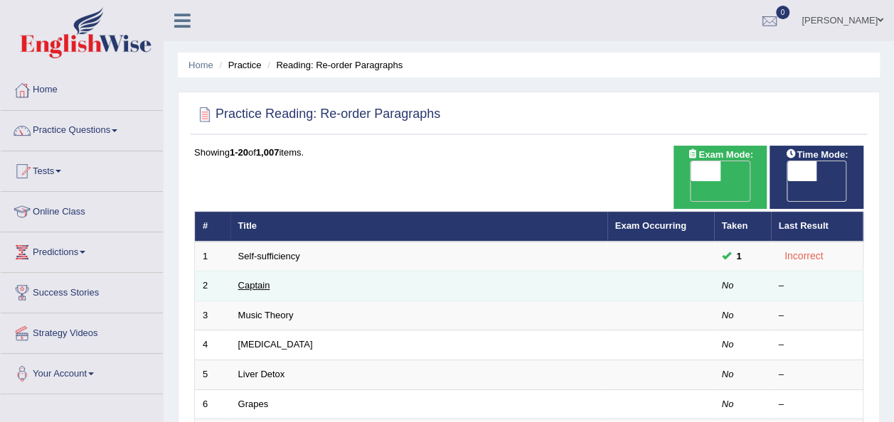
click at [263, 280] on link "Captain" at bounding box center [254, 285] width 32 height 11
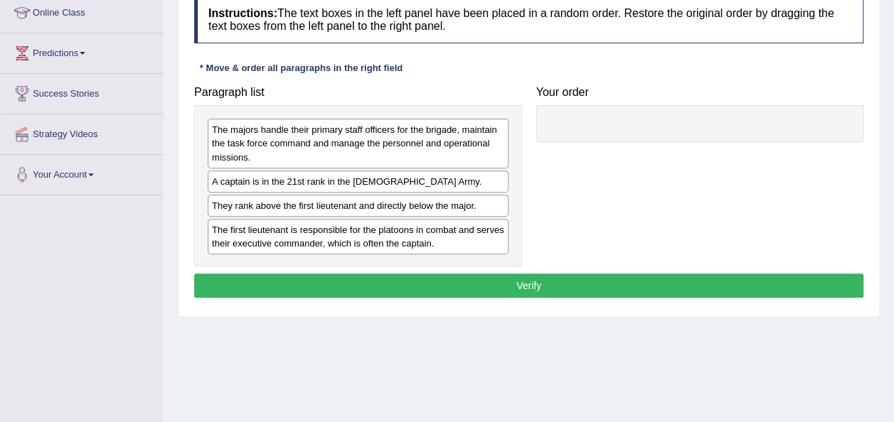
scroll to position [194, 0]
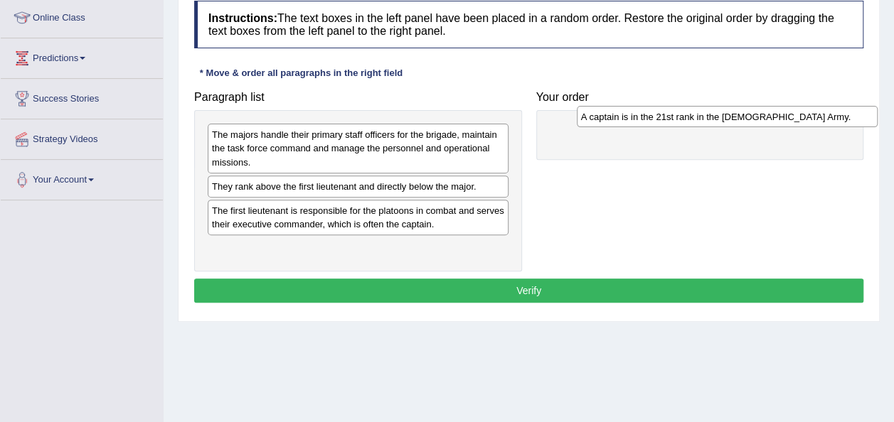
drag, startPoint x: 230, startPoint y: 186, endPoint x: 596, endPoint y: 115, distance: 373.5
click at [596, 115] on div "A captain is in the 21st rank in the [DEMOGRAPHIC_DATA] Army." at bounding box center [727, 116] width 301 height 21
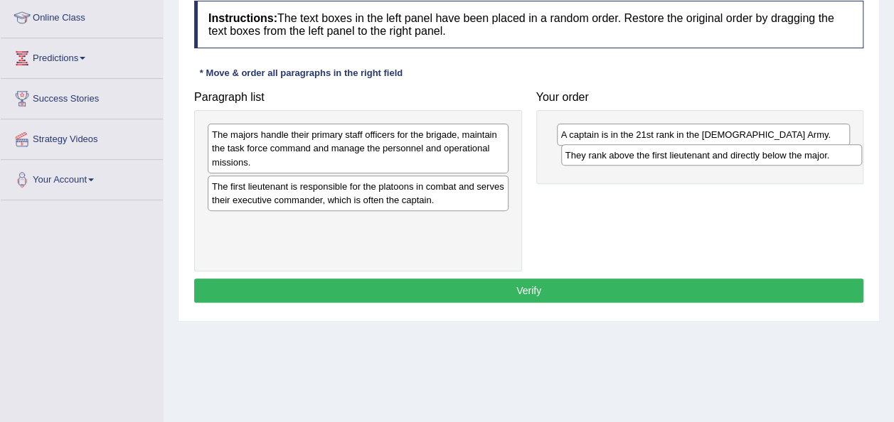
drag, startPoint x: 250, startPoint y: 185, endPoint x: 603, endPoint y: 154, distance: 354.7
click at [603, 154] on div "They rank above the first lieutenant and directly below the major." at bounding box center [711, 154] width 301 height 21
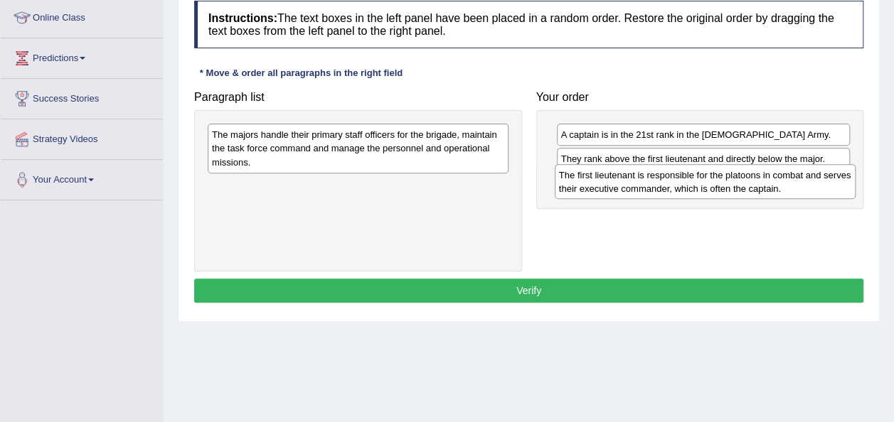
drag, startPoint x: 289, startPoint y: 195, endPoint x: 636, endPoint y: 185, distance: 347.1
click at [636, 185] on div "The first lieutenant is responsible for the platoons in combat and serves their…" at bounding box center [704, 182] width 301 height 36
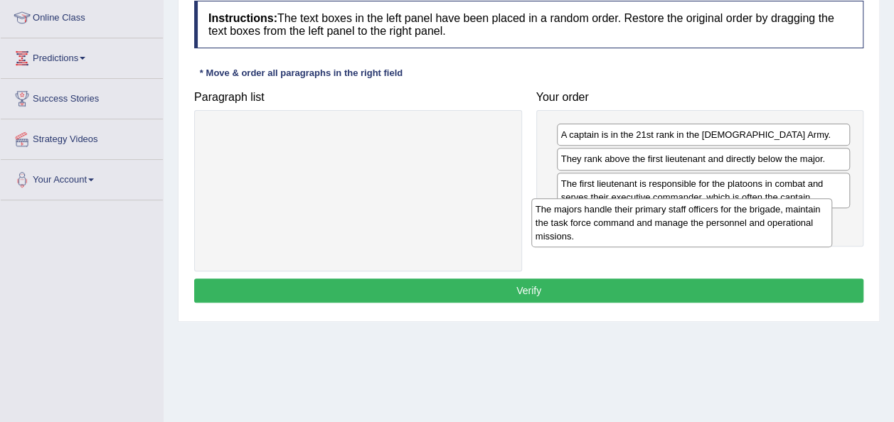
drag, startPoint x: 424, startPoint y: 151, endPoint x: 752, endPoint y: 227, distance: 337.1
click at [752, 227] on div "The majors handle their primary staff officers for the brigade, maintain the ta…" at bounding box center [681, 222] width 301 height 49
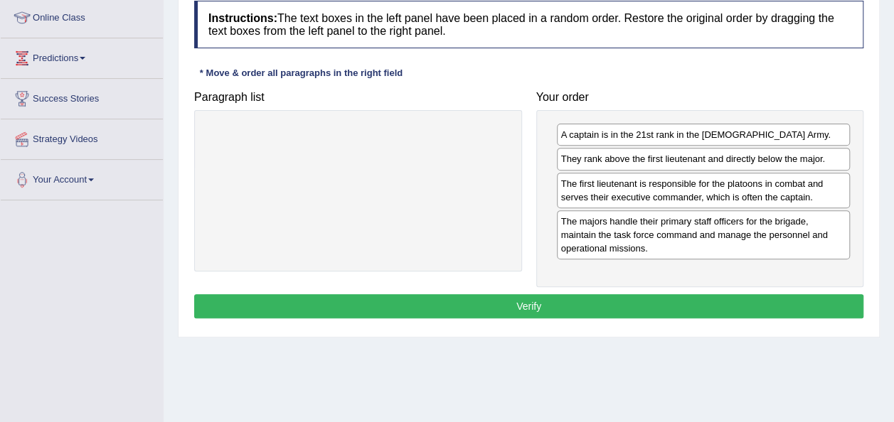
click at [726, 309] on button "Verify" at bounding box center [528, 306] width 669 height 24
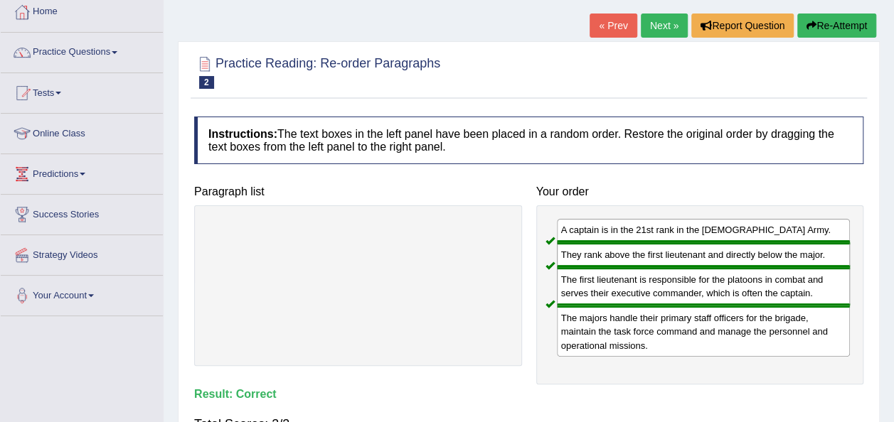
scroll to position [80, 0]
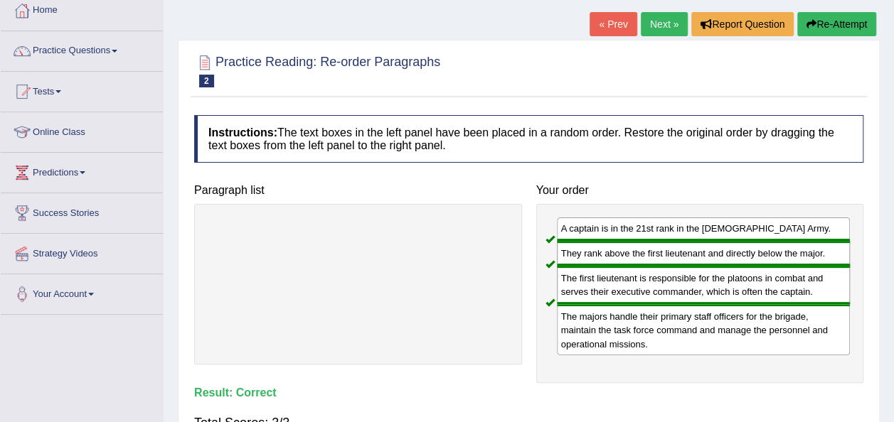
click at [651, 24] on link "Next »" at bounding box center [664, 24] width 47 height 24
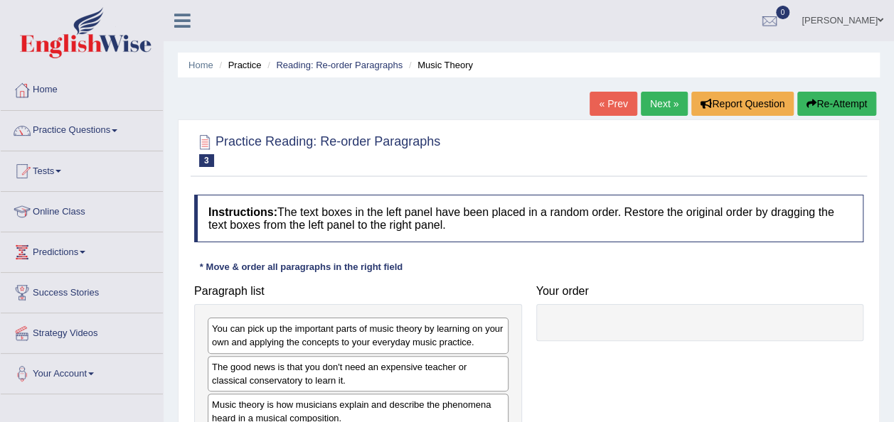
click at [630, 242] on div "Instructions: The text boxes in the left panel have been placed in a random ord…" at bounding box center [529, 355] width 676 height 334
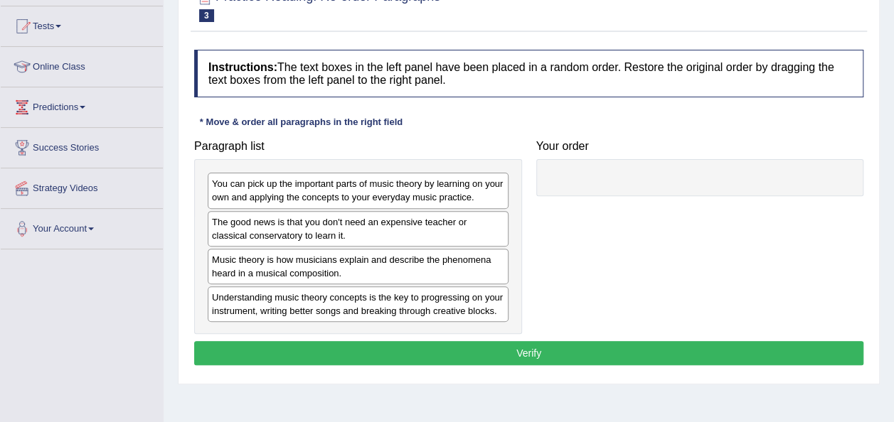
scroll to position [199, 0]
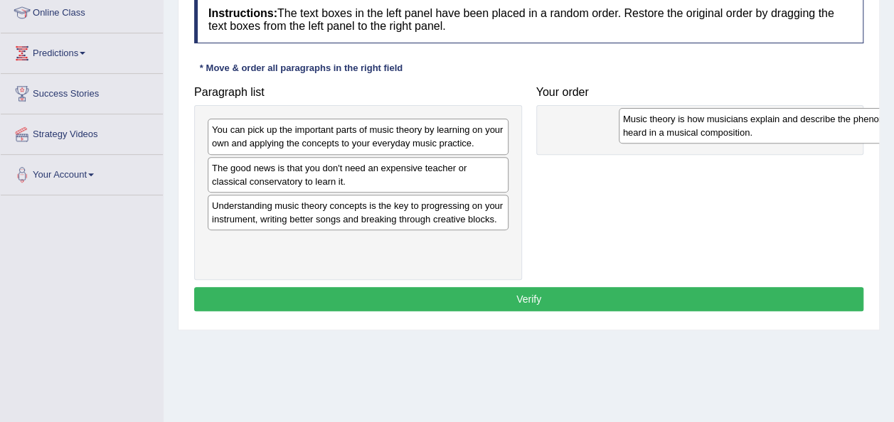
drag, startPoint x: 253, startPoint y: 210, endPoint x: 664, endPoint y: 125, distance: 419.6
click at [664, 125] on div "Music theory is how musicians explain and describe the phenomena heard in a mus…" at bounding box center [768, 126] width 301 height 36
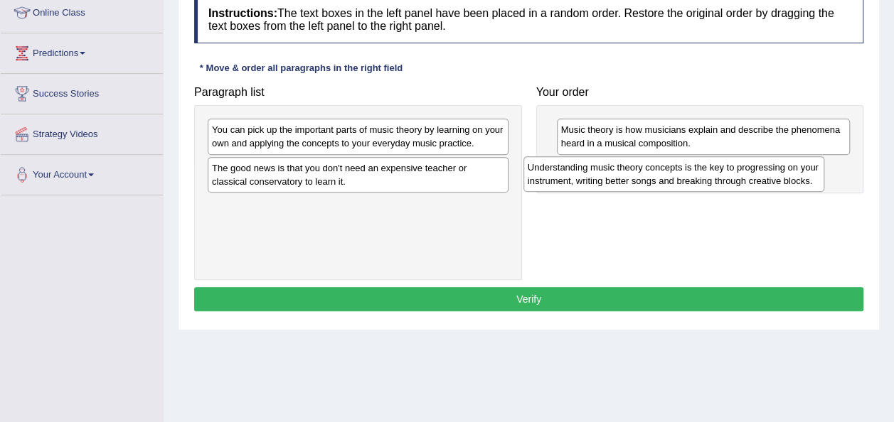
drag, startPoint x: 323, startPoint y: 220, endPoint x: 645, endPoint y: 183, distance: 324.8
click at [645, 183] on div "Understanding music theory concepts is the key to progressing on your instrumen…" at bounding box center [673, 174] width 301 height 36
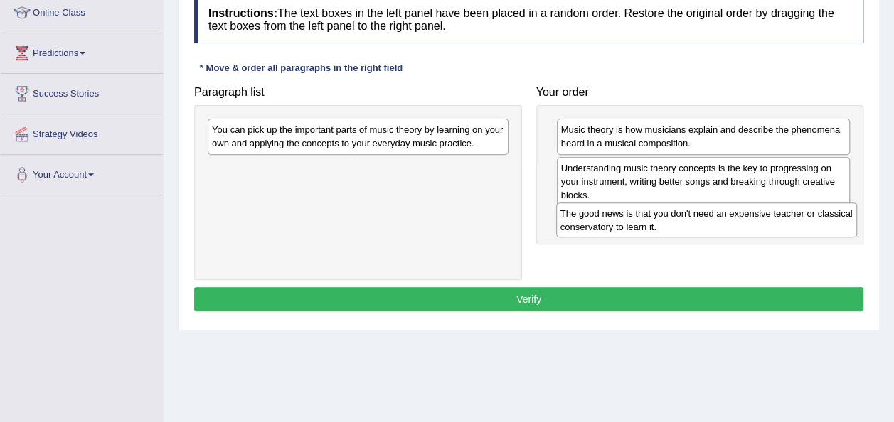
drag, startPoint x: 218, startPoint y: 161, endPoint x: 566, endPoint y: 207, distance: 351.4
click at [566, 207] on div "The good news is that you don't need an expensive teacher or classical conserva…" at bounding box center [706, 221] width 301 height 36
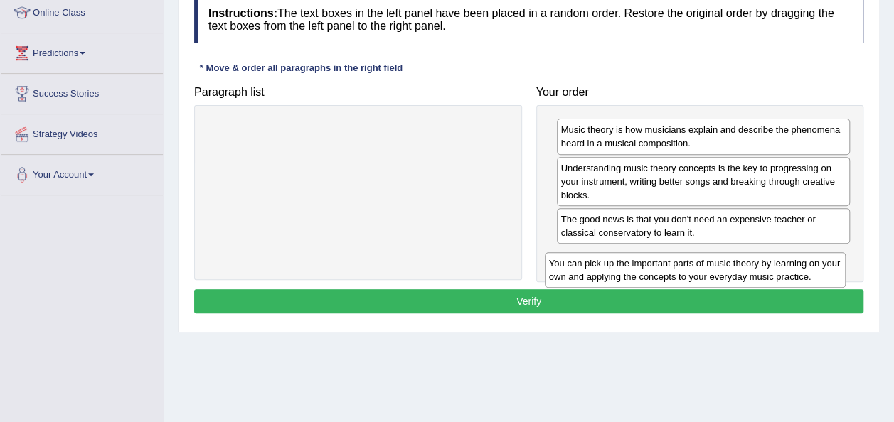
drag, startPoint x: 323, startPoint y: 138, endPoint x: 660, endPoint y: 272, distance: 362.5
click at [660, 272] on div "You can pick up the important parts of music theory by learning on your own and…" at bounding box center [695, 270] width 301 height 36
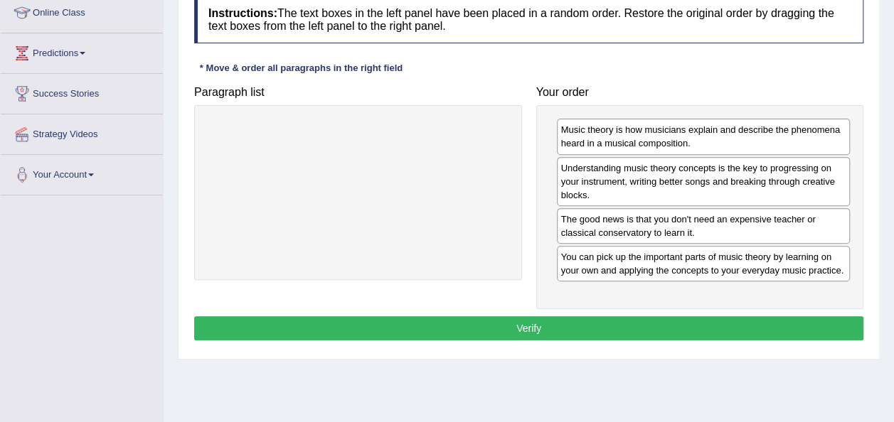
click at [660, 321] on button "Verify" at bounding box center [528, 328] width 669 height 24
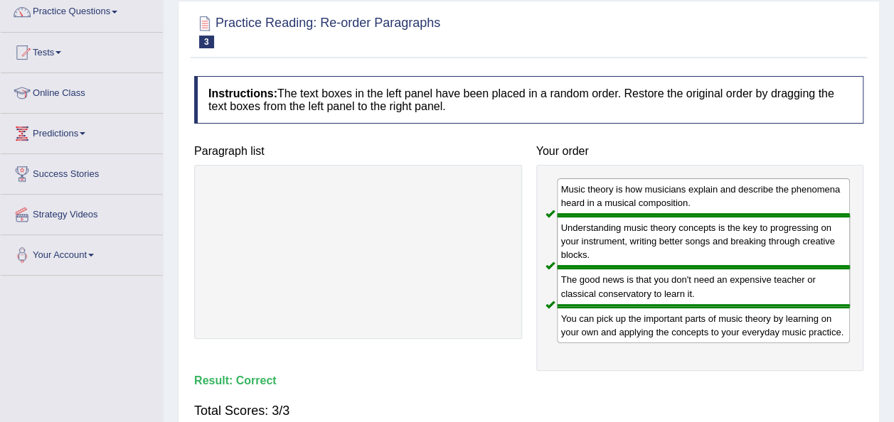
scroll to position [92, 0]
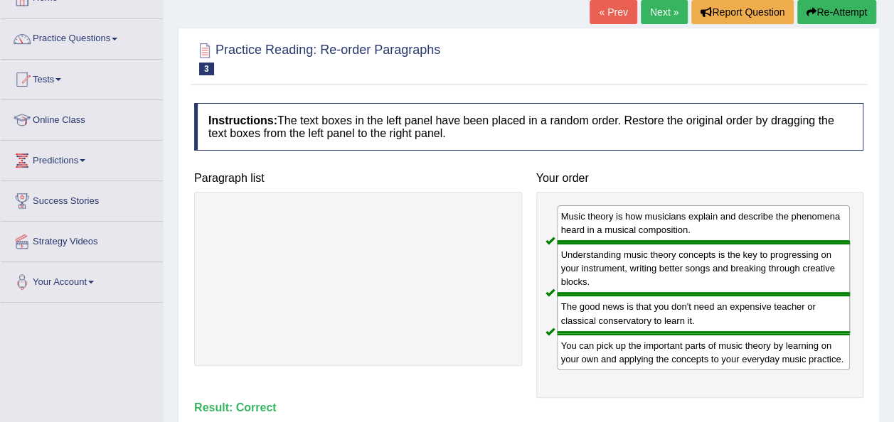
click at [662, 17] on link "Next »" at bounding box center [664, 12] width 47 height 24
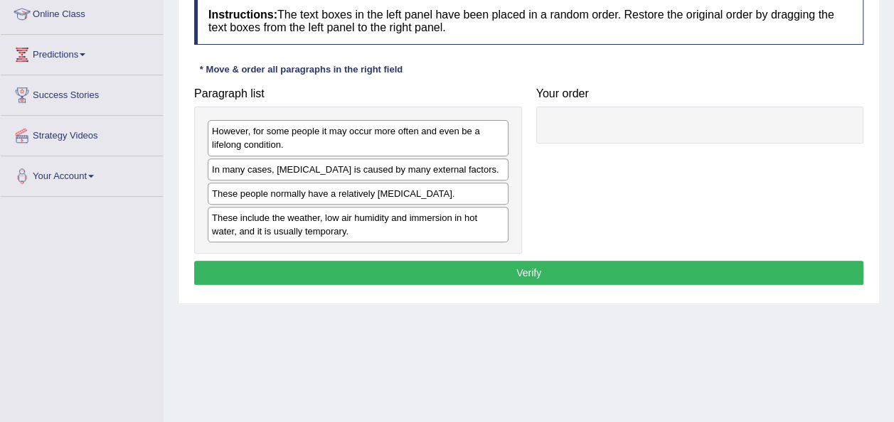
scroll to position [197, 0]
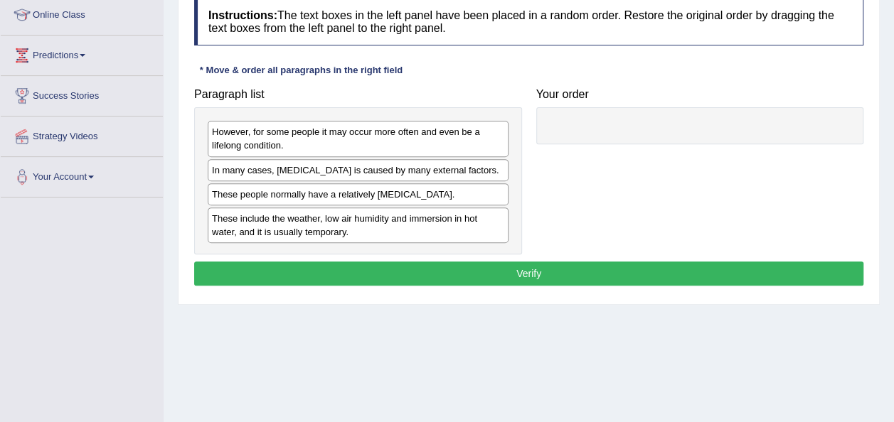
click at [237, 198] on div "These people normally have a relatively [MEDICAL_DATA]." at bounding box center [358, 194] width 301 height 22
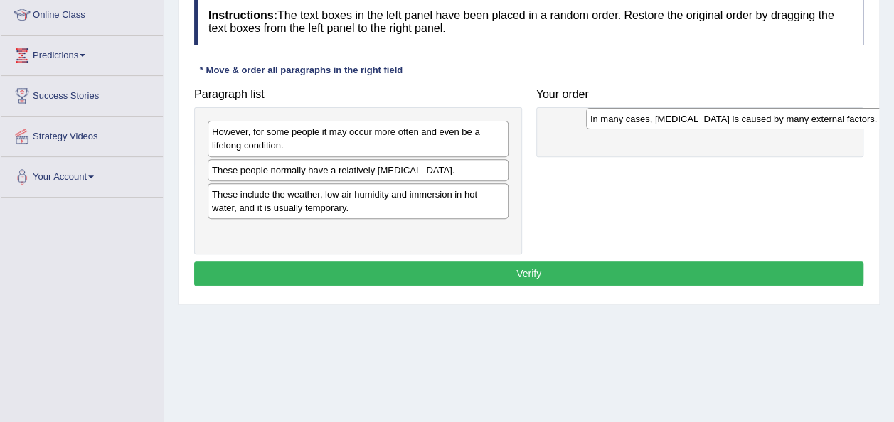
drag, startPoint x: 247, startPoint y: 169, endPoint x: 612, endPoint y: 118, distance: 368.3
click at [612, 118] on div "In many cases, [MEDICAL_DATA] is caused by many external factors." at bounding box center [736, 118] width 301 height 21
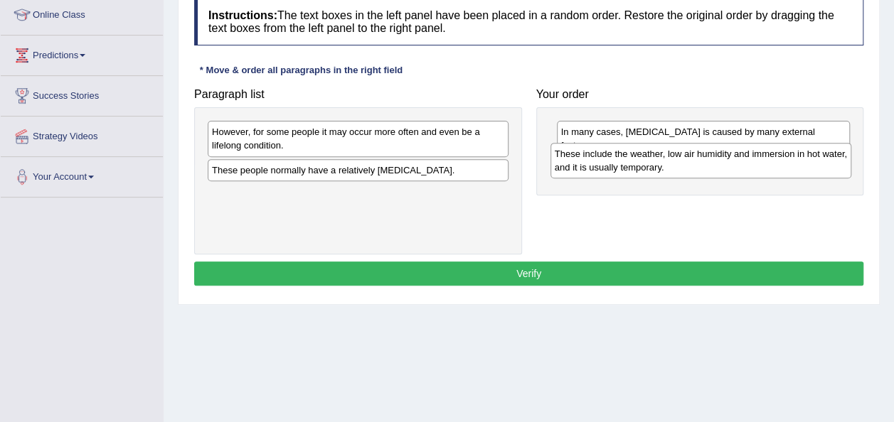
drag, startPoint x: 249, startPoint y: 202, endPoint x: 591, endPoint y: 162, distance: 344.9
click at [591, 162] on div "These include the weather, low air humidity and immersion in hot water, and it …" at bounding box center [700, 161] width 301 height 36
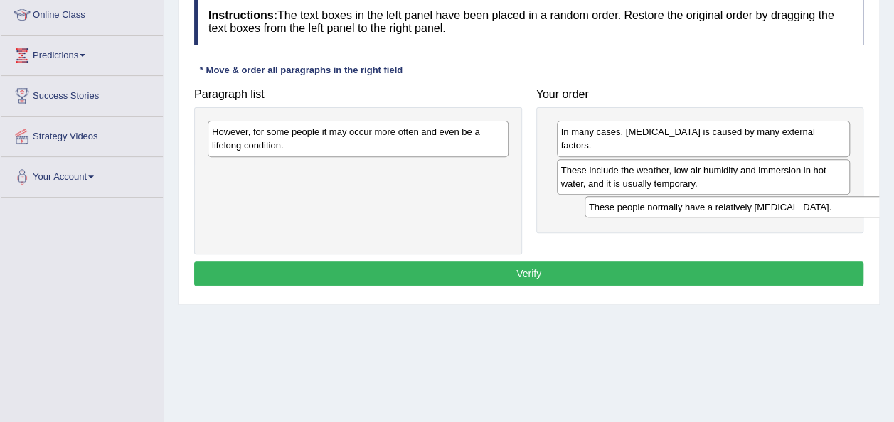
drag, startPoint x: 254, startPoint y: 173, endPoint x: 626, endPoint y: 208, distance: 374.1
click at [626, 208] on div "These people normally have a relatively [MEDICAL_DATA]." at bounding box center [734, 206] width 301 height 21
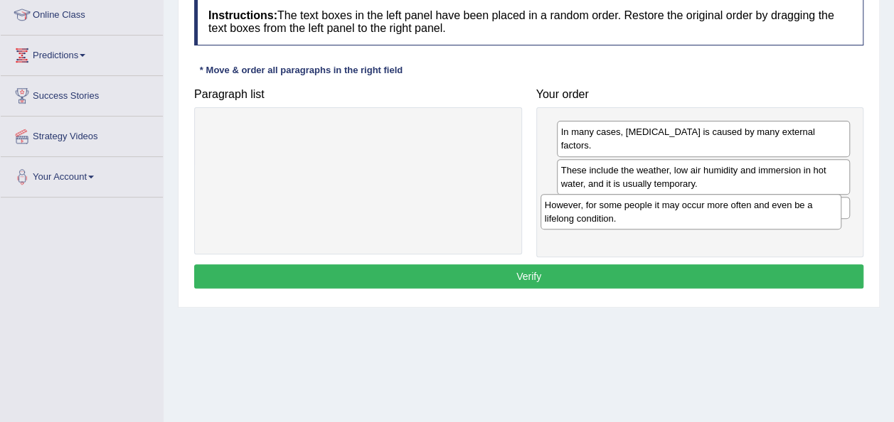
drag, startPoint x: 426, startPoint y: 137, endPoint x: 778, endPoint y: 214, distance: 360.2
click at [778, 214] on div "However, for some people it may occur more often and even be a lifelong conditi…" at bounding box center [690, 212] width 301 height 36
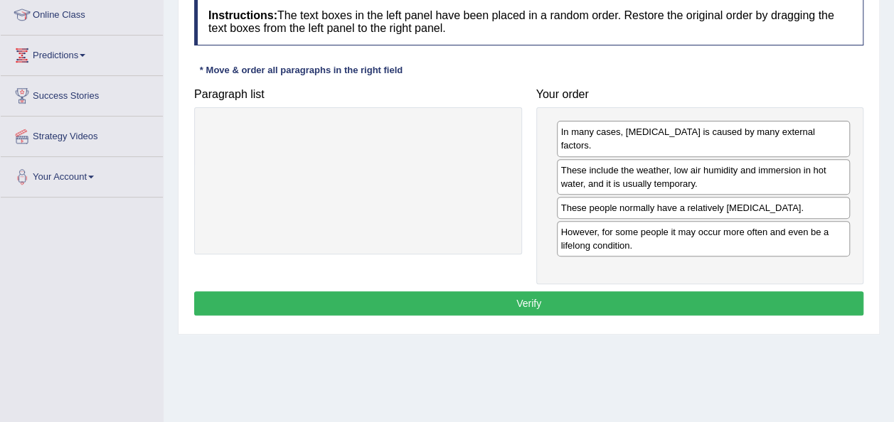
click at [695, 291] on button "Verify" at bounding box center [528, 303] width 669 height 24
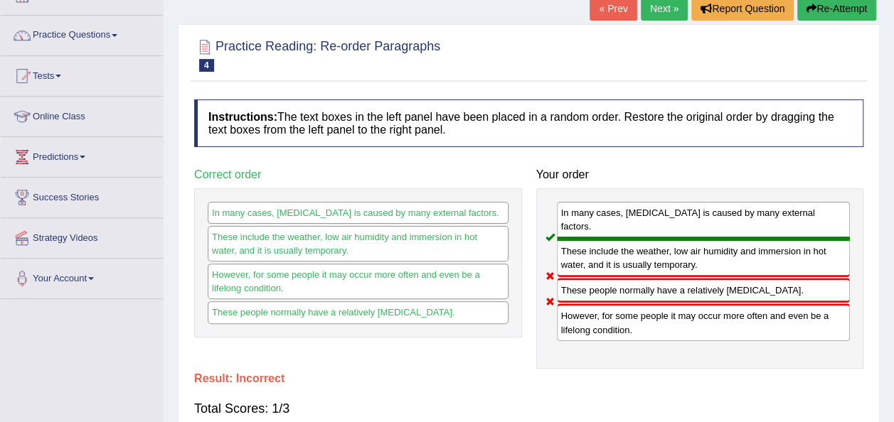
scroll to position [94, 0]
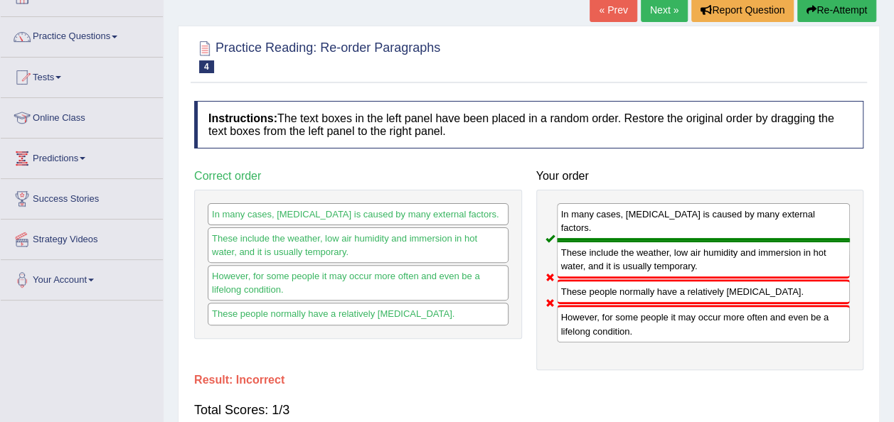
click at [838, 7] on button "Re-Attempt" at bounding box center [836, 10] width 79 height 24
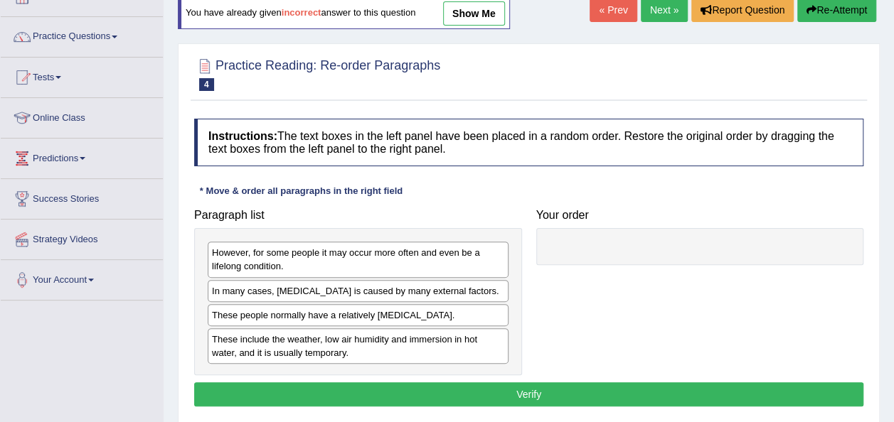
scroll to position [94, 0]
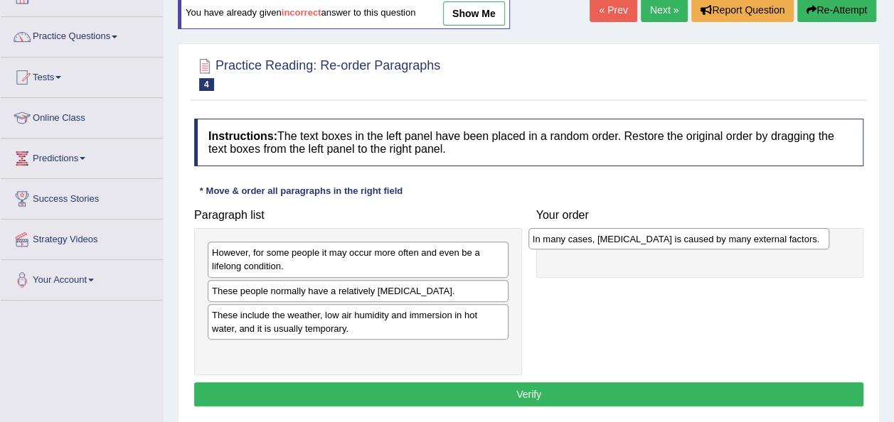
drag, startPoint x: 305, startPoint y: 291, endPoint x: 644, endPoint y: 245, distance: 342.2
click at [644, 245] on div "In many cases, dry skin is caused by many external factors." at bounding box center [678, 238] width 301 height 21
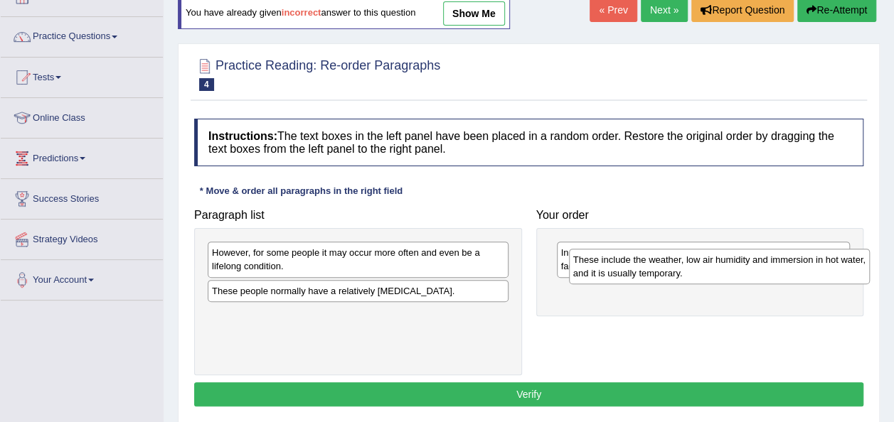
drag, startPoint x: 360, startPoint y: 328, endPoint x: 716, endPoint y: 280, distance: 359.3
click at [716, 280] on div "These include the weather, low air humidity and immersion in hot water, and it …" at bounding box center [719, 267] width 301 height 36
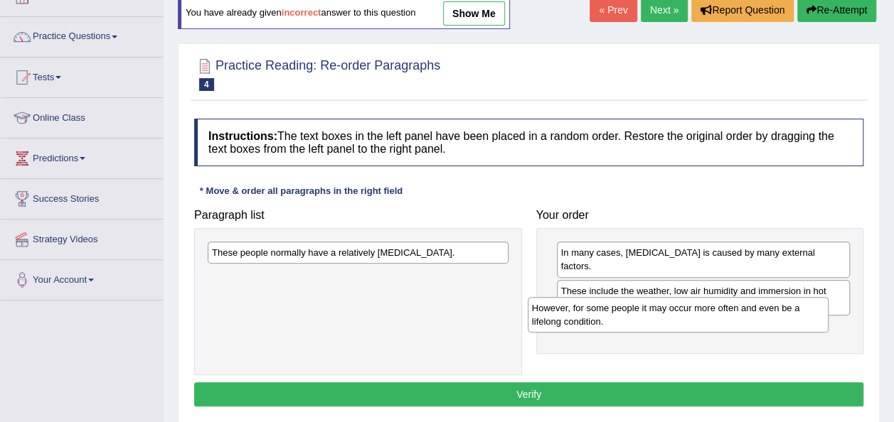
drag, startPoint x: 370, startPoint y: 271, endPoint x: 690, endPoint y: 327, distance: 324.8
click at [690, 327] on div "However, for some people it may occur more often and even be a lifelong conditi…" at bounding box center [677, 315] width 301 height 36
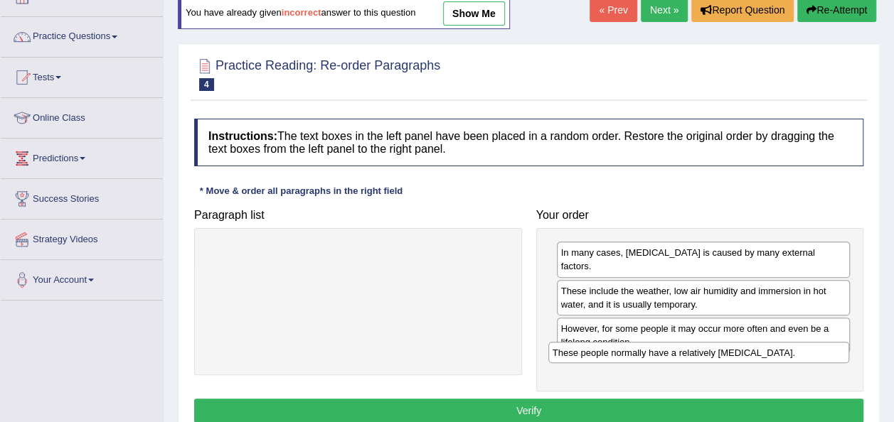
drag, startPoint x: 377, startPoint y: 248, endPoint x: 717, endPoint y: 343, distance: 352.2
click at [717, 343] on div "These people normally have a relatively sensitive skin." at bounding box center [698, 352] width 301 height 21
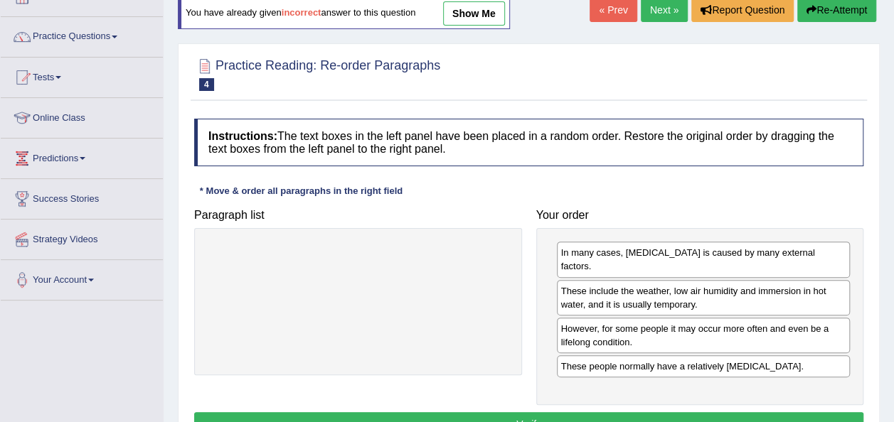
click at [697, 412] on button "Verify" at bounding box center [528, 424] width 669 height 24
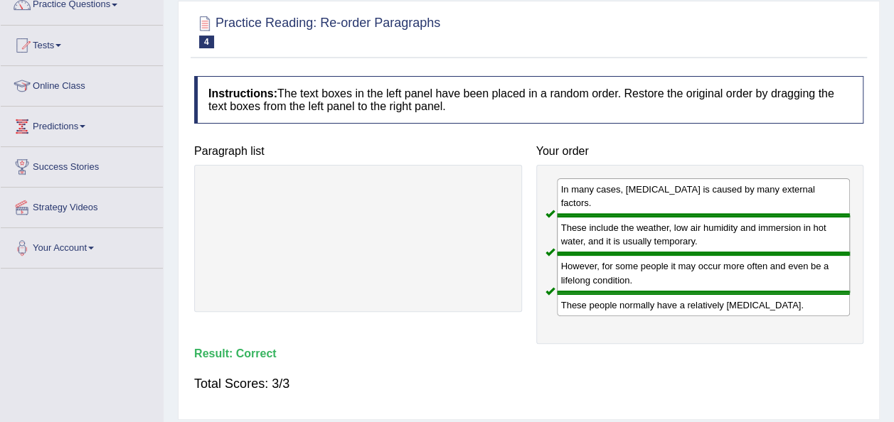
scroll to position [0, 0]
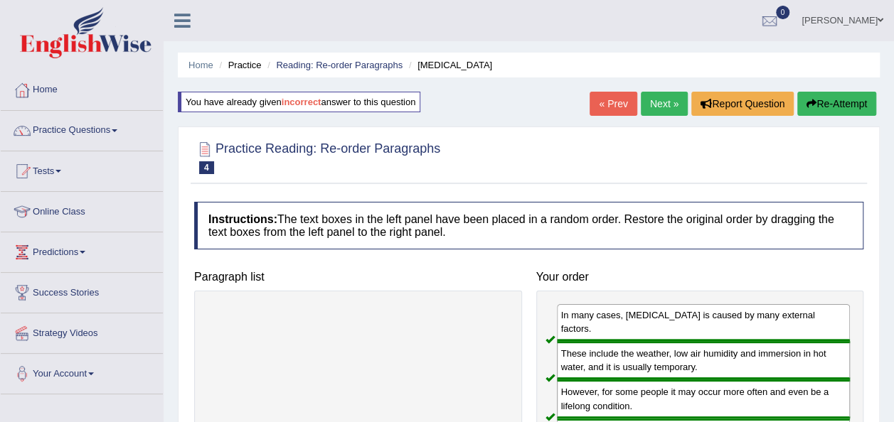
click at [644, 97] on link "Next »" at bounding box center [664, 104] width 47 height 24
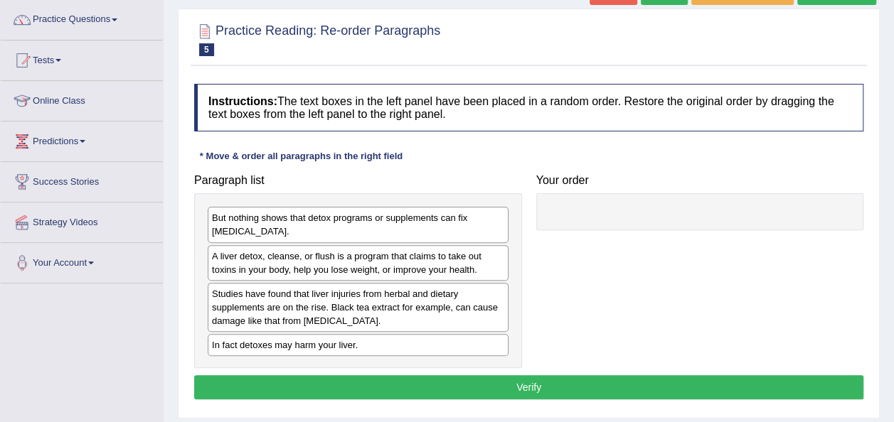
scroll to position [112, 0]
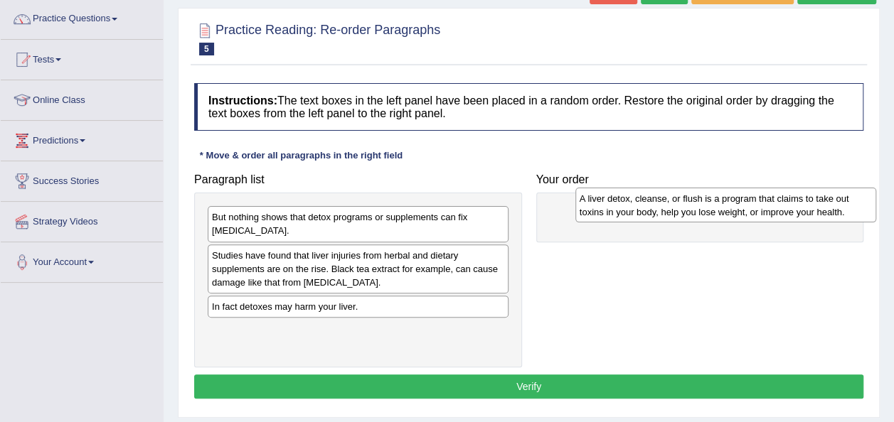
drag, startPoint x: 284, startPoint y: 261, endPoint x: 650, endPoint y: 205, distance: 369.7
click at [650, 205] on div "A liver detox, cleanse, or flush is a program that claims to take out toxins in…" at bounding box center [725, 206] width 301 height 36
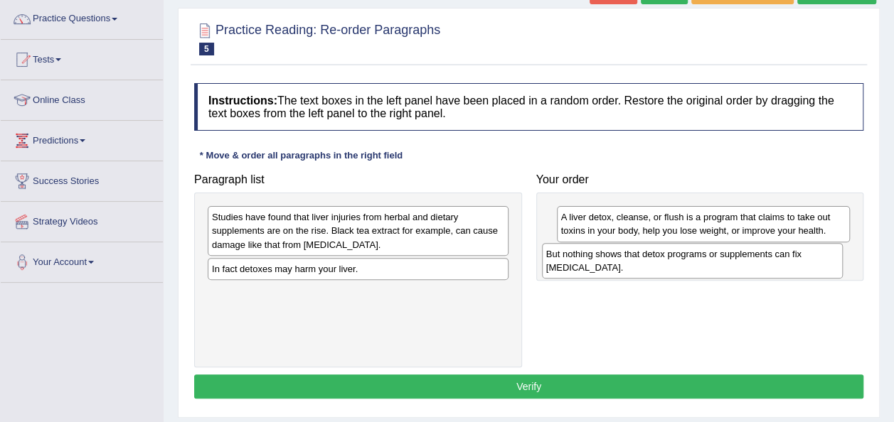
drag, startPoint x: 354, startPoint y: 227, endPoint x: 693, endPoint y: 264, distance: 341.2
click at [693, 264] on div "But nothing shows that detox programs or supplements can fix [MEDICAL_DATA]." at bounding box center [692, 261] width 301 height 36
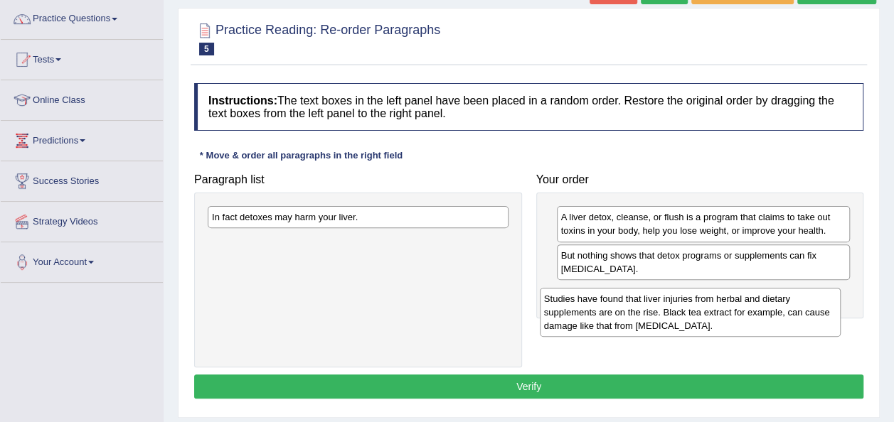
drag, startPoint x: 365, startPoint y: 233, endPoint x: 697, endPoint y: 311, distance: 340.4
click at [697, 311] on div "Studies have found that liver injuries from herbal and dietary supplements are …" at bounding box center [690, 312] width 301 height 49
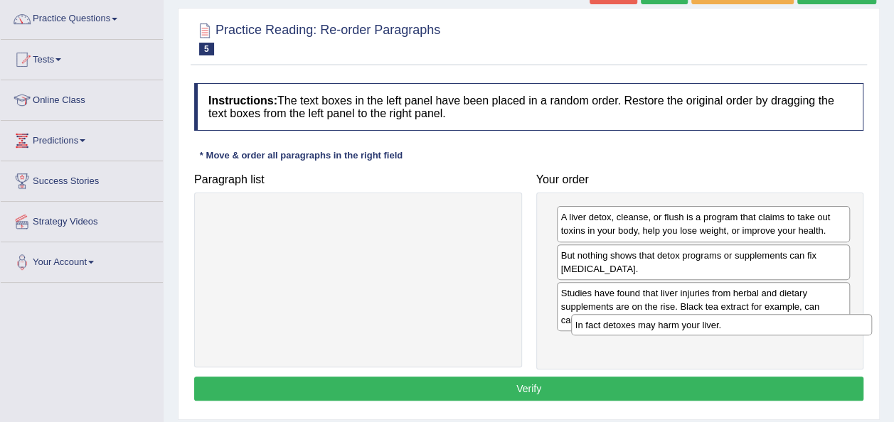
drag, startPoint x: 391, startPoint y: 218, endPoint x: 754, endPoint y: 325, distance: 377.9
click at [754, 325] on div "In fact detoxes may harm your liver." at bounding box center [721, 324] width 301 height 21
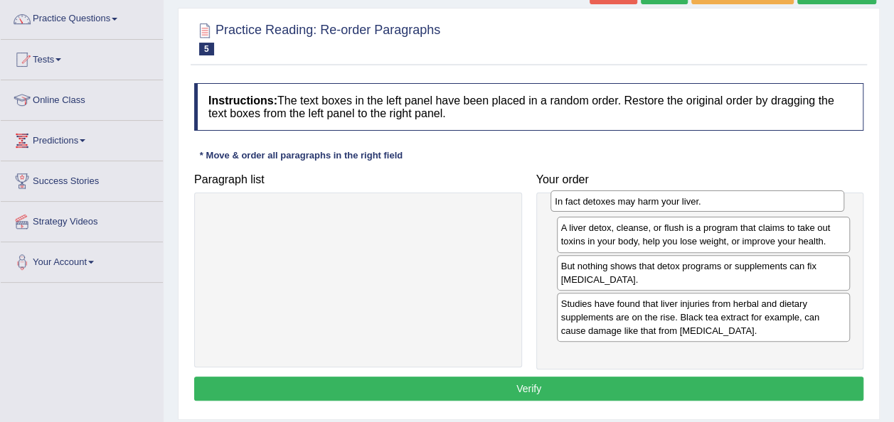
drag, startPoint x: 660, startPoint y: 344, endPoint x: 653, endPoint y: 205, distance: 138.8
click at [653, 205] on div "In fact detoxes may harm your liver." at bounding box center [697, 201] width 294 height 21
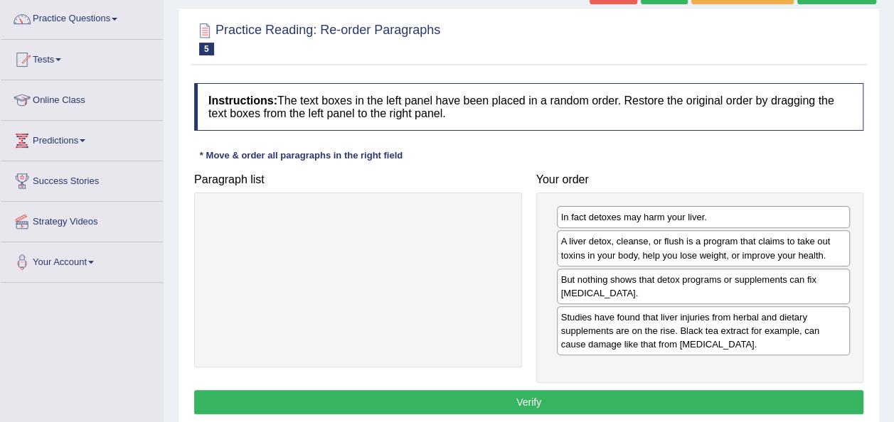
click at [595, 400] on button "Verify" at bounding box center [528, 402] width 669 height 24
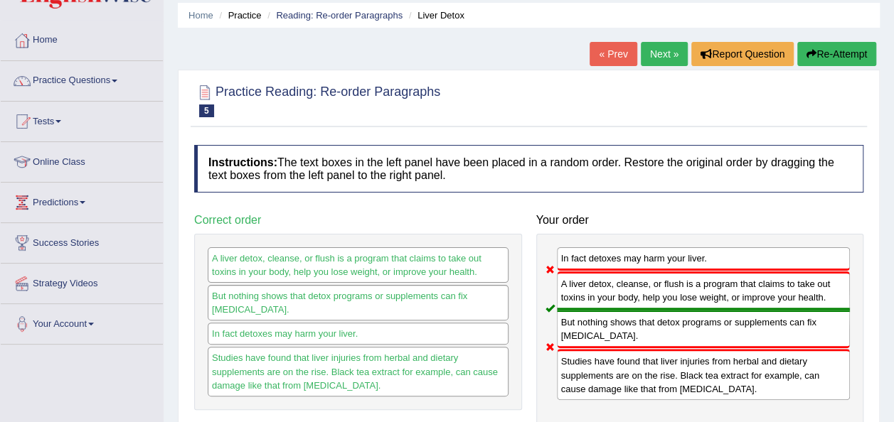
scroll to position [30, 0]
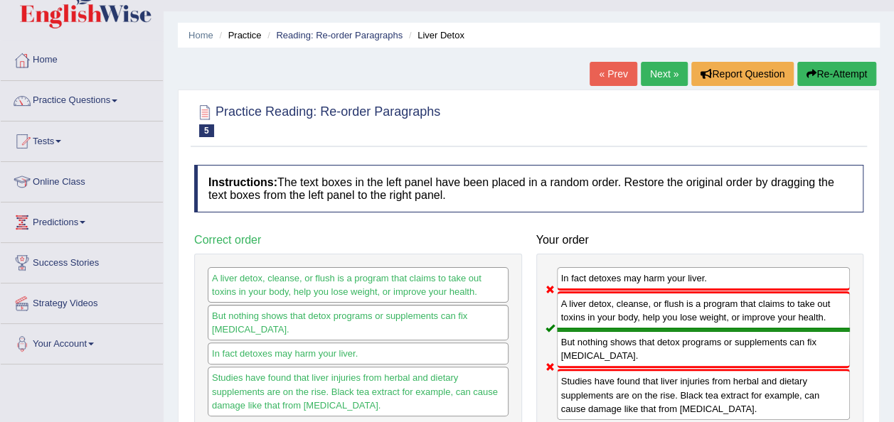
click at [864, 78] on button "Re-Attempt" at bounding box center [836, 74] width 79 height 24
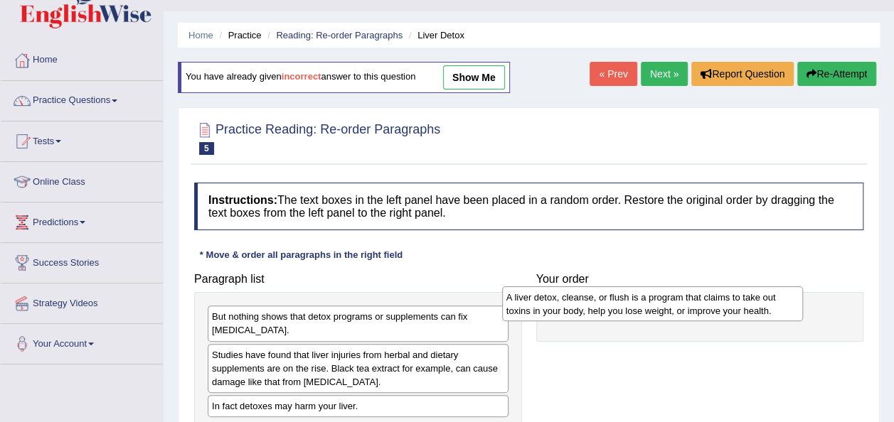
drag, startPoint x: 291, startPoint y: 363, endPoint x: 586, endPoint y: 306, distance: 300.4
click at [586, 306] on div "A liver detox, cleanse, or flush is a program that claims to take out toxins in…" at bounding box center [652, 304] width 301 height 36
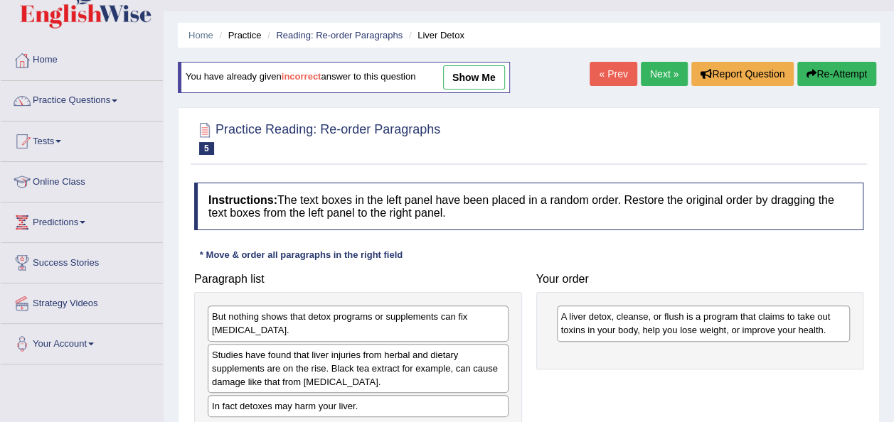
click at [263, 329] on div "But nothing shows that detox programs or supplements can fix [MEDICAL_DATA]." at bounding box center [358, 324] width 301 height 36
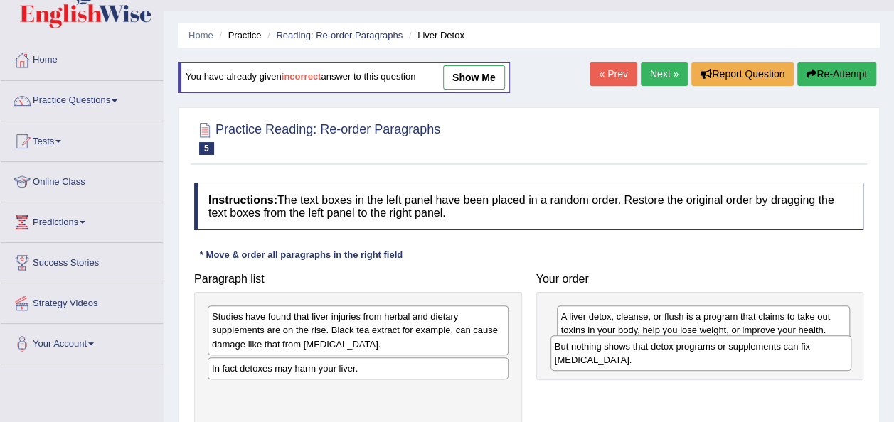
drag, startPoint x: 263, startPoint y: 329, endPoint x: 606, endPoint y: 358, distance: 343.9
click at [606, 358] on div "But nothing shows that detox programs or supplements can fix [MEDICAL_DATA]." at bounding box center [700, 354] width 301 height 36
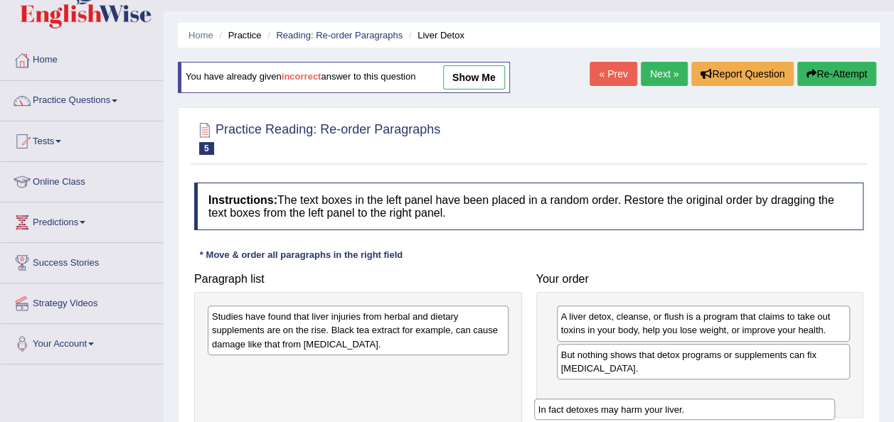
drag, startPoint x: 235, startPoint y: 365, endPoint x: 558, endPoint y: 397, distance: 324.3
click at [558, 399] on div "In fact detoxes may harm your liver." at bounding box center [684, 409] width 301 height 21
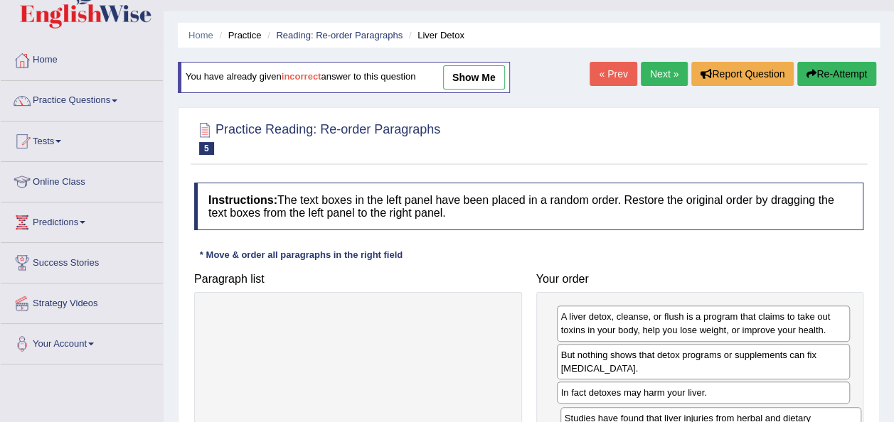
drag, startPoint x: 337, startPoint y: 330, endPoint x: 692, endPoint y: 434, distance: 370.5
click at [692, 392] on html "Toggle navigation Home Practice Questions Speaking Practice Read Aloud Repeat S…" at bounding box center [447, 181] width 894 height 422
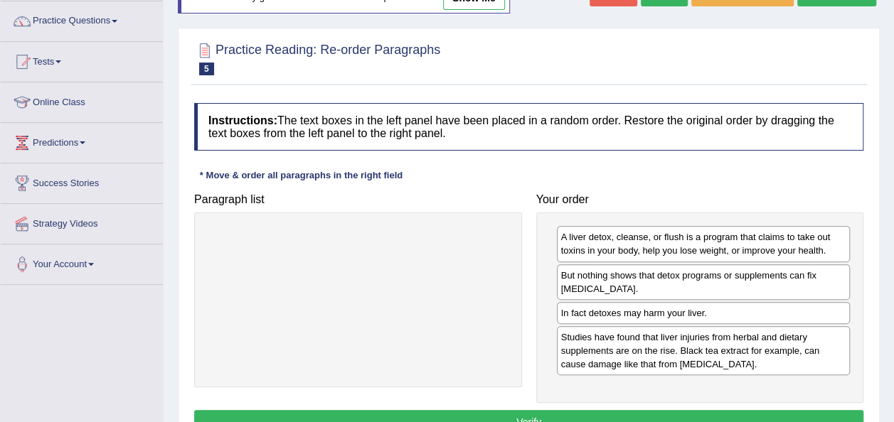
scroll to position [122, 0]
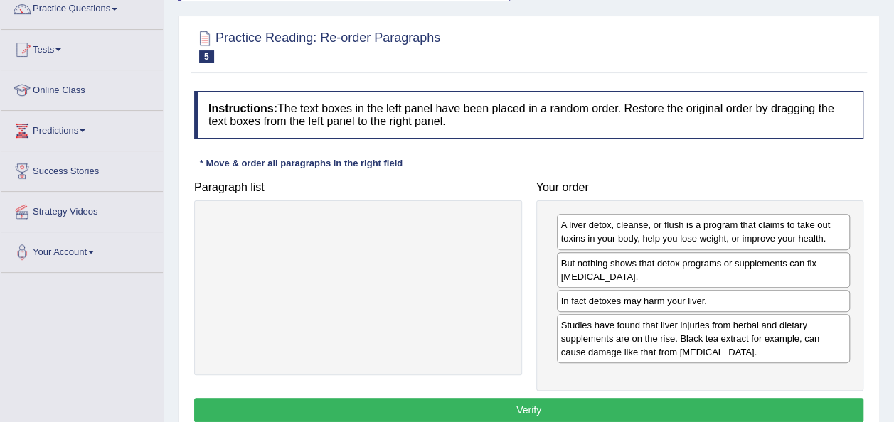
click at [527, 398] on button "Verify" at bounding box center [528, 410] width 669 height 24
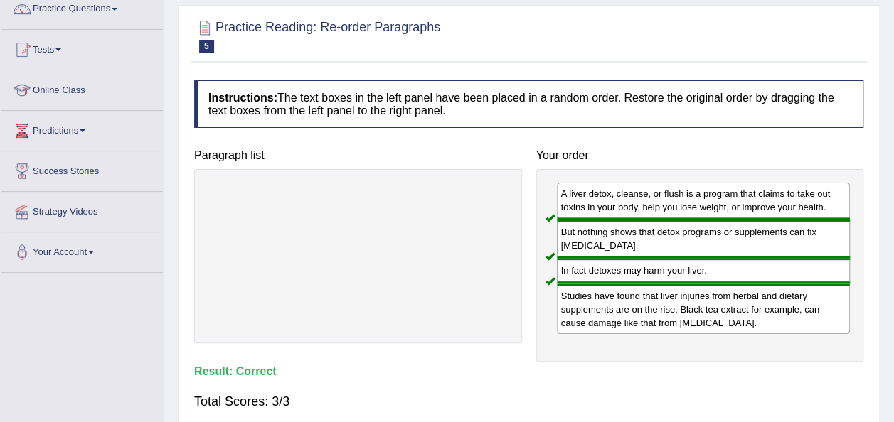
scroll to position [0, 0]
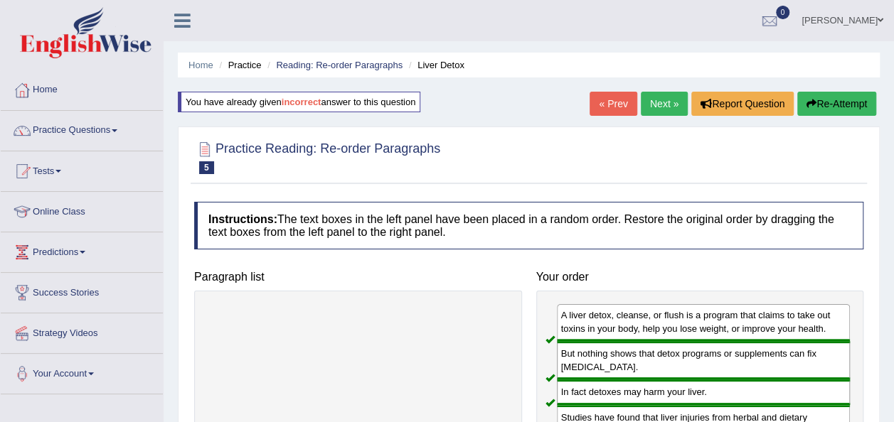
click at [677, 109] on link "Next »" at bounding box center [664, 104] width 47 height 24
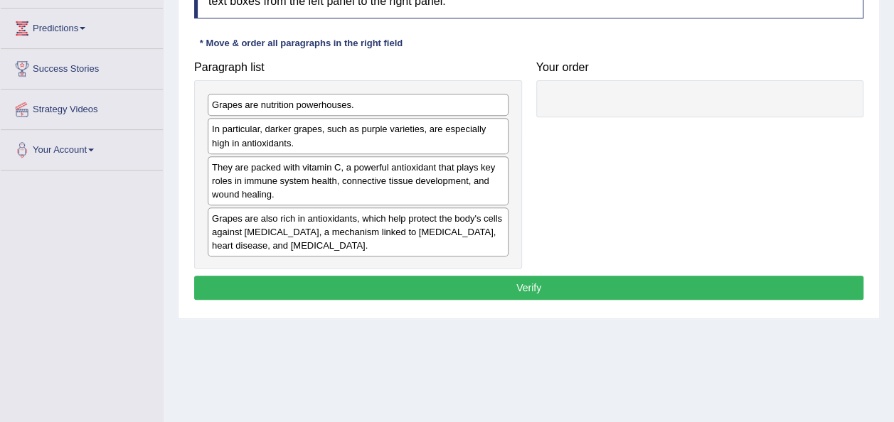
scroll to position [222, 0]
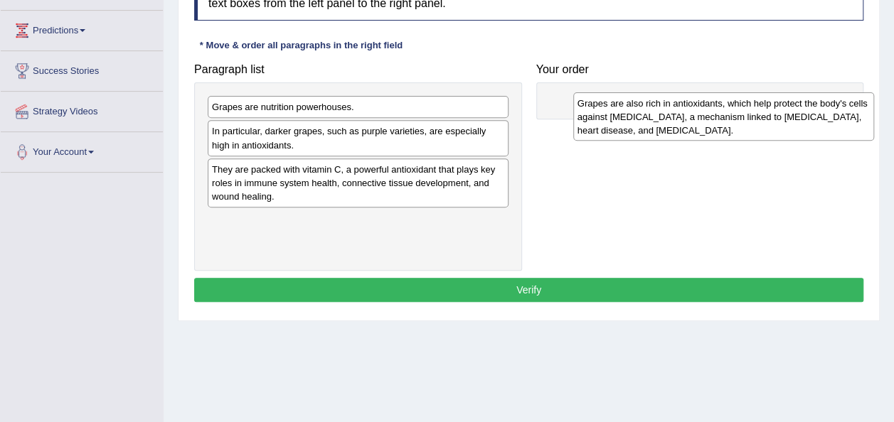
drag, startPoint x: 303, startPoint y: 237, endPoint x: 665, endPoint y: 119, distance: 381.0
click at [665, 119] on div "Grapes are also rich in antioxidants, which help protect the body's cells again…" at bounding box center [723, 116] width 301 height 49
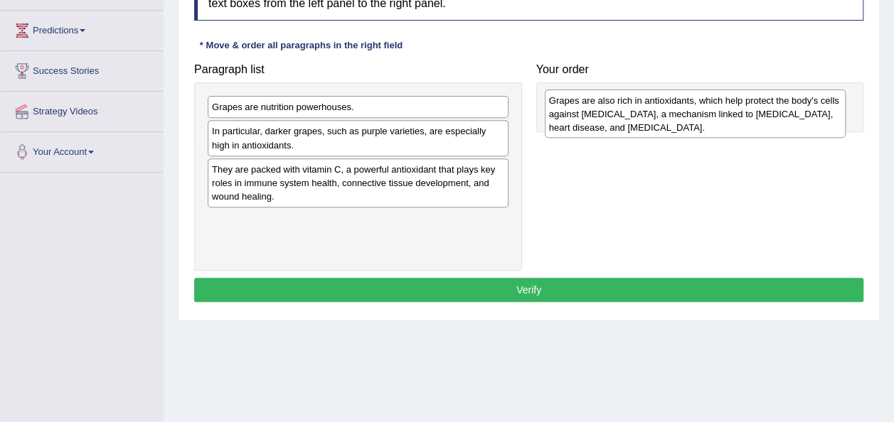
drag, startPoint x: 327, startPoint y: 230, endPoint x: 664, endPoint y: 111, distance: 357.5
click at [664, 111] on div "Grapes are also rich in antioxidants, which help protect the body's cells again…" at bounding box center [695, 114] width 301 height 49
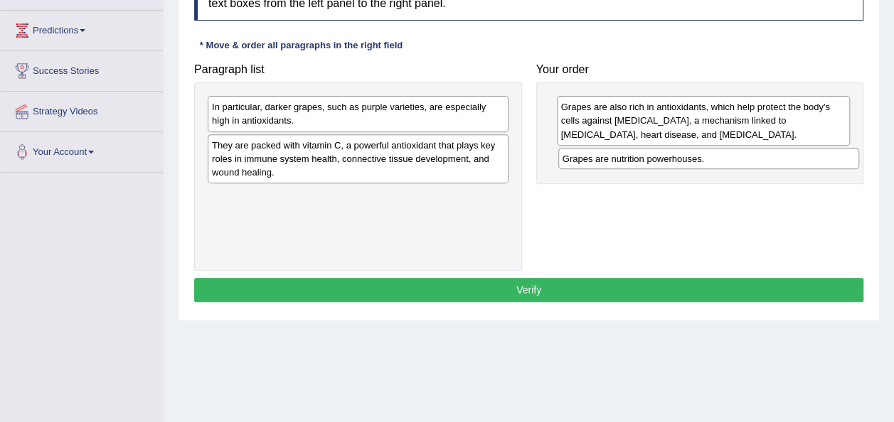
drag, startPoint x: 343, startPoint y: 112, endPoint x: 694, endPoint y: 164, distance: 354.2
click at [694, 164] on div "Grapes are nutrition powerhouses." at bounding box center [708, 158] width 301 height 21
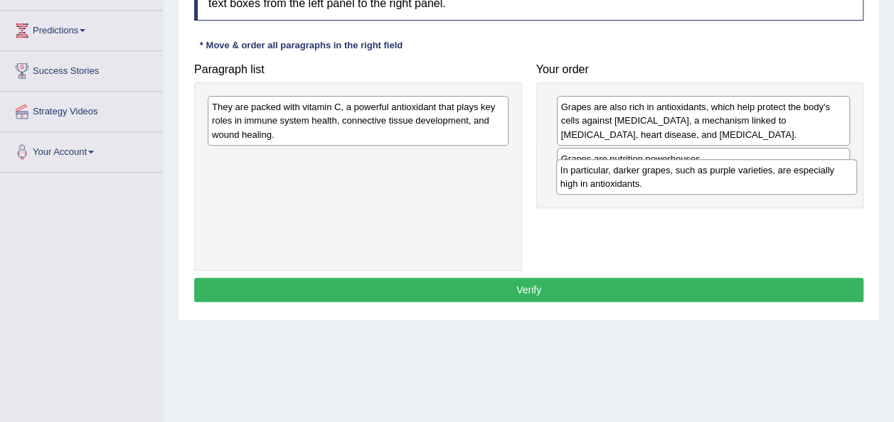
drag, startPoint x: 375, startPoint y: 106, endPoint x: 724, endPoint y: 169, distance: 354.0
click at [724, 169] on div "In particular, darker grapes, such as purple varieties, are especially high in …" at bounding box center [706, 177] width 301 height 36
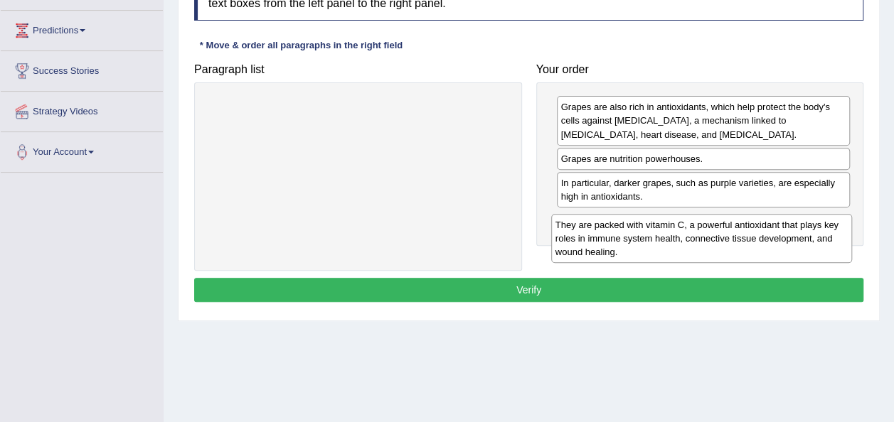
drag, startPoint x: 439, startPoint y: 135, endPoint x: 786, endPoint y: 252, distance: 366.9
click at [786, 252] on div "They are packed with vitamin C, a powerful antioxidant that plays key roles in …" at bounding box center [701, 238] width 301 height 49
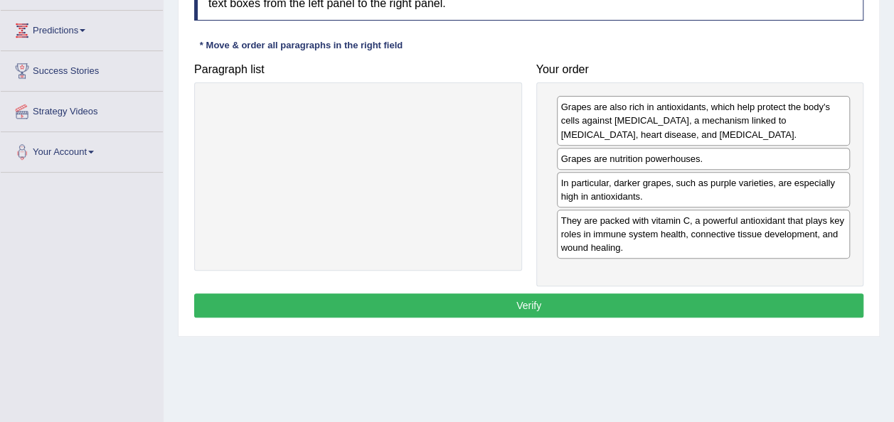
click at [763, 294] on button "Verify" at bounding box center [528, 306] width 669 height 24
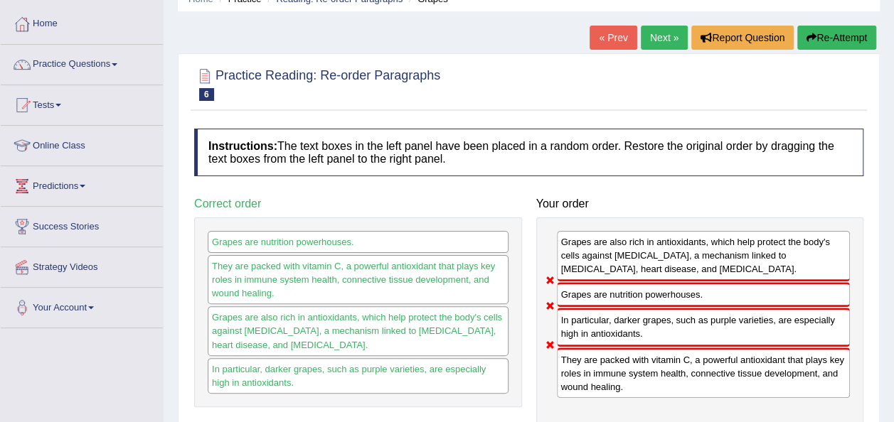
scroll to position [66, 0]
click at [835, 43] on button "Re-Attempt" at bounding box center [836, 38] width 79 height 24
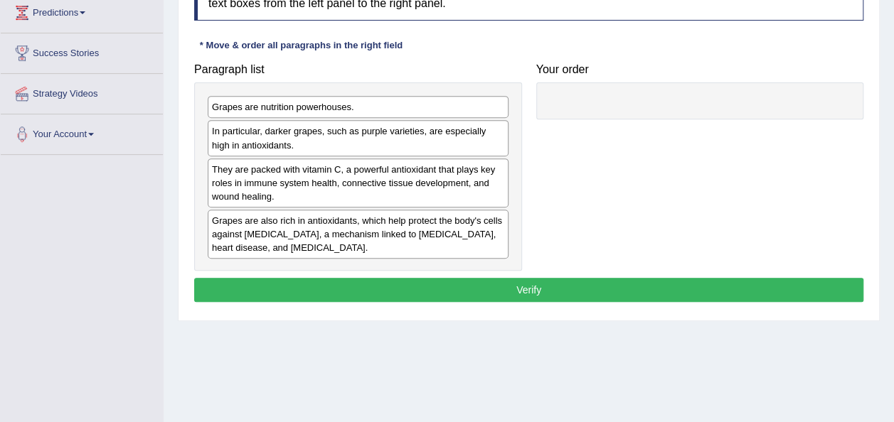
scroll to position [247, 0]
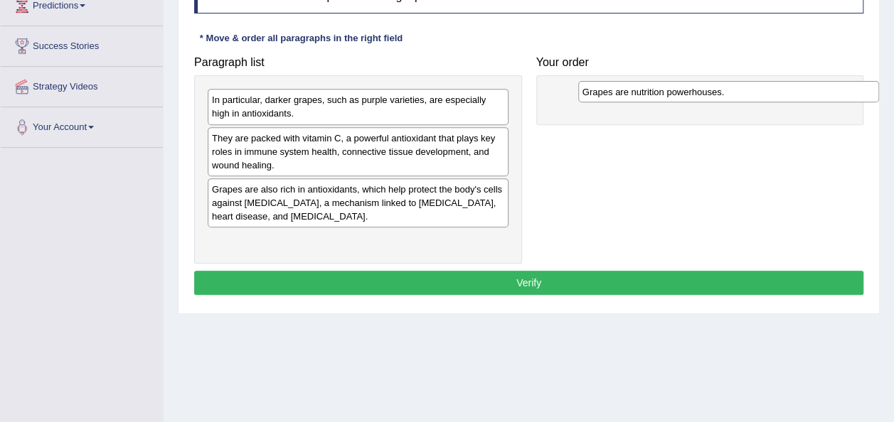
drag, startPoint x: 265, startPoint y: 100, endPoint x: 631, endPoint y: 91, distance: 366.2
click at [631, 91] on div "Grapes are nutrition powerhouses." at bounding box center [728, 91] width 301 height 21
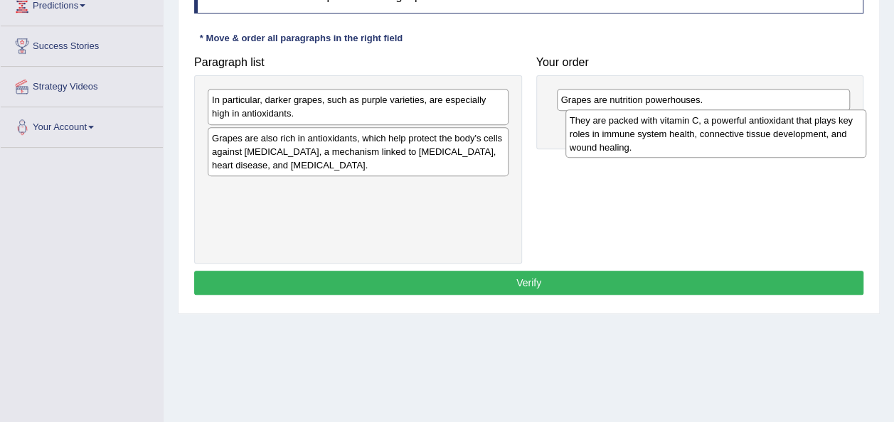
drag, startPoint x: 257, startPoint y: 155, endPoint x: 614, endPoint y: 138, distance: 358.0
click at [614, 138] on div "They are packed with vitamin C, a powerful antioxidant that plays key roles in …" at bounding box center [715, 133] width 301 height 49
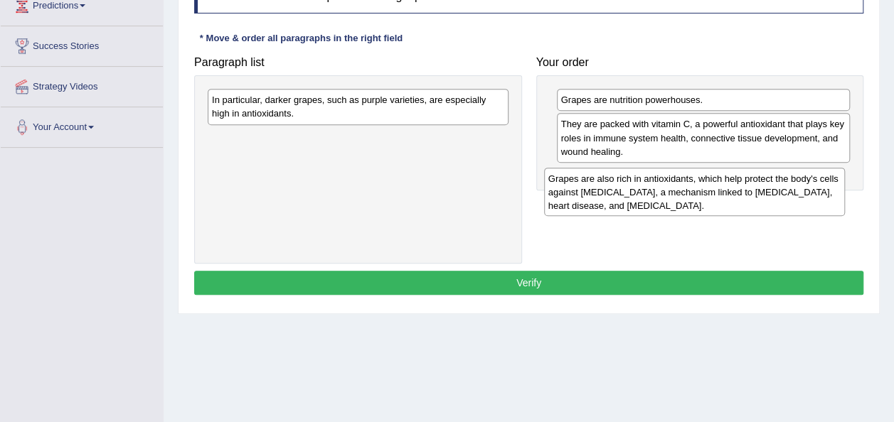
drag, startPoint x: 240, startPoint y: 148, endPoint x: 580, endPoint y: 188, distance: 342.9
click at [580, 188] on div "Grapes are also rich in antioxidants, which help protect the body's cells again…" at bounding box center [694, 192] width 301 height 49
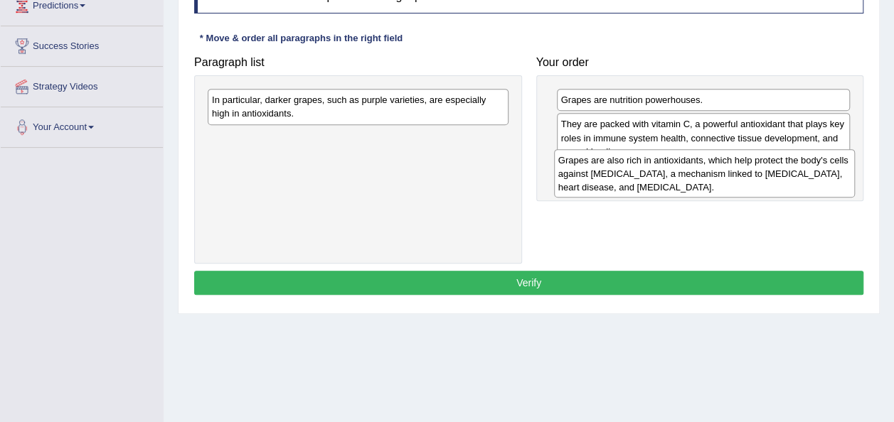
drag, startPoint x: 311, startPoint y: 158, endPoint x: 660, endPoint y: 180, distance: 349.7
click at [660, 180] on div "Grapes are also rich in antioxidants, which help protect the body's cells again…" at bounding box center [704, 173] width 301 height 49
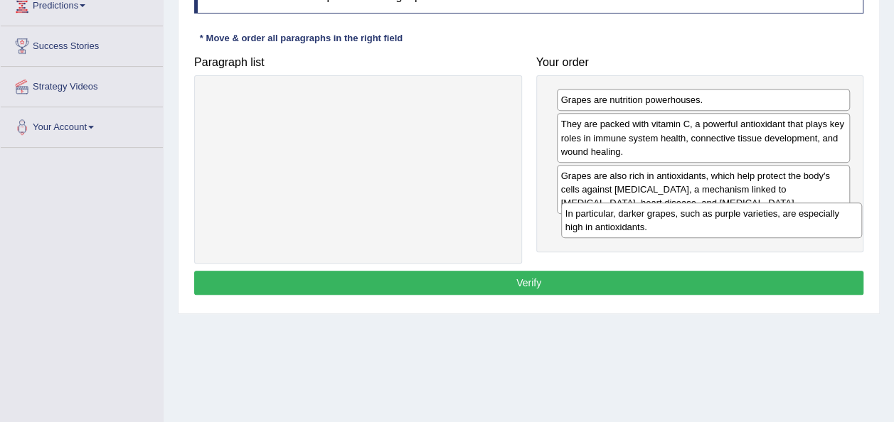
drag, startPoint x: 329, startPoint y: 113, endPoint x: 683, endPoint y: 225, distance: 371.4
click at [683, 225] on div "In particular, darker grapes, such as purple varieties, are especially high in …" at bounding box center [711, 221] width 301 height 36
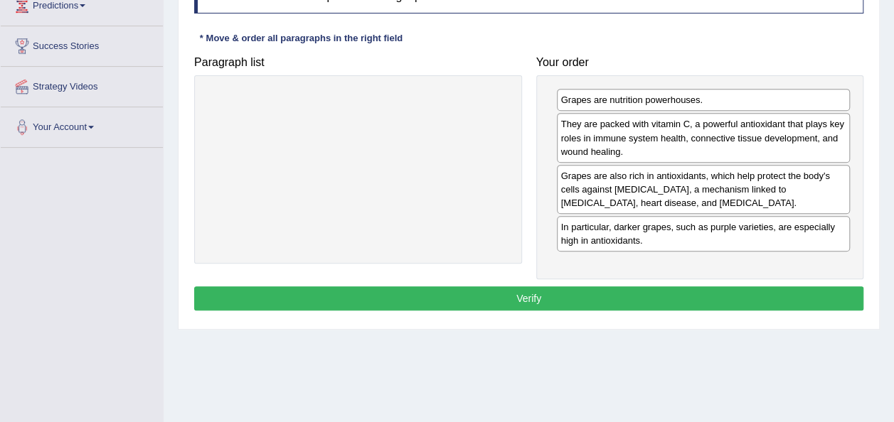
click at [661, 287] on button "Verify" at bounding box center [528, 298] width 669 height 24
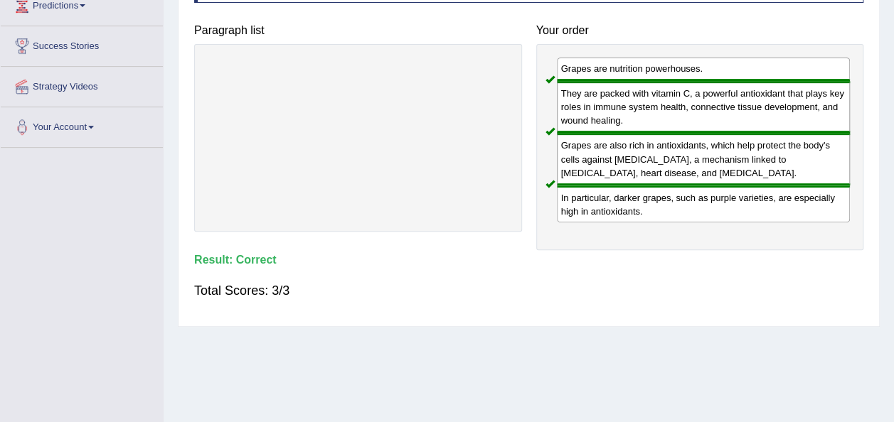
scroll to position [11, 0]
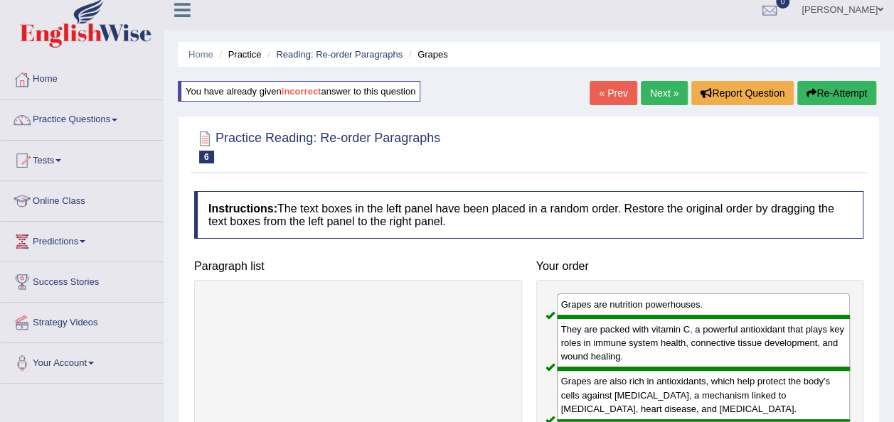
click at [672, 95] on link "Next »" at bounding box center [664, 93] width 47 height 24
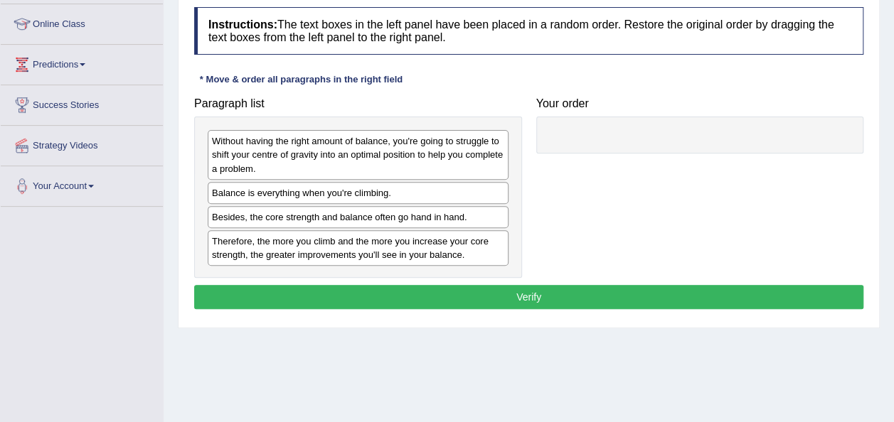
scroll to position [183, 0]
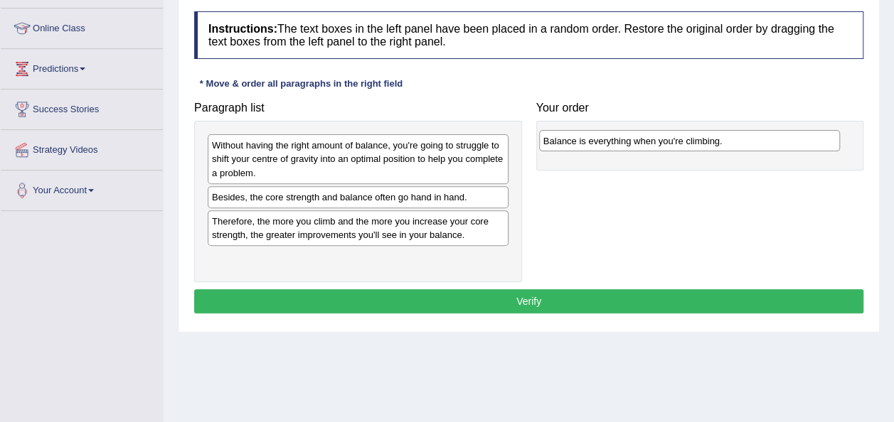
drag, startPoint x: 266, startPoint y: 203, endPoint x: 597, endPoint y: 148, distance: 335.9
click at [597, 148] on div "Balance is everything when you're climbing." at bounding box center [689, 140] width 301 height 21
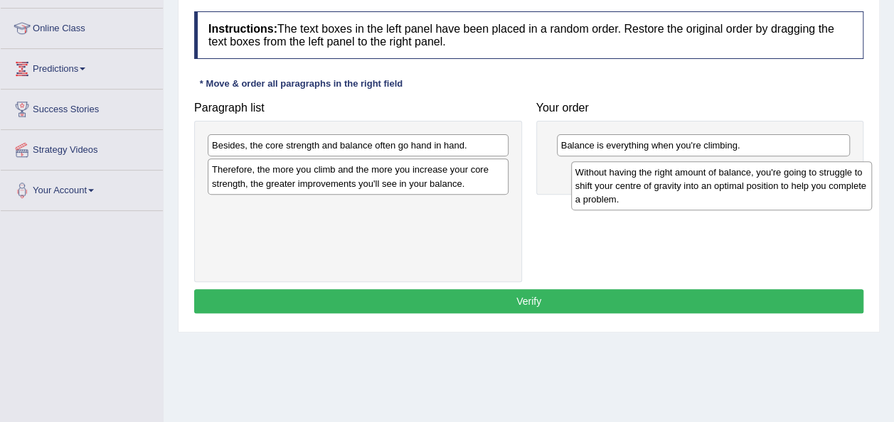
drag, startPoint x: 325, startPoint y: 158, endPoint x: 688, endPoint y: 185, distance: 364.3
click at [688, 185] on div "Without having the right amount of balance, you're going to struggle to shift y…" at bounding box center [721, 185] width 301 height 49
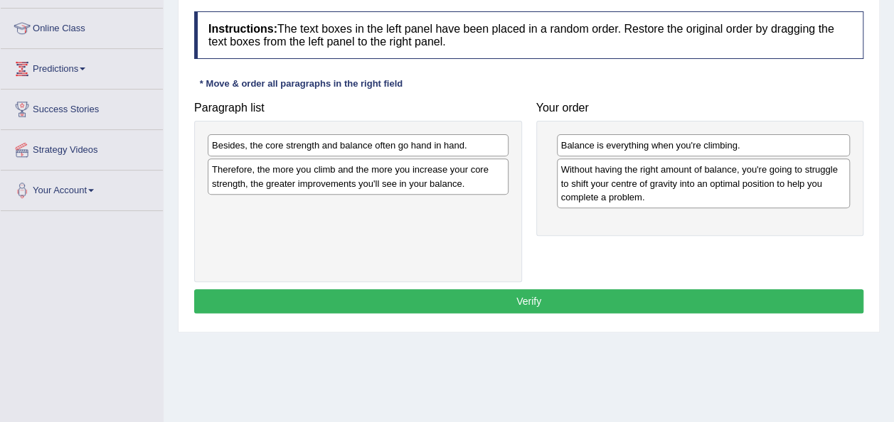
click at [407, 146] on div "Besides, the core strength and balance often go hand in hand." at bounding box center [358, 145] width 301 height 22
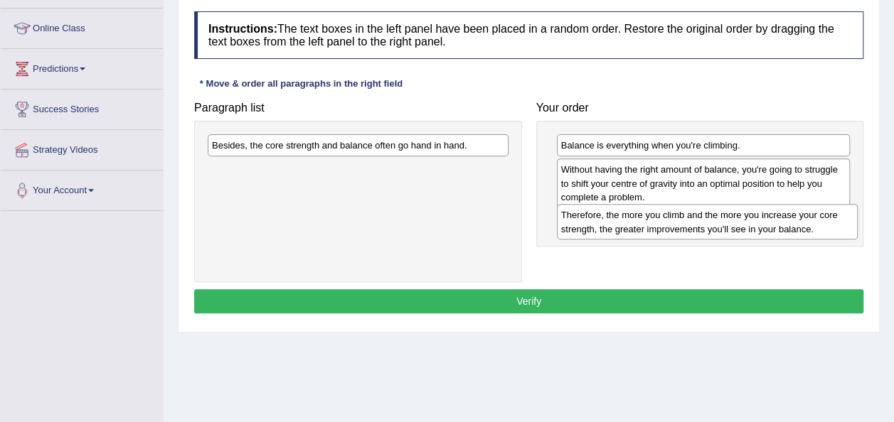
drag, startPoint x: 386, startPoint y: 181, endPoint x: 739, endPoint y: 213, distance: 354.1
click at [739, 213] on div "Therefore, the more you climb and the more you increase your core strength, the…" at bounding box center [707, 222] width 301 height 36
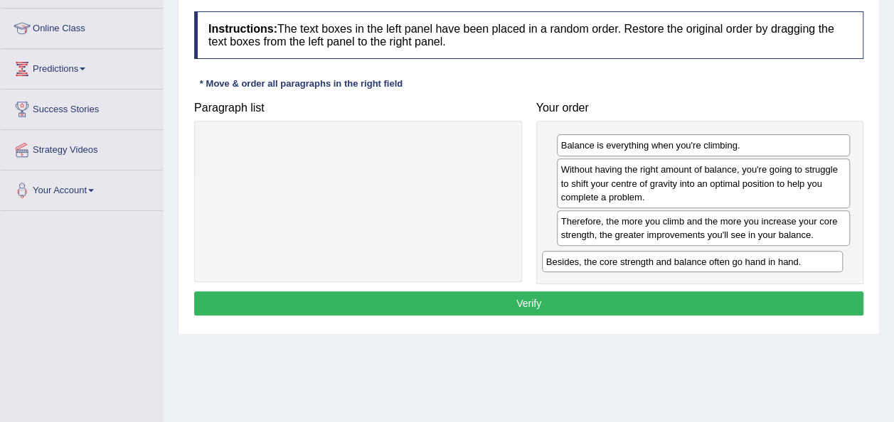
drag, startPoint x: 413, startPoint y: 146, endPoint x: 751, endPoint y: 260, distance: 356.3
click at [751, 260] on div "Besides, the core strength and balance often go hand in hand." at bounding box center [692, 261] width 301 height 21
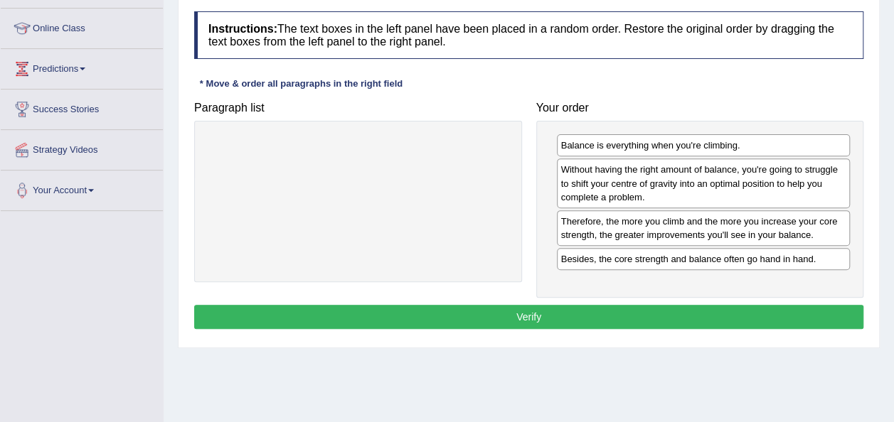
click at [729, 311] on button "Verify" at bounding box center [528, 317] width 669 height 24
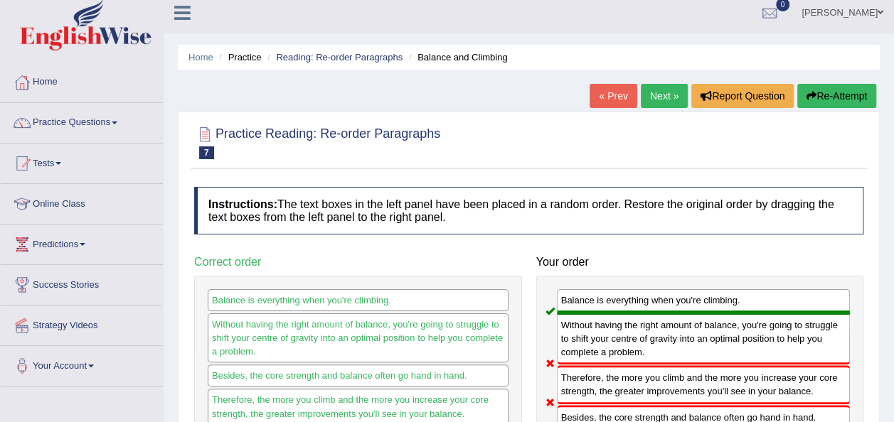
scroll to position [0, 0]
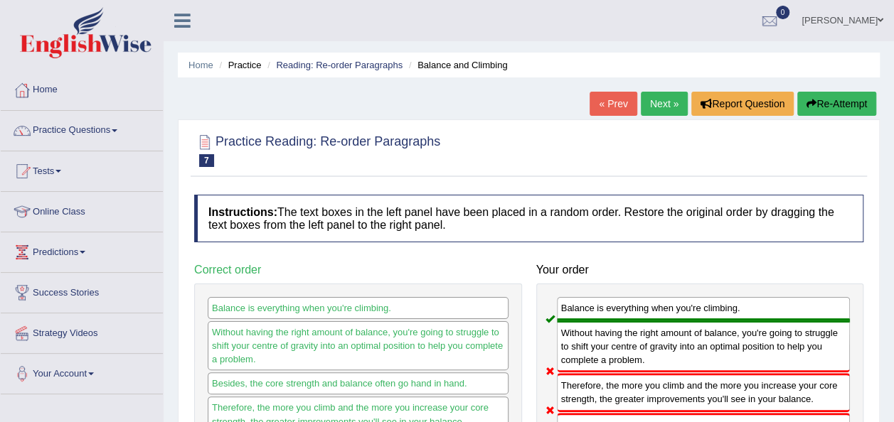
click at [856, 97] on button "Re-Attempt" at bounding box center [836, 104] width 79 height 24
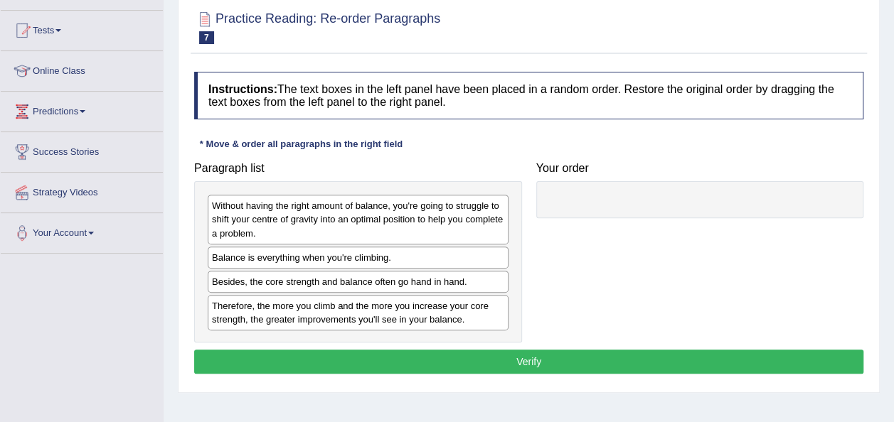
scroll to position [142, 0]
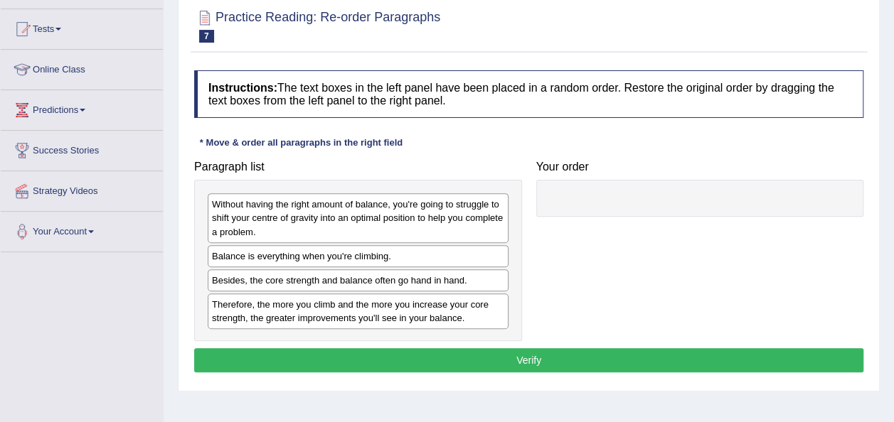
click at [277, 258] on div "Balance is everything when you're climbing." at bounding box center [358, 256] width 301 height 22
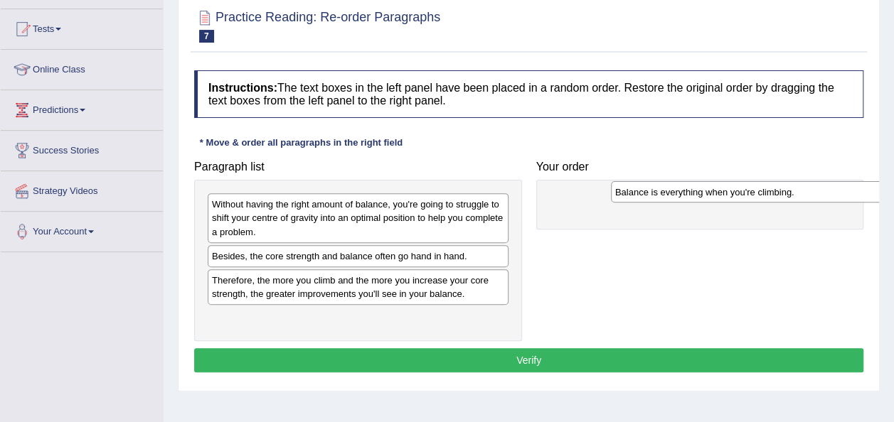
drag, startPoint x: 277, startPoint y: 258, endPoint x: 655, endPoint y: 192, distance: 384.6
click at [655, 192] on div "Balance is everything when you're climbing." at bounding box center [761, 191] width 301 height 21
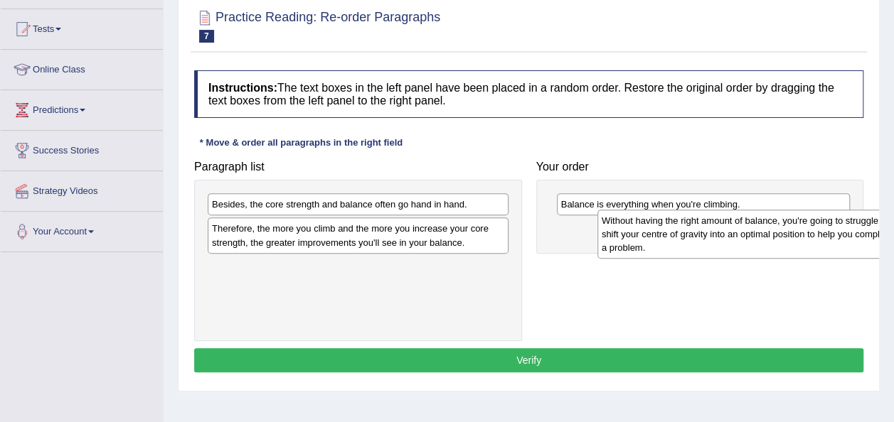
drag, startPoint x: 296, startPoint y: 217, endPoint x: 636, endPoint y: 235, distance: 340.3
click at [636, 235] on div "Without having the right amount of balance, you're going to struggle to shift y…" at bounding box center [747, 234] width 301 height 49
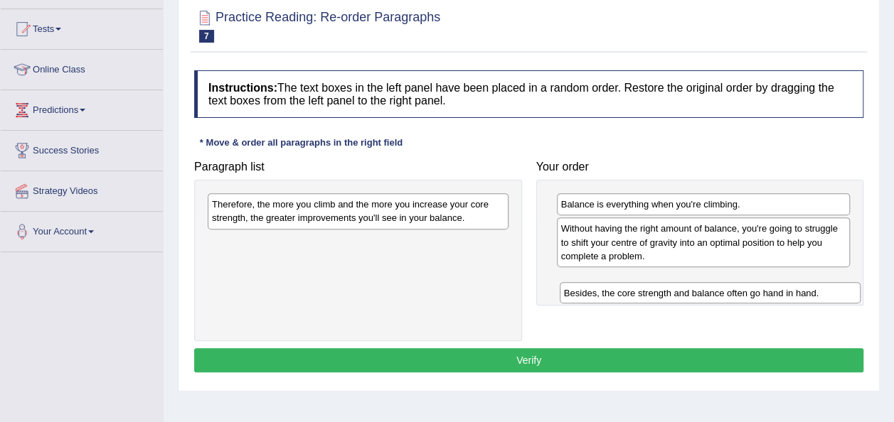
drag, startPoint x: 329, startPoint y: 200, endPoint x: 675, endPoint y: 278, distance: 354.1
click at [675, 282] on div "Besides, the core strength and balance often go hand in hand." at bounding box center [709, 292] width 301 height 21
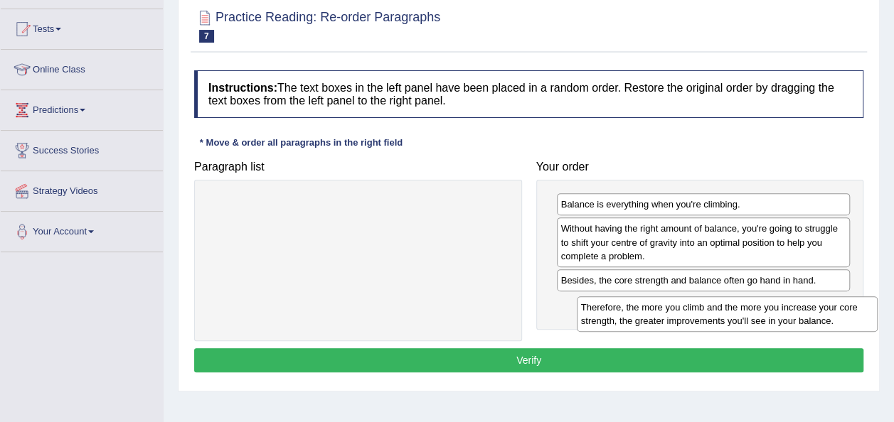
drag, startPoint x: 452, startPoint y: 213, endPoint x: 798, endPoint y: 301, distance: 356.6
click at [798, 301] on div "Therefore, the more you climb and the more you increase your core strength, the…" at bounding box center [727, 314] width 301 height 36
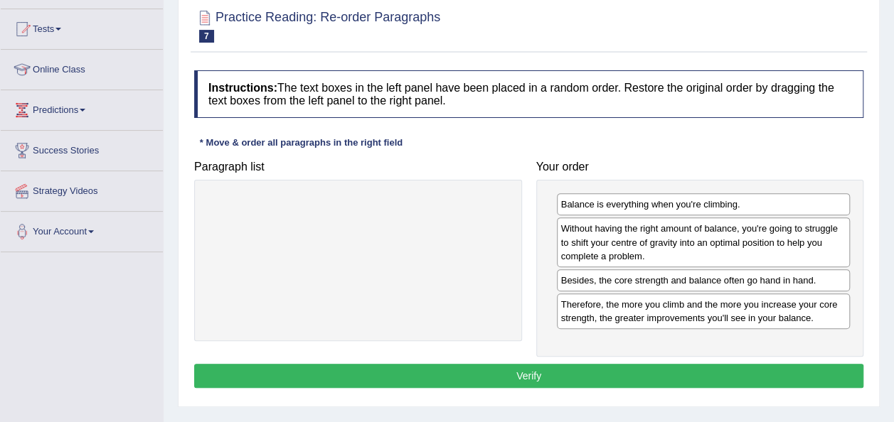
click at [781, 375] on button "Verify" at bounding box center [528, 376] width 669 height 24
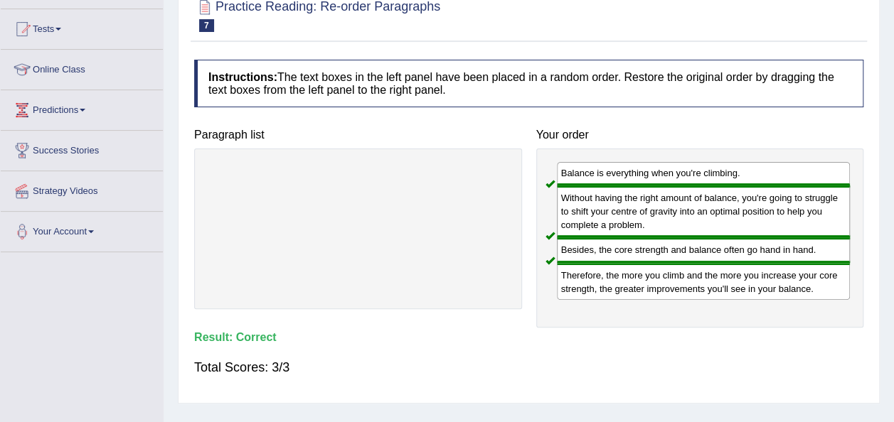
scroll to position [0, 0]
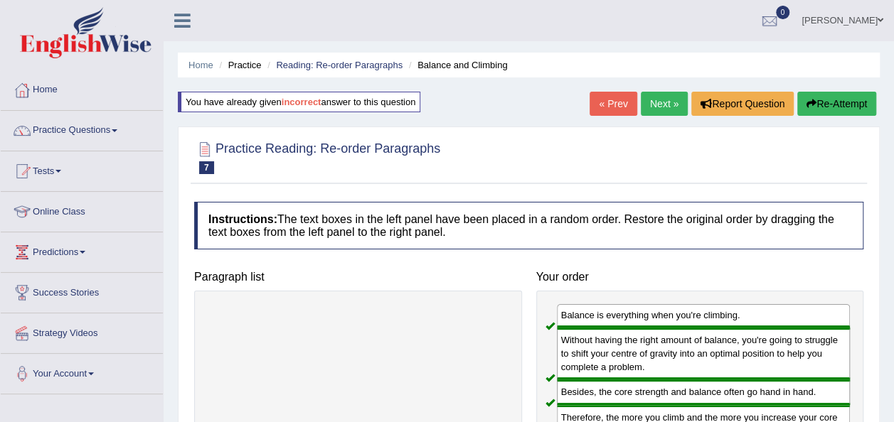
click at [683, 95] on link "Next »" at bounding box center [664, 104] width 47 height 24
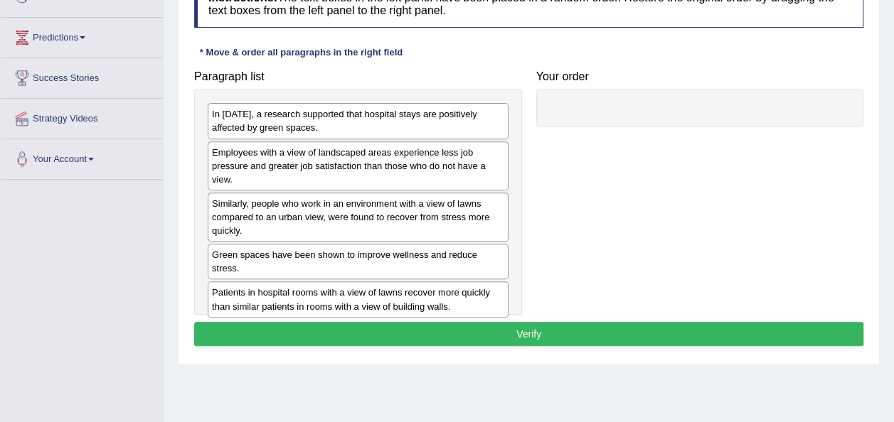
scroll to position [212, 0]
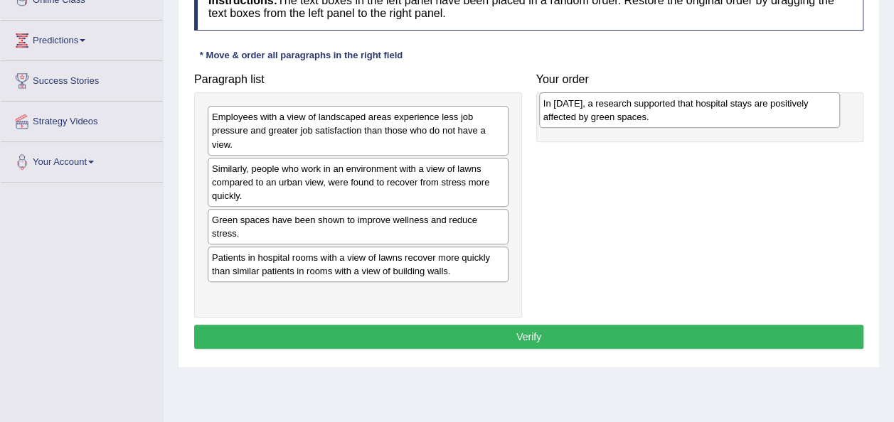
drag, startPoint x: 265, startPoint y: 117, endPoint x: 591, endPoint y: 102, distance: 325.9
click at [591, 102] on div "In [DATE], a research supported that hospital stays are positively affected by …" at bounding box center [689, 110] width 301 height 36
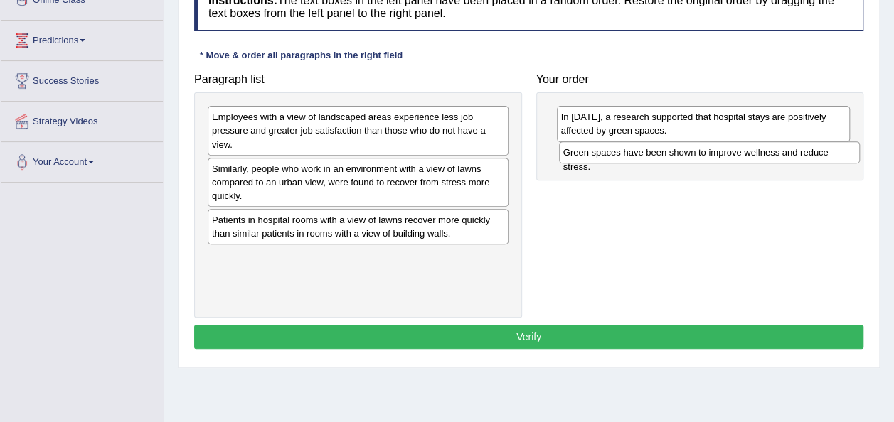
drag, startPoint x: 306, startPoint y: 218, endPoint x: 658, endPoint y: 151, distance: 357.5
click at [658, 151] on div "Green spaces have been shown to improve wellness and reduce stress." at bounding box center [709, 151] width 301 height 21
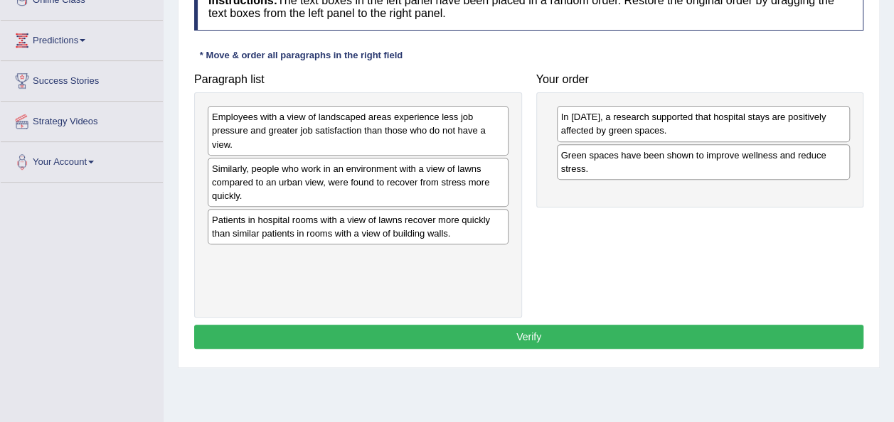
click at [269, 138] on div "Employees with a view of landscaped areas experience less job pressure and grea…" at bounding box center [358, 130] width 301 height 49
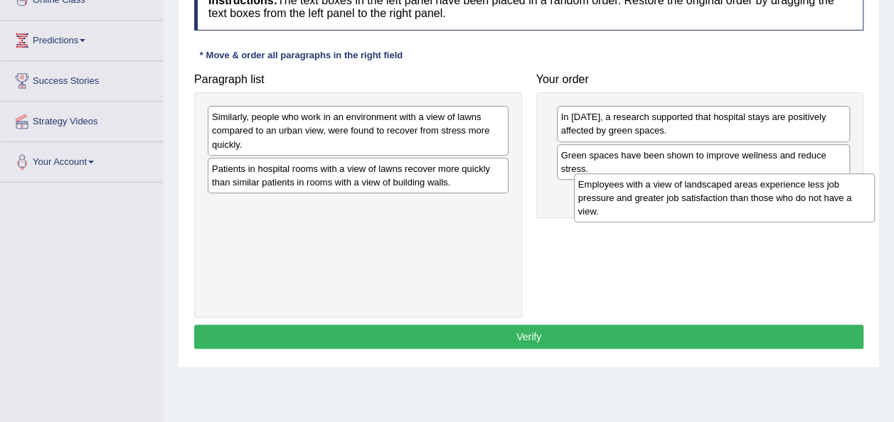
drag, startPoint x: 338, startPoint y: 143, endPoint x: 700, endPoint y: 203, distance: 366.7
click at [700, 203] on div "Employees with a view of landscaped areas experience less job pressure and grea…" at bounding box center [724, 197] width 301 height 49
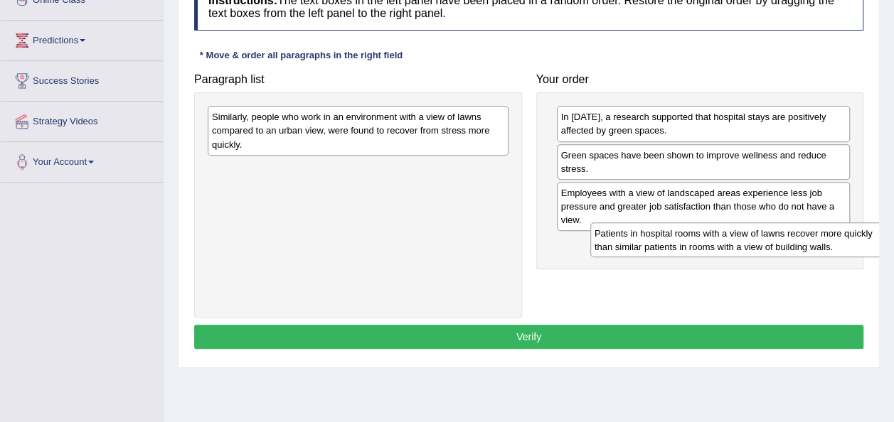
drag, startPoint x: 317, startPoint y: 179, endPoint x: 700, endPoint y: 244, distance: 387.9
click at [700, 244] on div "Patients in hospital rooms with a view of lawns recover more quickly than simil…" at bounding box center [740, 241] width 301 height 36
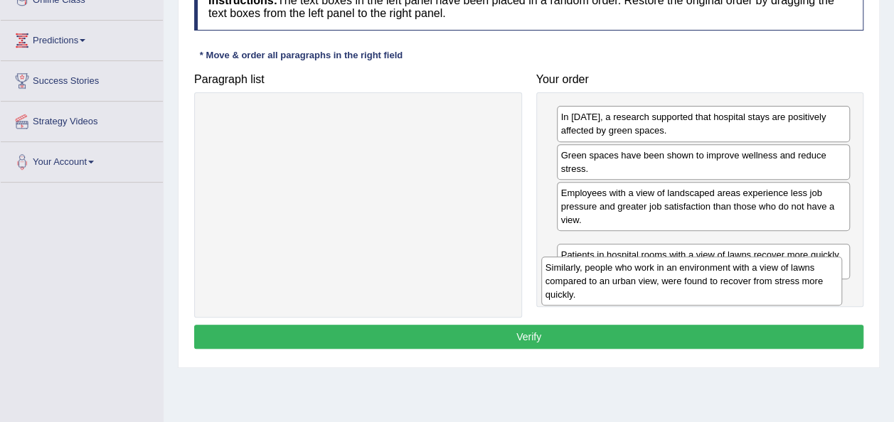
drag, startPoint x: 425, startPoint y: 132, endPoint x: 759, endPoint y: 284, distance: 367.1
click at [759, 284] on div "Similarly, people who work in an environment with a view of lawns compared to a…" at bounding box center [691, 281] width 301 height 49
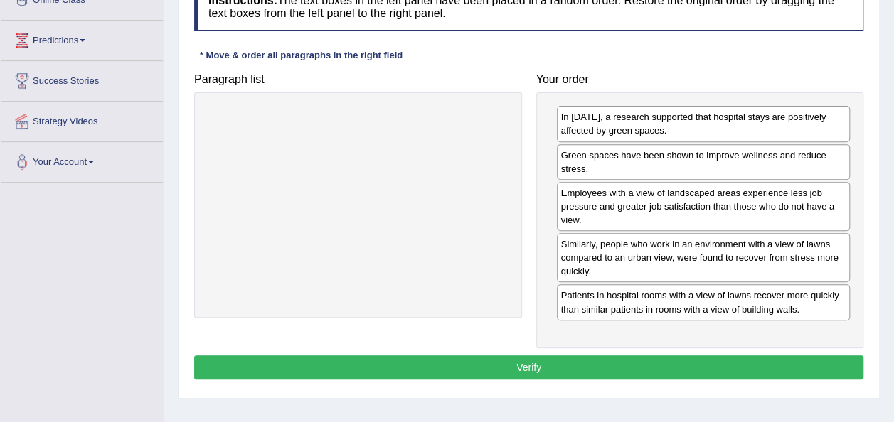
click at [676, 365] on button "Verify" at bounding box center [528, 367] width 669 height 24
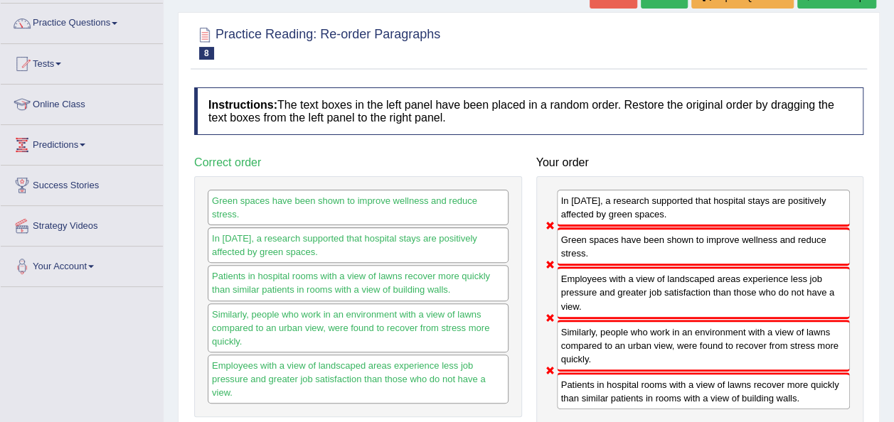
scroll to position [102, 0]
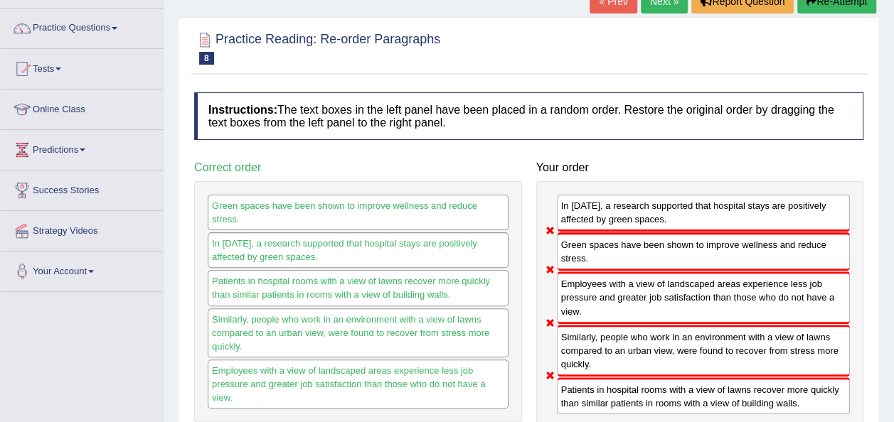
click at [807, 13] on button "Re-Attempt" at bounding box center [836, 1] width 79 height 24
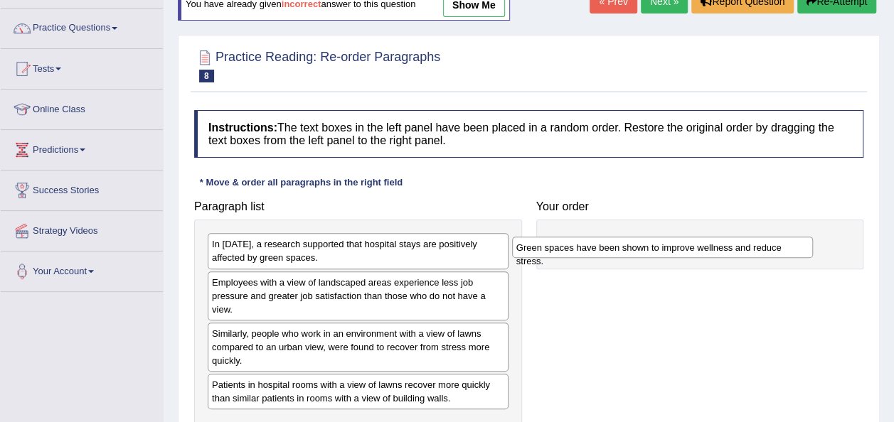
drag, startPoint x: 260, startPoint y: 386, endPoint x: 587, endPoint y: 242, distance: 357.4
click at [587, 242] on div "Green spaces have been shown to improve wellness and reduce stress." at bounding box center [662, 247] width 301 height 21
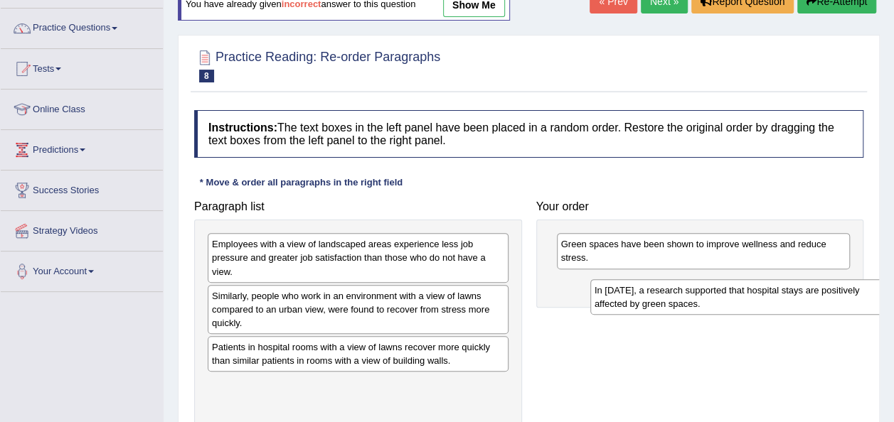
drag, startPoint x: 409, startPoint y: 250, endPoint x: 793, endPoint y: 296, distance: 386.6
click at [793, 296] on div "In [DATE], a research supported that hospital stays are positively affected by …" at bounding box center [740, 297] width 301 height 36
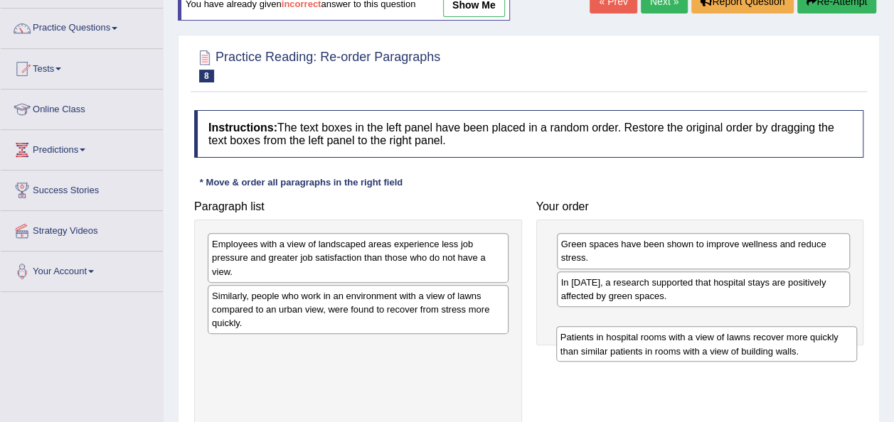
drag, startPoint x: 306, startPoint y: 357, endPoint x: 655, endPoint y: 341, distance: 348.7
click at [655, 341] on div "Patients in hospital rooms with a view of lawns recover more quickly than simil…" at bounding box center [706, 344] width 301 height 36
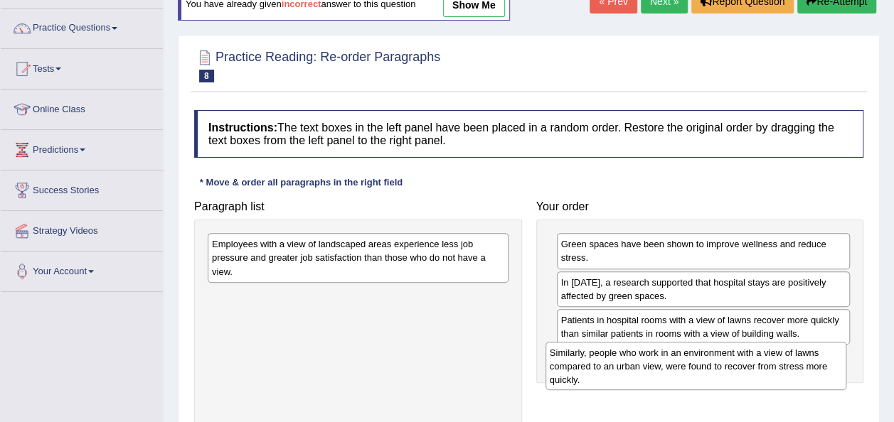
drag, startPoint x: 321, startPoint y: 312, endPoint x: 658, endPoint y: 370, distance: 342.5
click at [658, 370] on div "Similarly, people who work in an environment with a view of lawns compared to a…" at bounding box center [695, 366] width 301 height 49
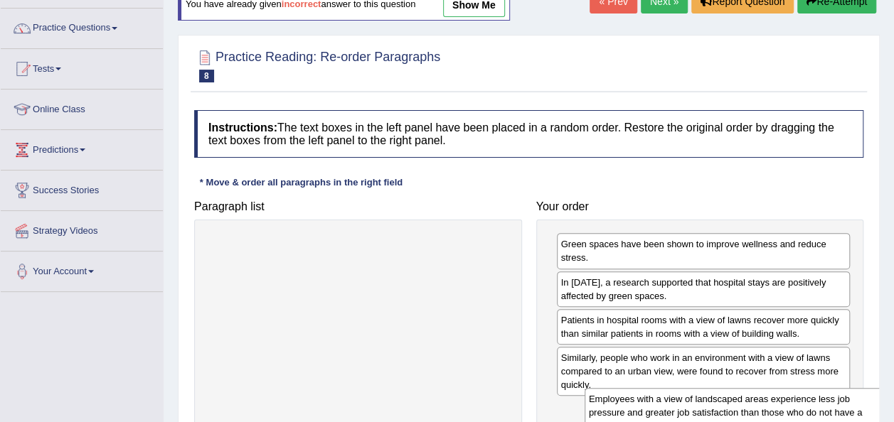
drag, startPoint x: 302, startPoint y: 254, endPoint x: 679, endPoint y: 409, distance: 407.4
click at [679, 409] on div "Employees with a view of landscaped areas experience less job pressure and grea…" at bounding box center [734, 412] width 301 height 49
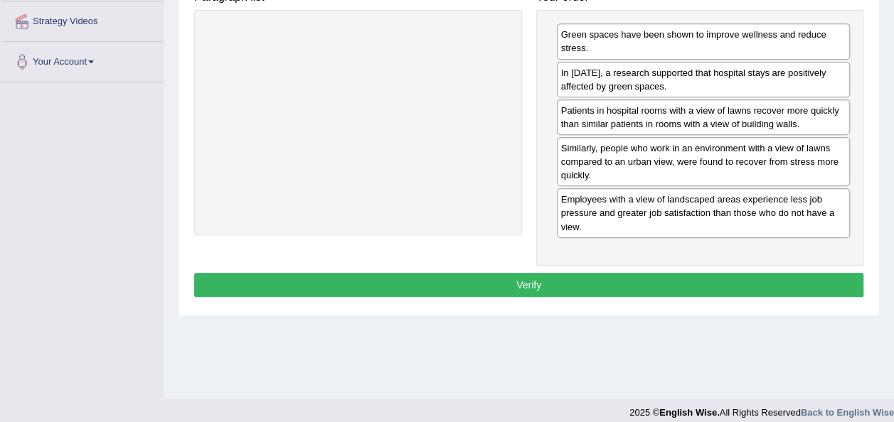
scroll to position [324, 0]
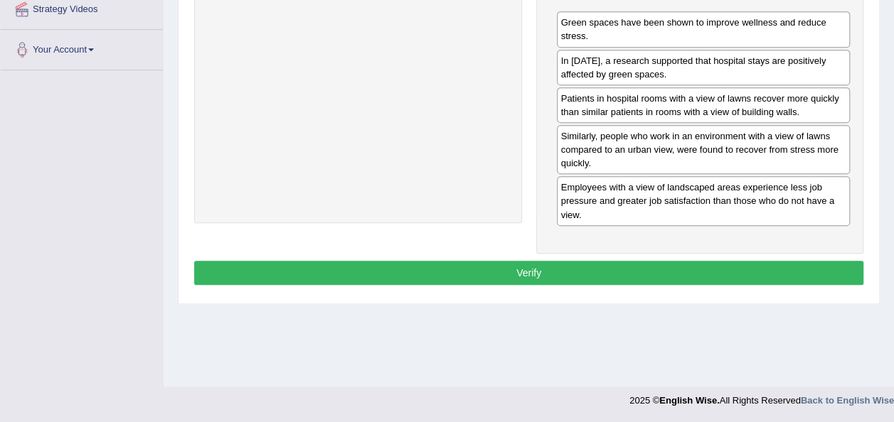
click at [718, 266] on button "Verify" at bounding box center [528, 273] width 669 height 24
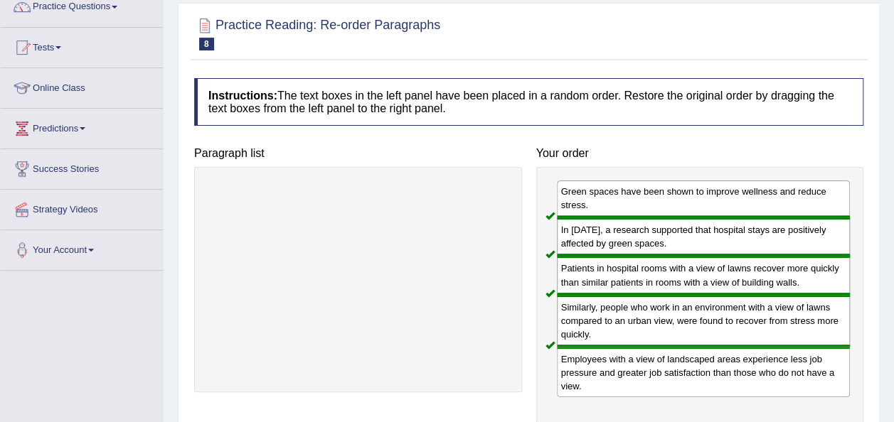
scroll to position [102, 0]
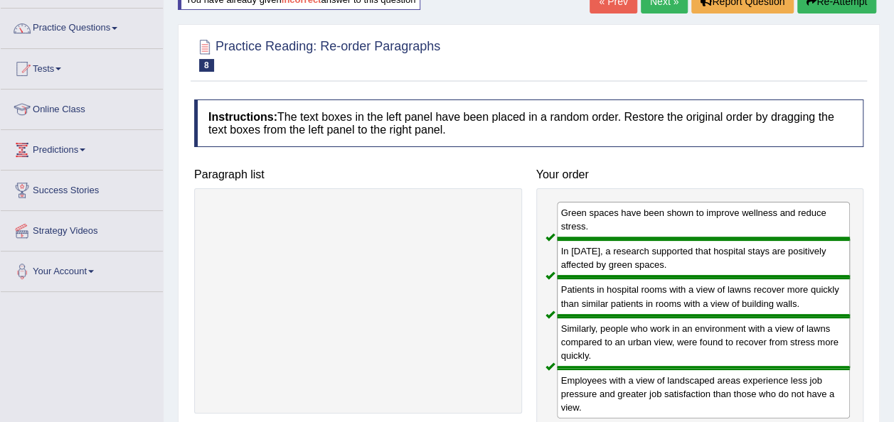
click at [660, 5] on link "Next »" at bounding box center [664, 1] width 47 height 24
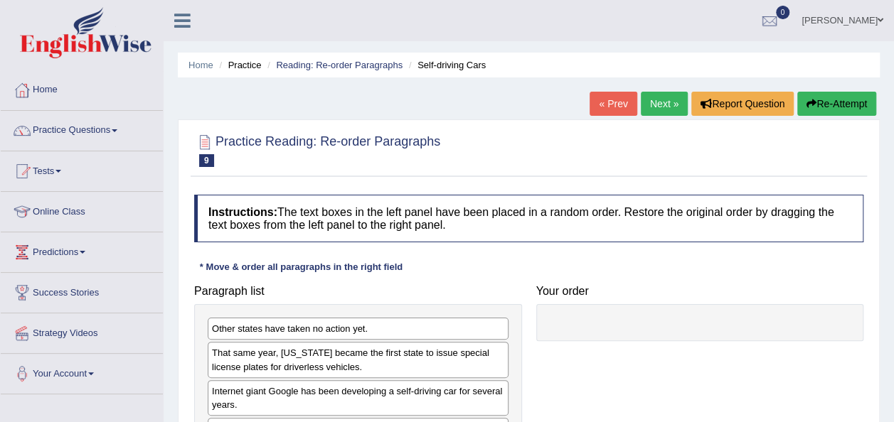
click at [894, 129] on html "Toggle navigation Home Practice Questions Speaking Practice Read Aloud Repeat S…" at bounding box center [447, 211] width 894 height 422
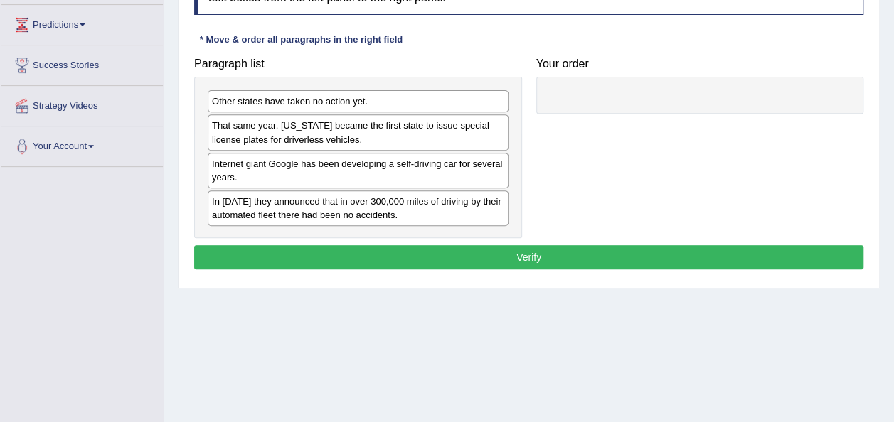
scroll to position [230, 0]
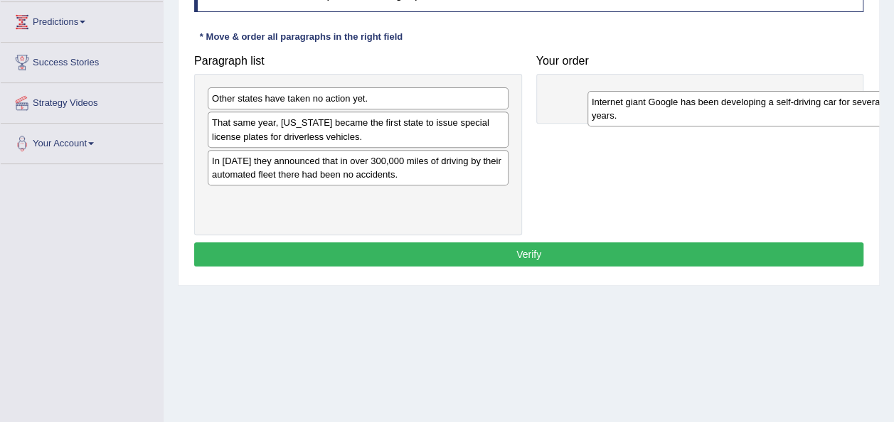
drag, startPoint x: 305, startPoint y: 177, endPoint x: 687, endPoint y: 119, distance: 386.1
click at [687, 119] on div "Internet giant Google has been developing a self-driving car for several years." at bounding box center [737, 109] width 301 height 36
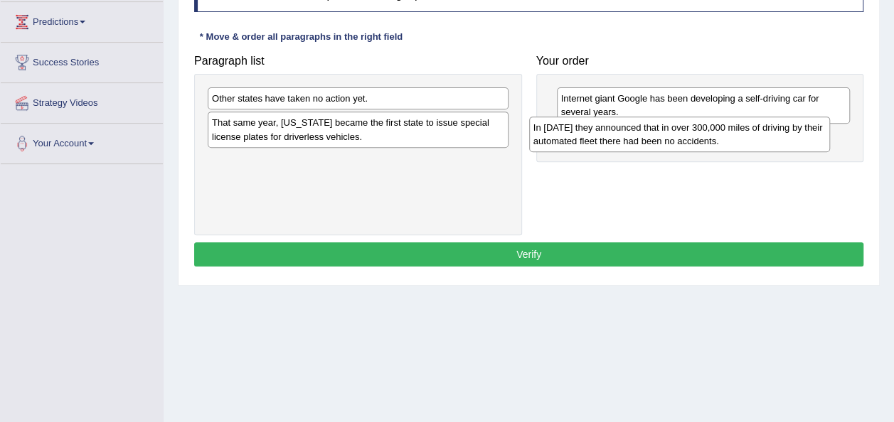
drag, startPoint x: 337, startPoint y: 178, endPoint x: 660, endPoint y: 145, distance: 324.4
click at [660, 145] on div "In 2012 they announced that in over 300,000 miles of driving by their automated…" at bounding box center [679, 135] width 301 height 36
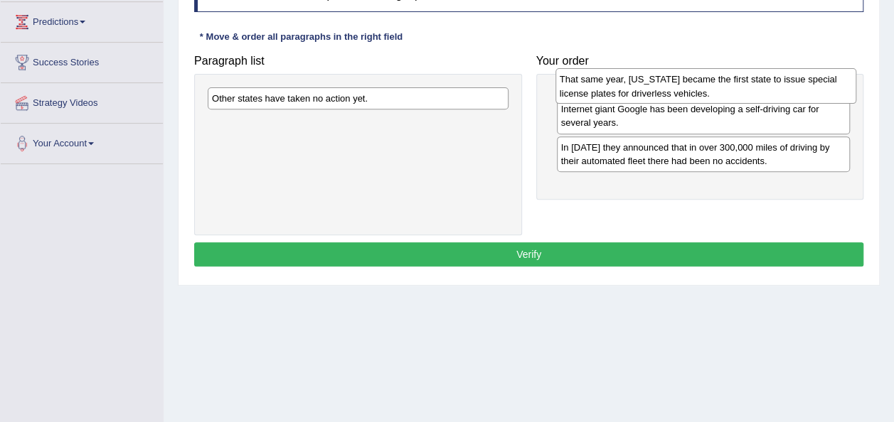
drag, startPoint x: 397, startPoint y: 131, endPoint x: 744, endPoint y: 88, distance: 350.2
click at [744, 88] on div "That same year, Nevada became the first state to issue special license plates f…" at bounding box center [705, 86] width 301 height 36
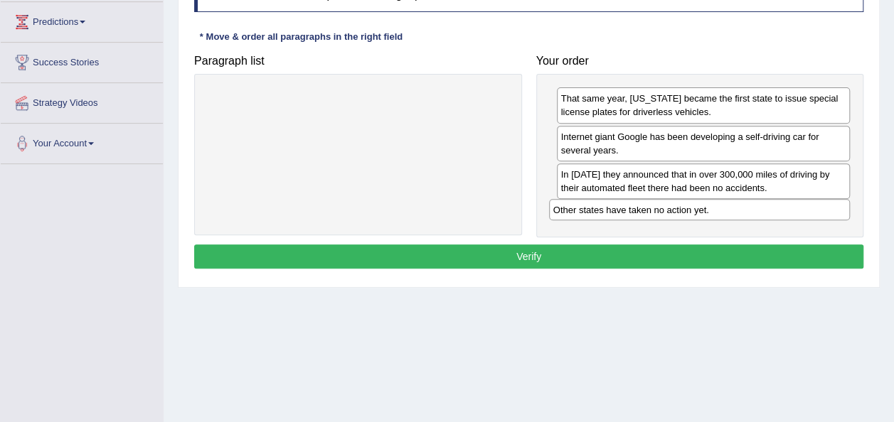
drag, startPoint x: 417, startPoint y: 97, endPoint x: 759, endPoint y: 209, distance: 359.2
click at [759, 209] on div "Other states have taken no action yet." at bounding box center [699, 209] width 301 height 21
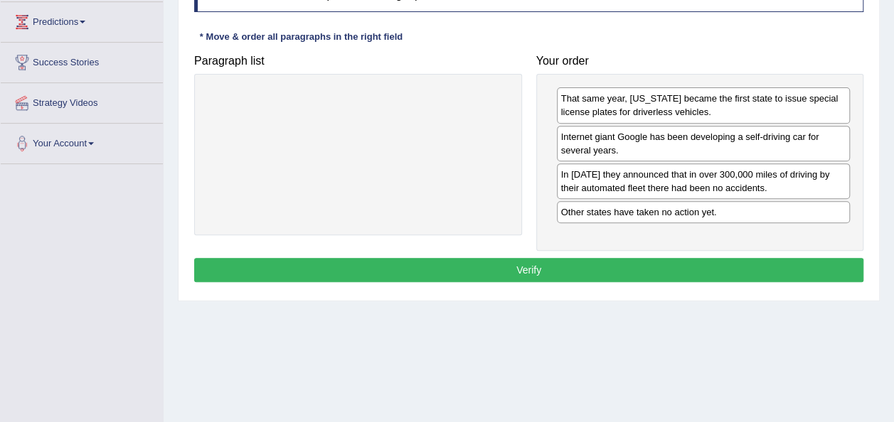
click at [752, 274] on button "Verify" at bounding box center [528, 270] width 669 height 24
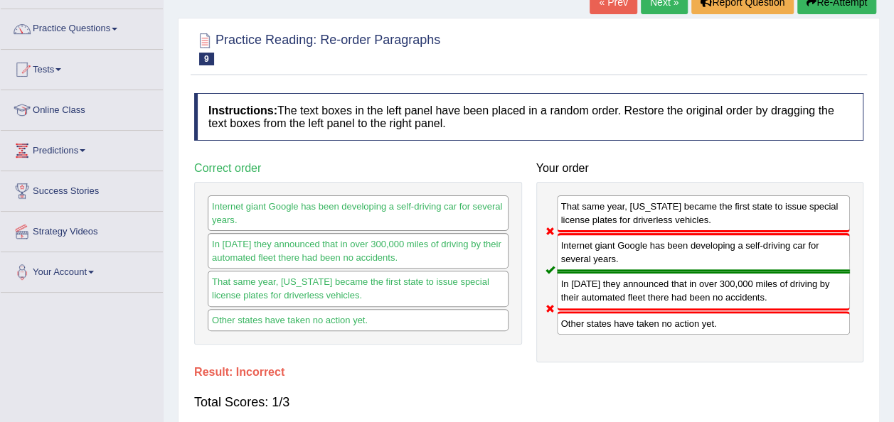
scroll to position [102, 0]
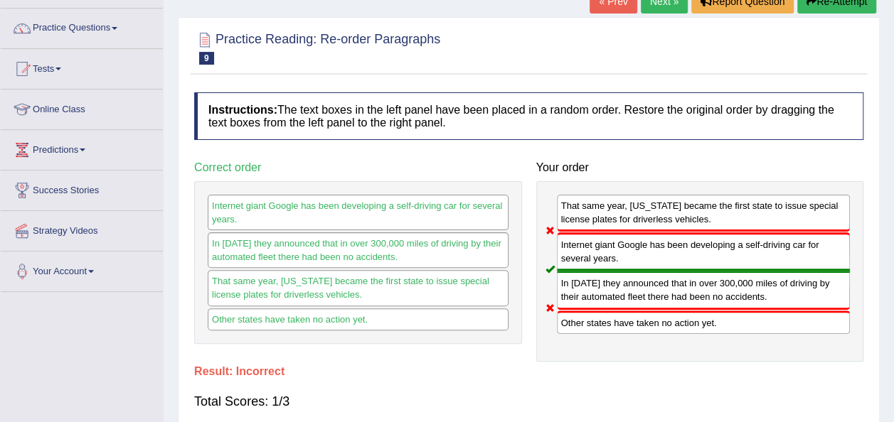
click at [847, 3] on button "Re-Attempt" at bounding box center [836, 1] width 79 height 24
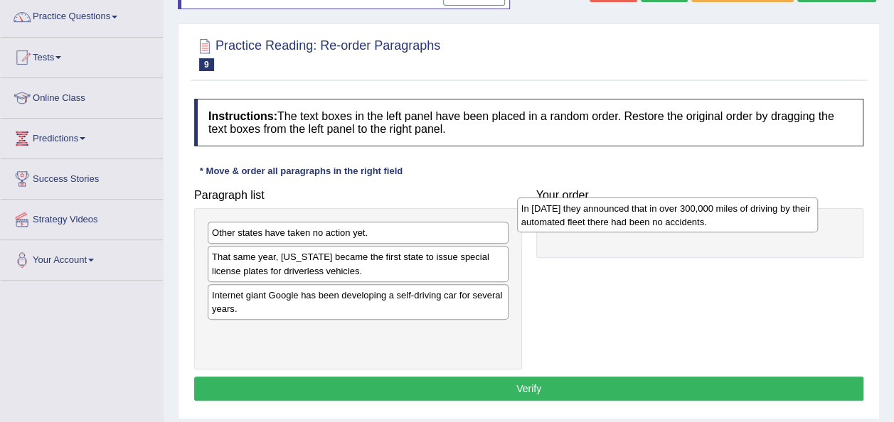
drag, startPoint x: 276, startPoint y: 336, endPoint x: 591, endPoint y: 215, distance: 338.0
click at [591, 215] on div "In [DATE] they announced that in over 300,000 miles of driving by their automat…" at bounding box center [667, 216] width 301 height 36
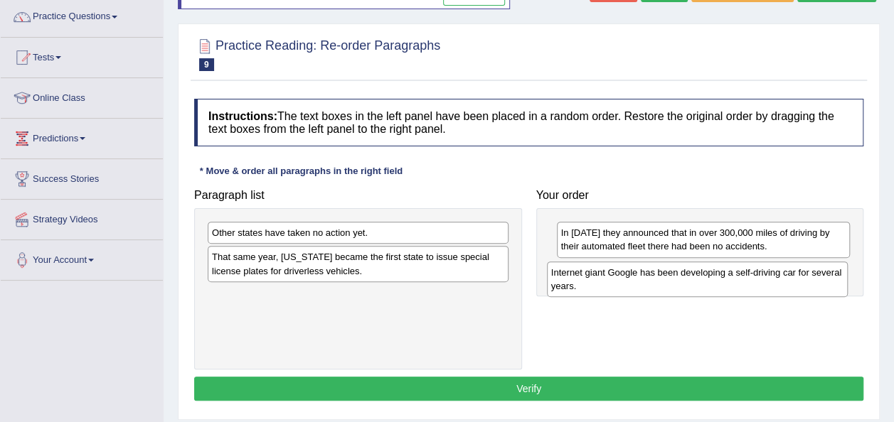
drag, startPoint x: 225, startPoint y: 309, endPoint x: 564, endPoint y: 287, distance: 339.8
click at [564, 287] on div "Internet giant Google has been developing a self-driving car for several years." at bounding box center [697, 280] width 301 height 36
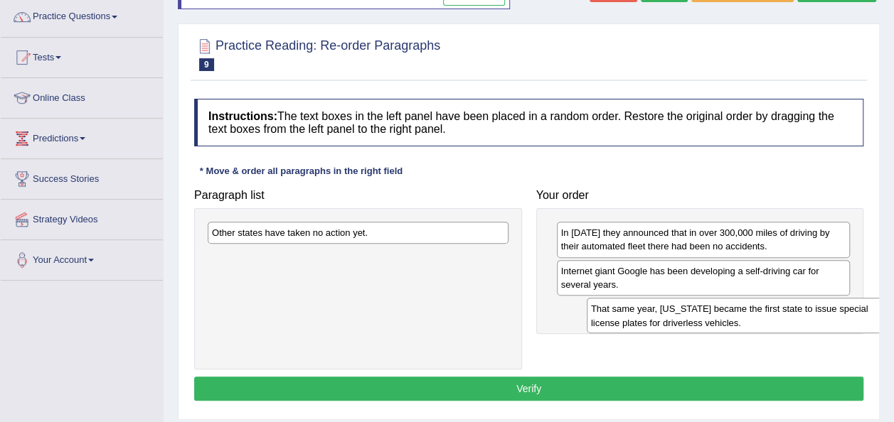
drag, startPoint x: 387, startPoint y: 267, endPoint x: 776, endPoint y: 319, distance: 393.0
click at [776, 319] on div "That same year, [US_STATE] became the first state to issue special license plat…" at bounding box center [736, 316] width 301 height 36
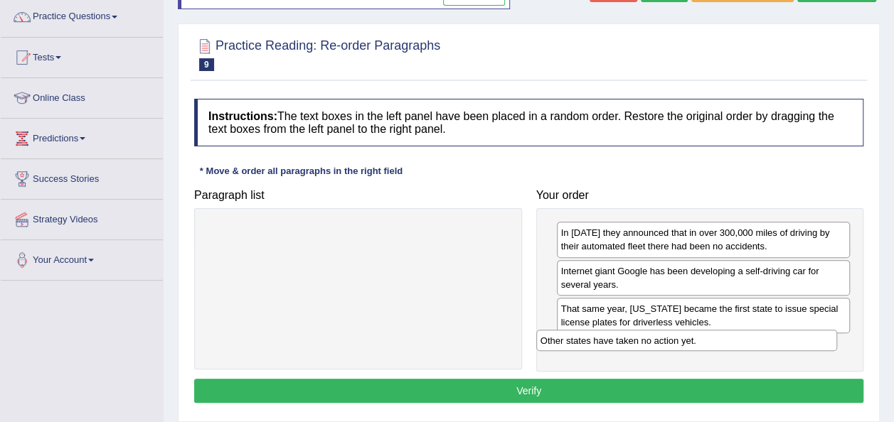
drag, startPoint x: 470, startPoint y: 240, endPoint x: 799, endPoint y: 348, distance: 346.4
click at [799, 348] on div "Other states have taken no action yet." at bounding box center [686, 340] width 301 height 21
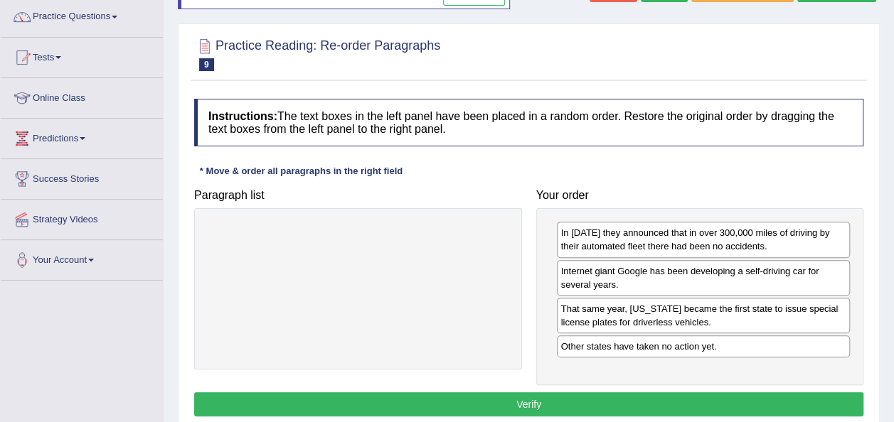
click at [790, 400] on button "Verify" at bounding box center [528, 404] width 669 height 24
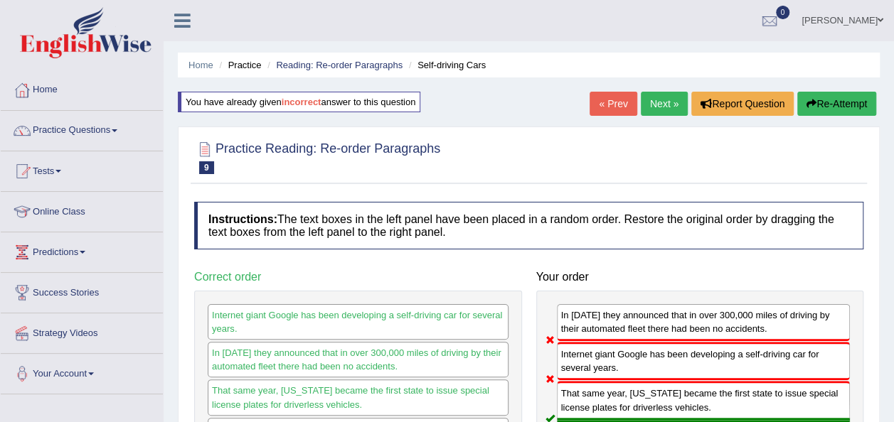
click at [819, 114] on button "Re-Attempt" at bounding box center [836, 104] width 79 height 24
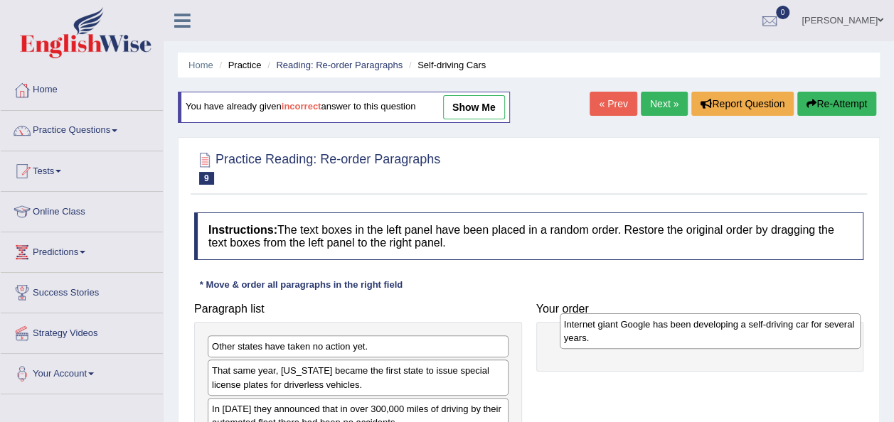
drag, startPoint x: 345, startPoint y: 419, endPoint x: 697, endPoint y: 336, distance: 361.6
click at [697, 336] on div "Internet giant Google has been developing a self-driving car for several years." at bounding box center [709, 331] width 301 height 36
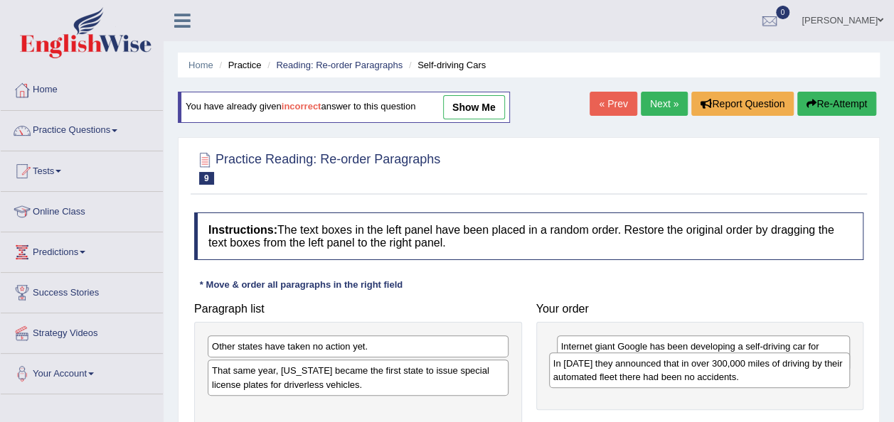
drag, startPoint x: 429, startPoint y: 412, endPoint x: 782, endPoint y: 385, distance: 353.6
click at [782, 385] on div "In [DATE] they announced that in over 300,000 miles of driving by their automat…" at bounding box center [699, 371] width 301 height 36
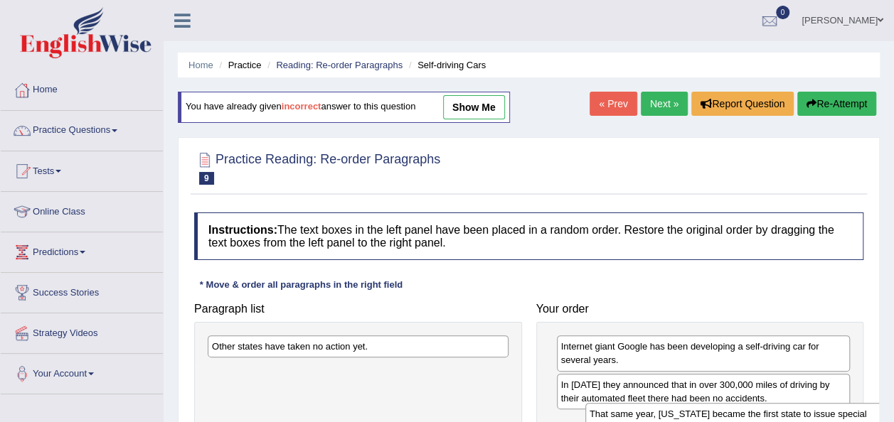
drag, startPoint x: 426, startPoint y: 375, endPoint x: 820, endPoint y: 421, distance: 397.2
click at [820, 421] on div "That same year, [US_STATE] became the first state to issue special license plat…" at bounding box center [735, 421] width 301 height 36
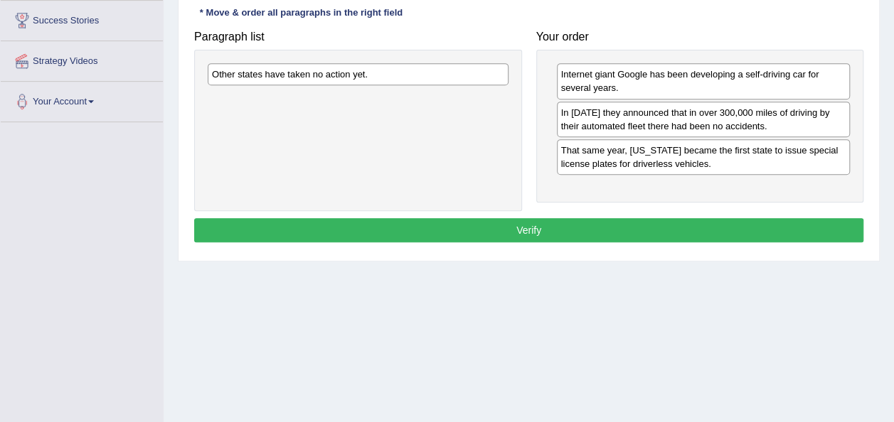
scroll to position [276, 0]
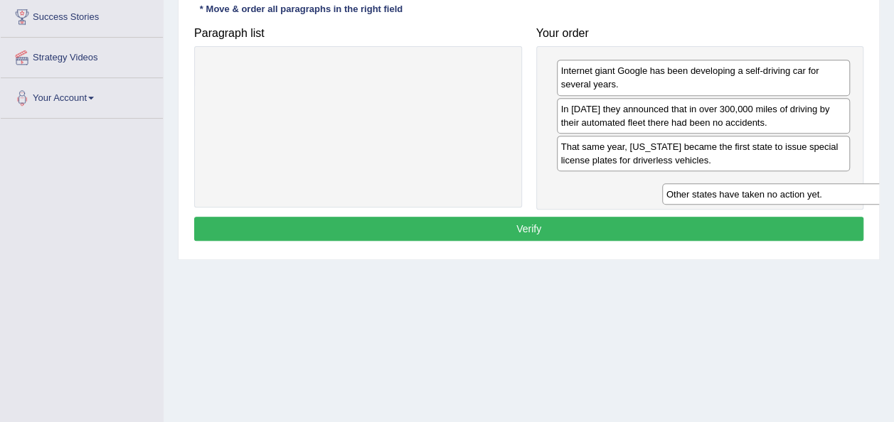
drag, startPoint x: 389, startPoint y: 77, endPoint x: 795, endPoint y: 199, distance: 423.7
click at [795, 199] on div "Other states have taken no action yet." at bounding box center [812, 193] width 301 height 21
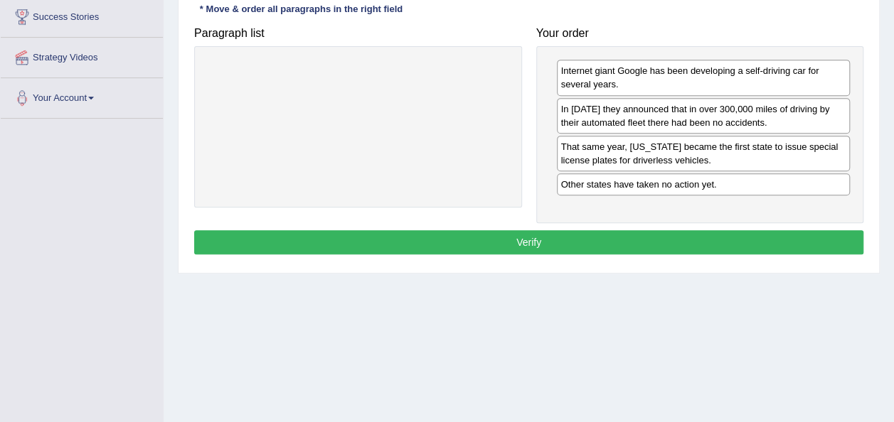
click at [782, 239] on button "Verify" at bounding box center [528, 242] width 669 height 24
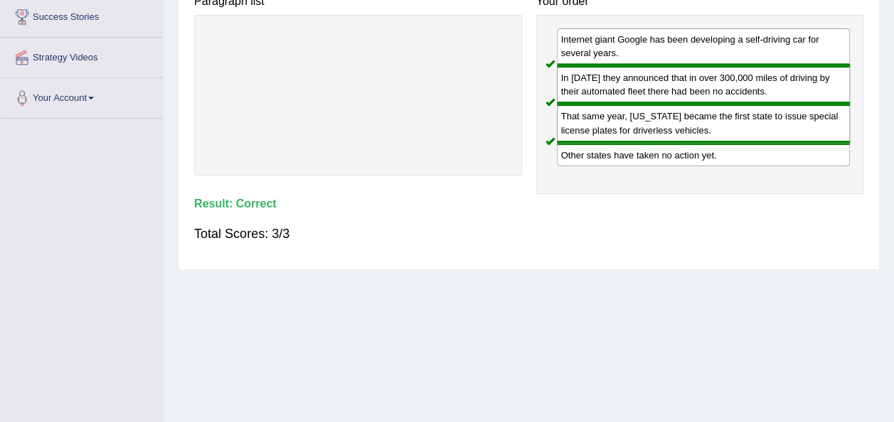
scroll to position [0, 0]
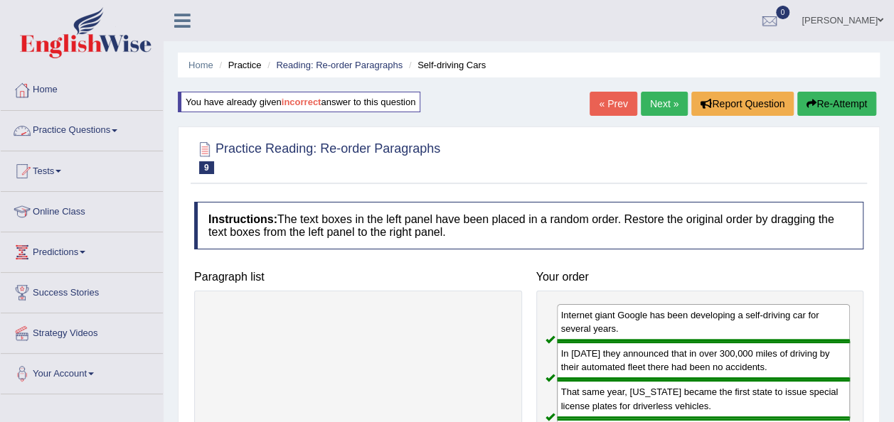
click at [91, 119] on link "Practice Questions" at bounding box center [82, 129] width 162 height 36
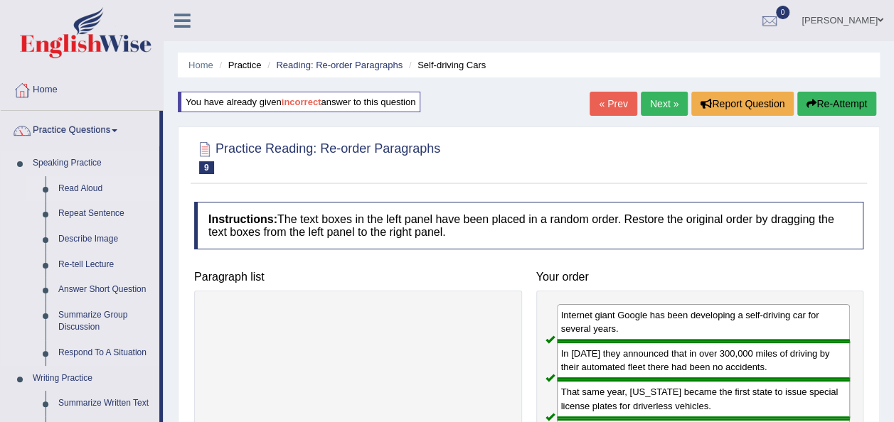
click at [82, 187] on link "Read Aloud" at bounding box center [105, 189] width 107 height 26
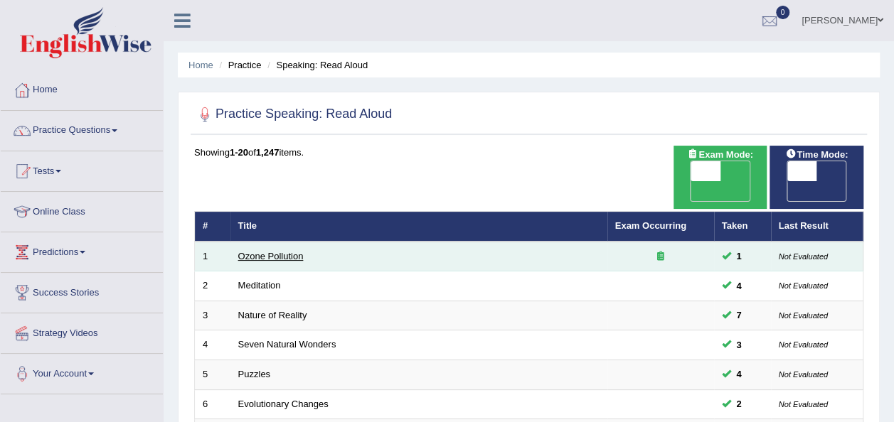
click at [260, 251] on link "Ozone Pollution" at bounding box center [270, 256] width 65 height 11
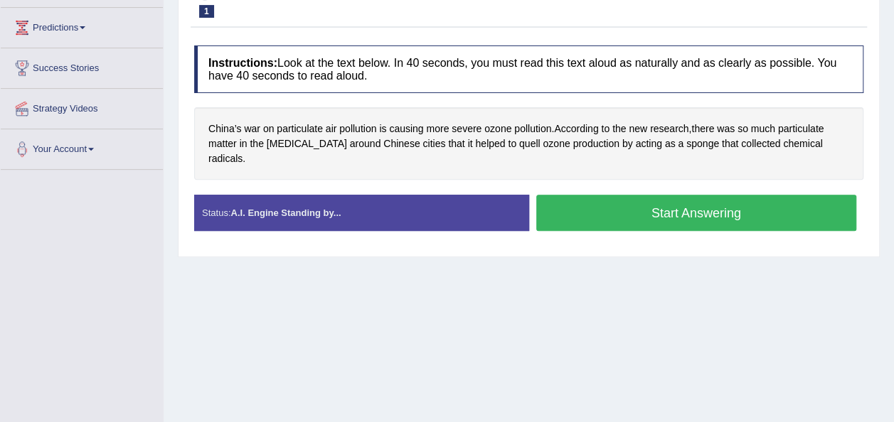
scroll to position [229, 0]
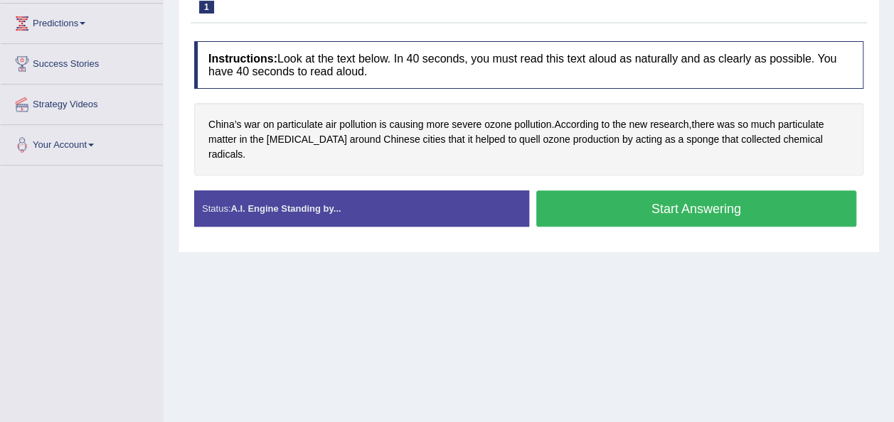
click at [654, 196] on button "Start Answering" at bounding box center [696, 209] width 321 height 36
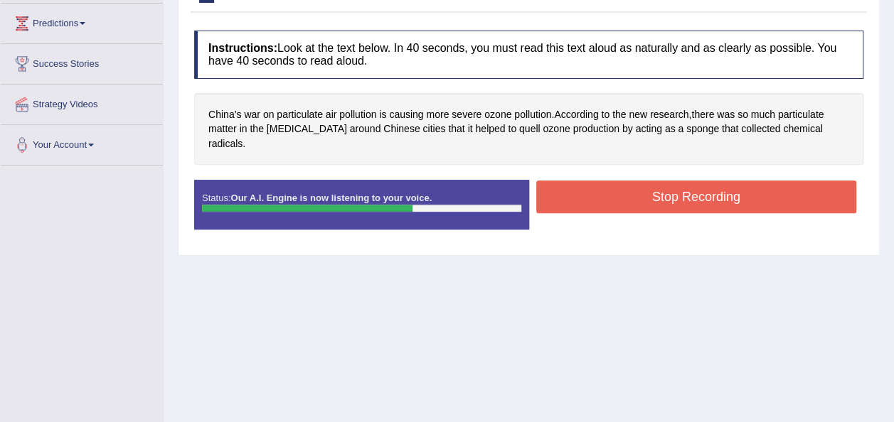
click at [723, 181] on button "Stop Recording" at bounding box center [696, 197] width 321 height 33
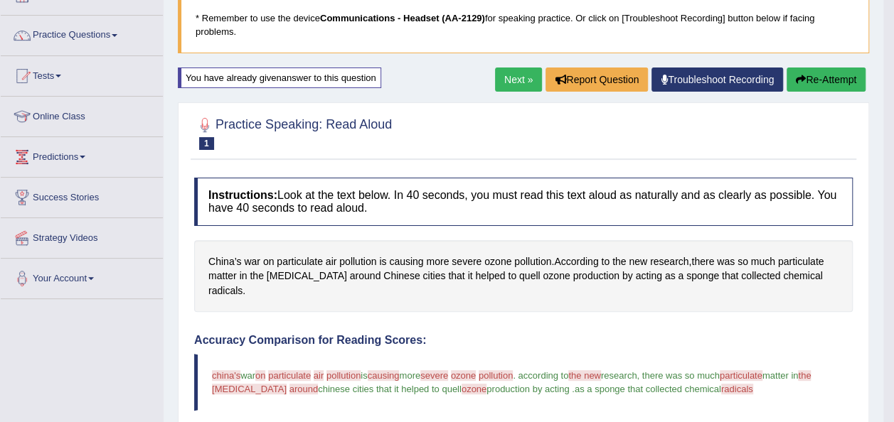
scroll to position [0, 0]
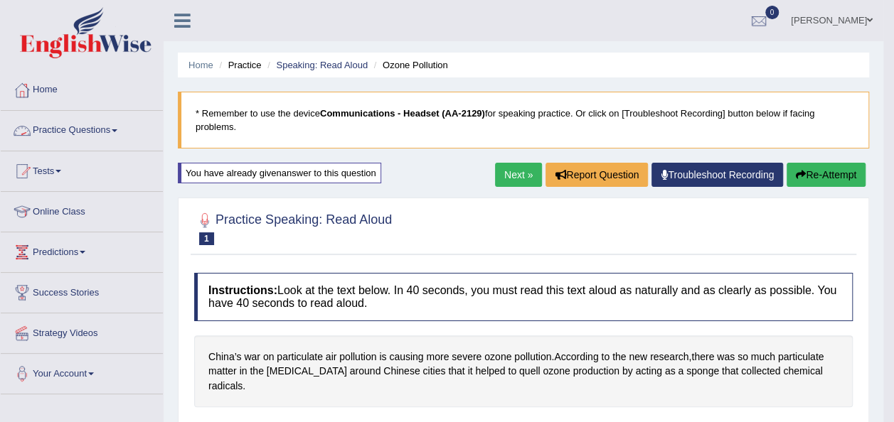
click at [85, 124] on link "Practice Questions" at bounding box center [82, 129] width 162 height 36
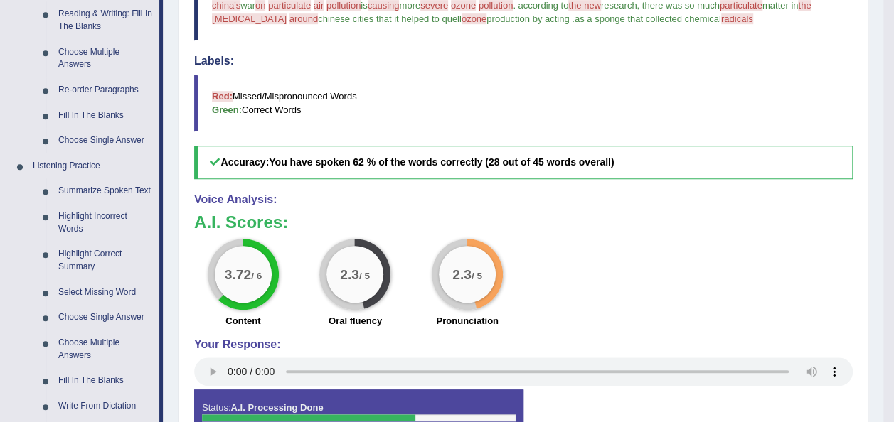
scroll to position [529, 0]
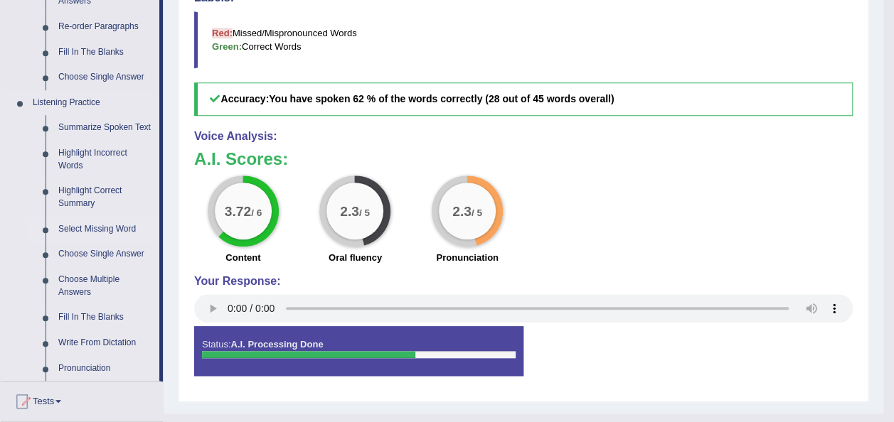
click at [111, 227] on link "Select Missing Word" at bounding box center [105, 230] width 107 height 26
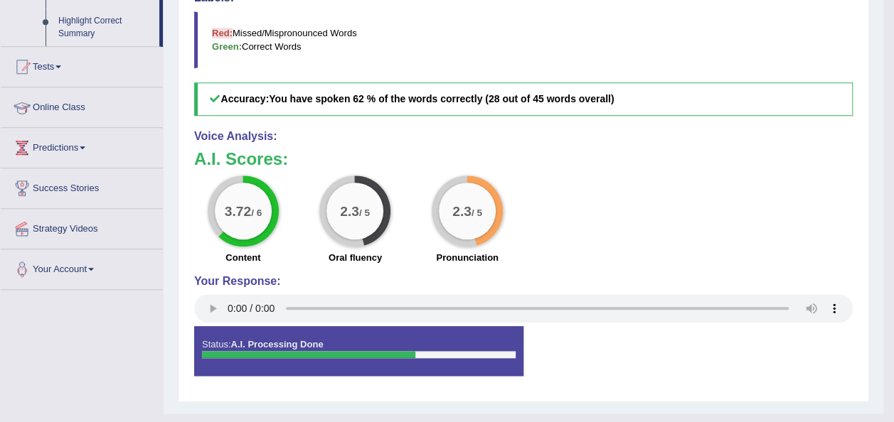
scroll to position [446, 0]
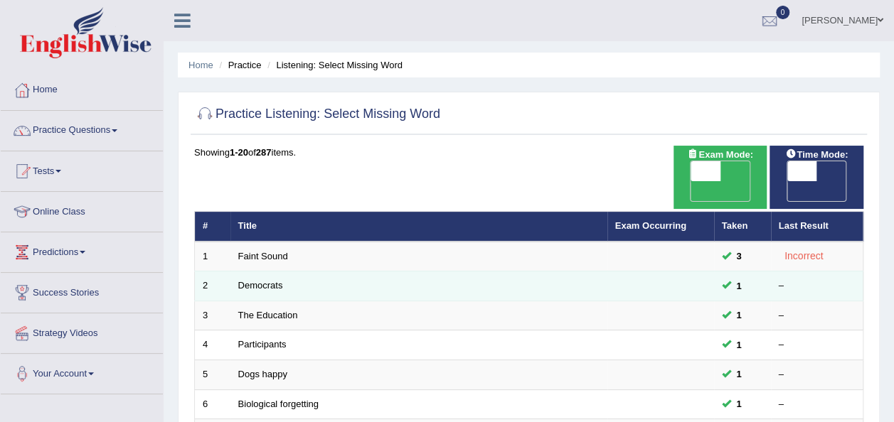
click at [262, 272] on td "Democrats" at bounding box center [418, 287] width 377 height 30
click at [269, 280] on link "Democrats" at bounding box center [260, 285] width 45 height 11
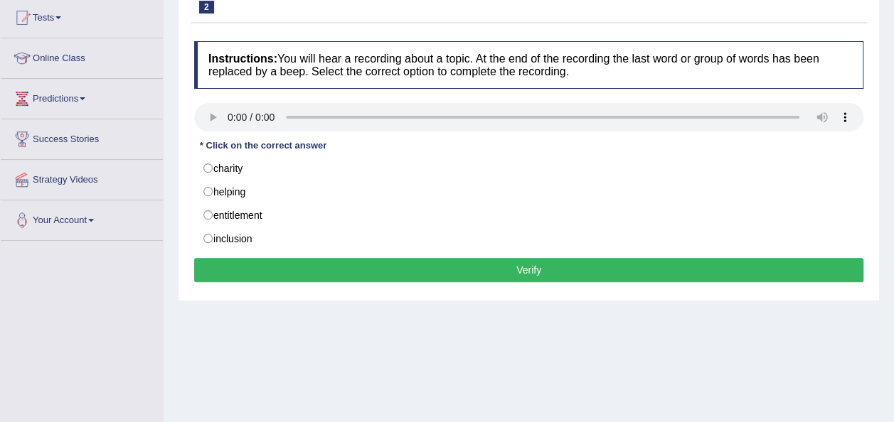
scroll to position [151, 0]
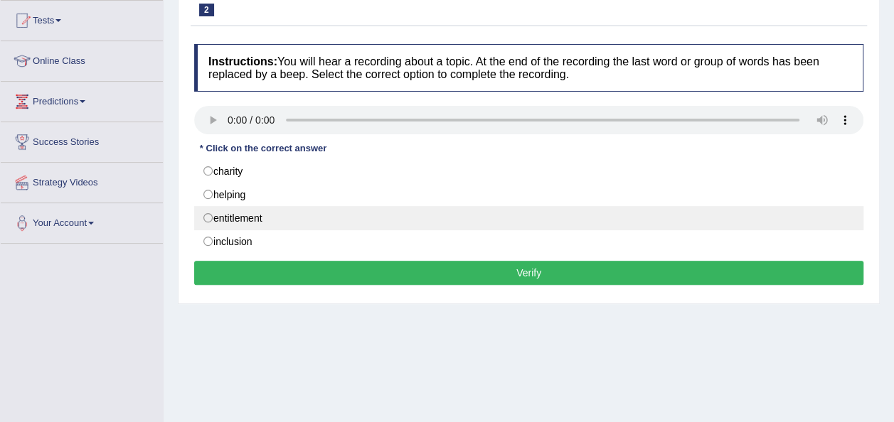
click at [239, 215] on label "entitlement" at bounding box center [528, 218] width 669 height 24
radio input "true"
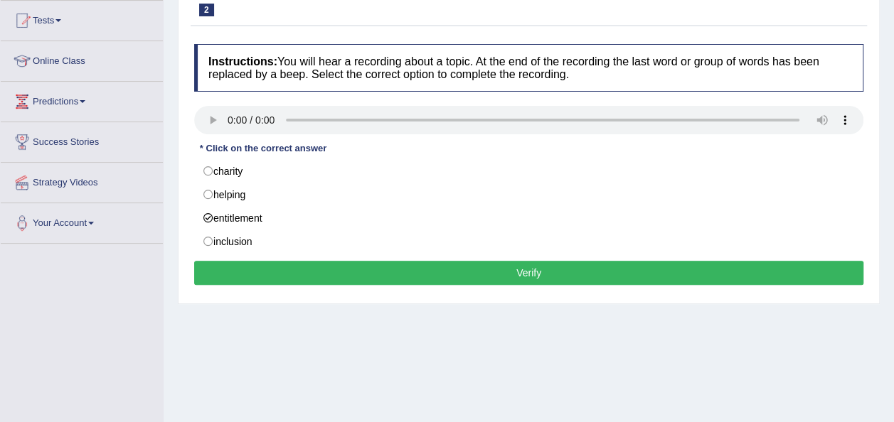
click at [279, 276] on button "Verify" at bounding box center [528, 273] width 669 height 24
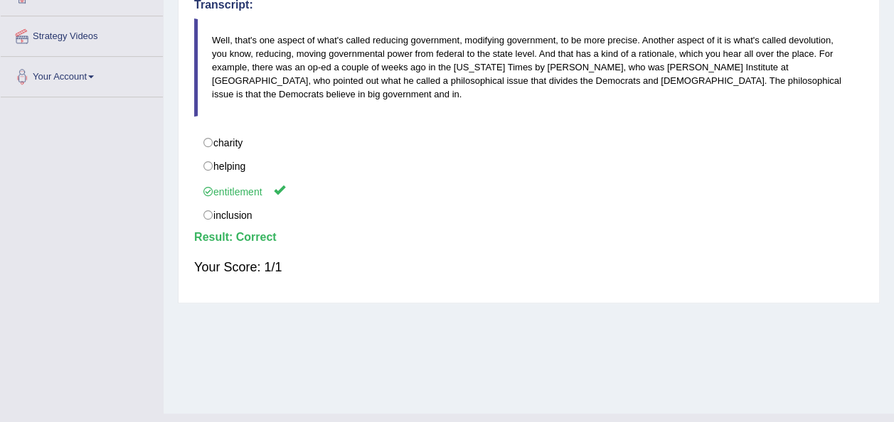
scroll to position [324, 0]
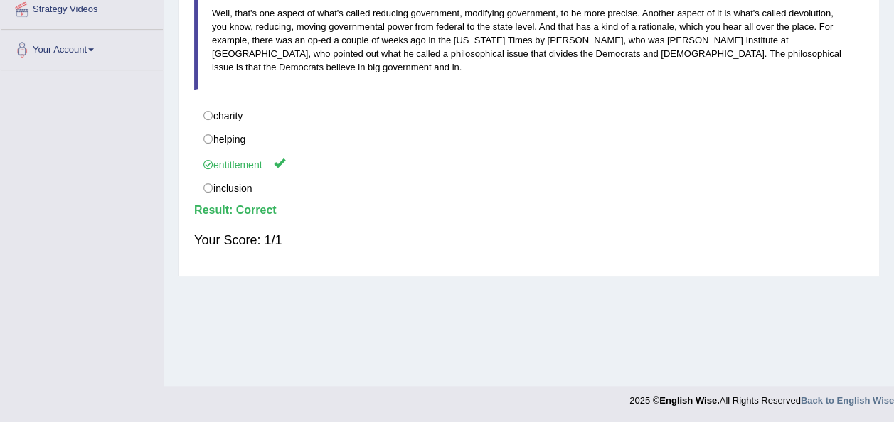
click at [891, 306] on div "Home Practice Listening: Select Missing Word Democrats « Prev Next » Report Que…" at bounding box center [529, 31] width 730 height 711
drag, startPoint x: 891, startPoint y: 306, endPoint x: 896, endPoint y: 262, distance: 44.4
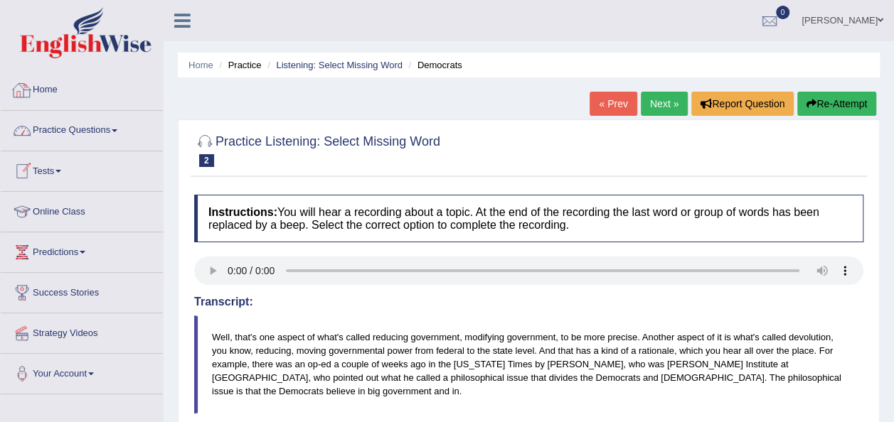
click at [73, 130] on link "Practice Questions" at bounding box center [82, 129] width 162 height 36
